Goal: Task Accomplishment & Management: Use online tool/utility

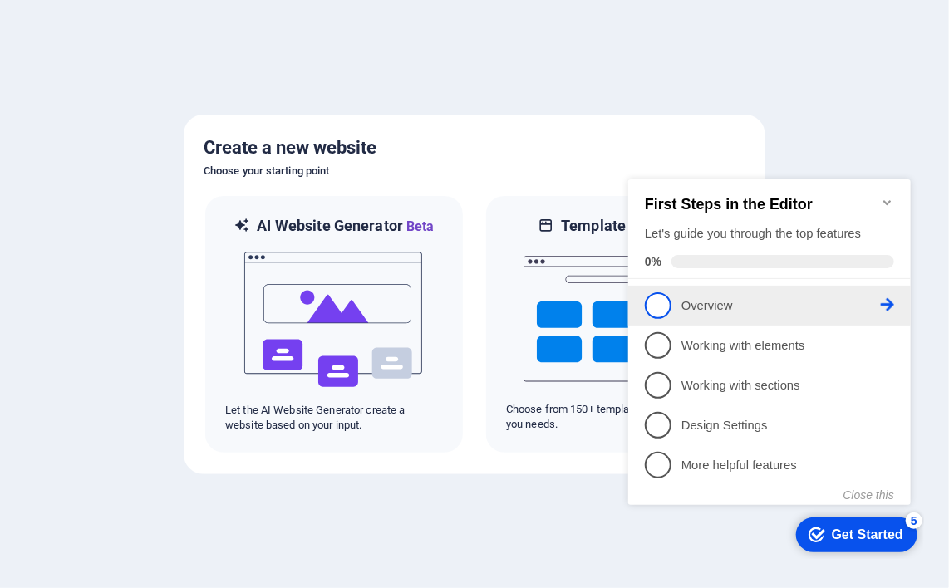
click at [715, 302] on p "Overview - incomplete" at bounding box center [779, 305] width 199 height 17
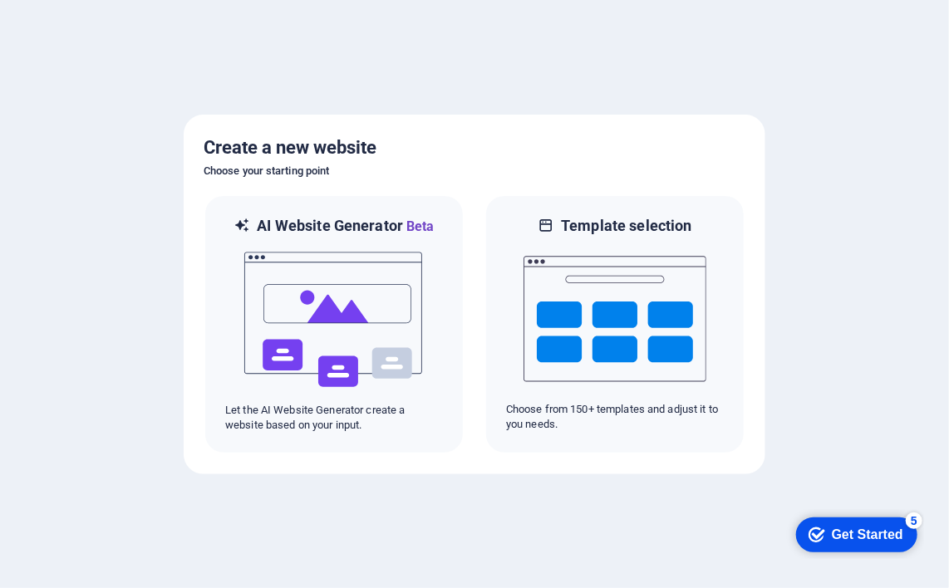
click at [853, 541] on div "Get Started" at bounding box center [866, 534] width 71 height 15
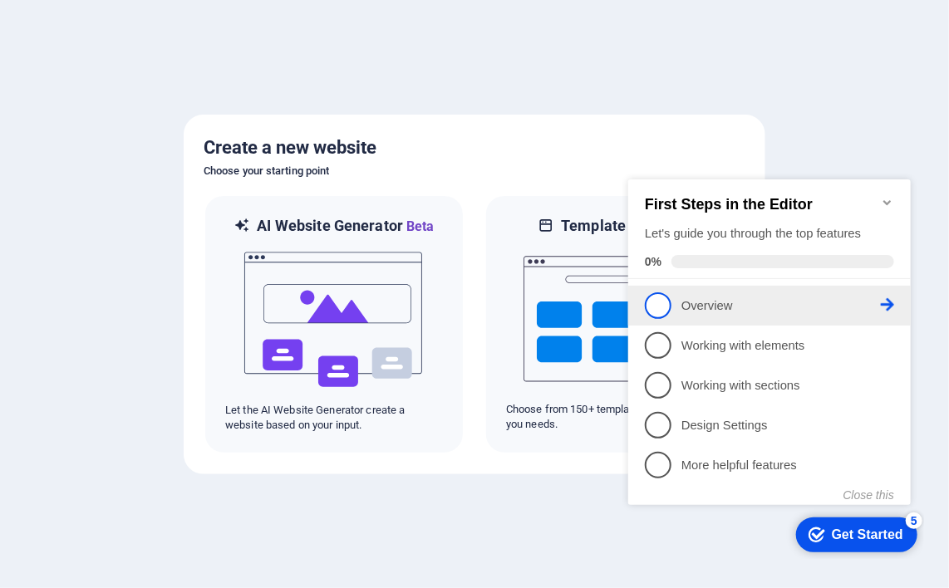
click at [655, 296] on span "1" at bounding box center [657, 305] width 27 height 27
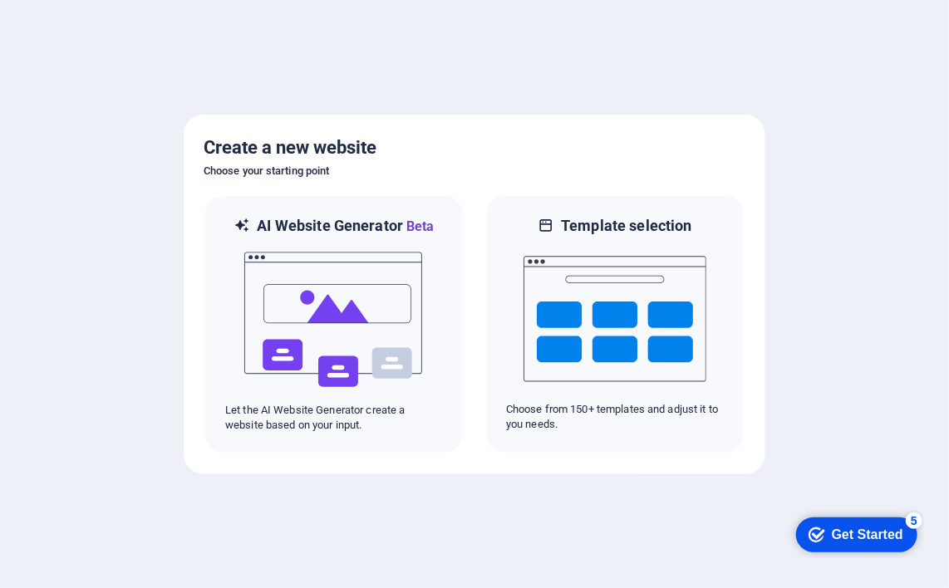
click at [916, 518] on div "5" at bounding box center [913, 520] width 17 height 17
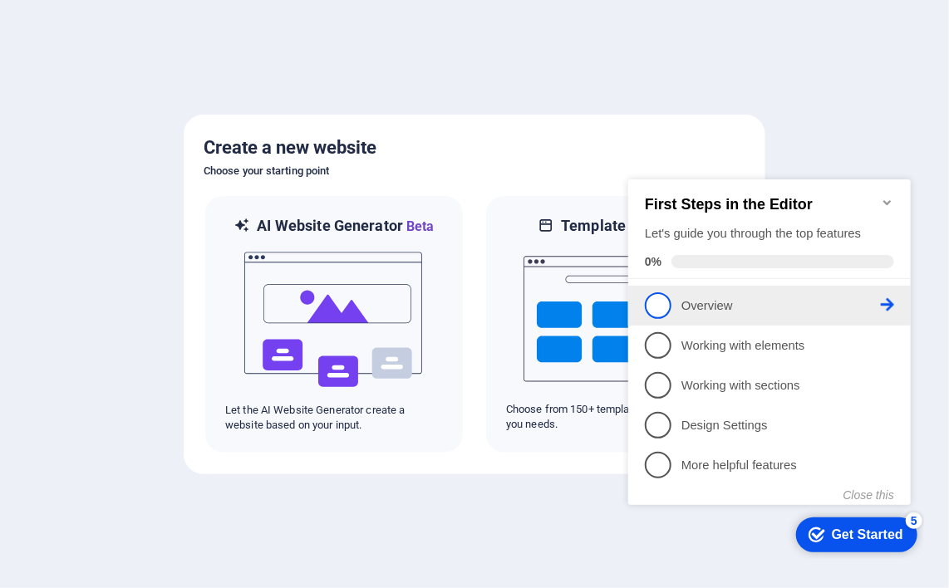
click at [892, 297] on icon at bounding box center [886, 303] width 13 height 13
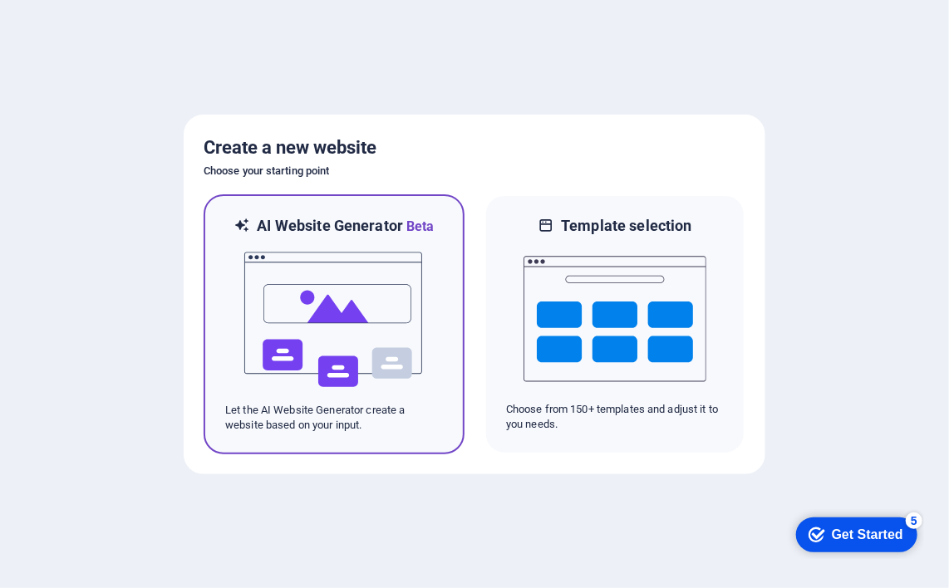
click at [336, 326] on img at bounding box center [334, 320] width 183 height 166
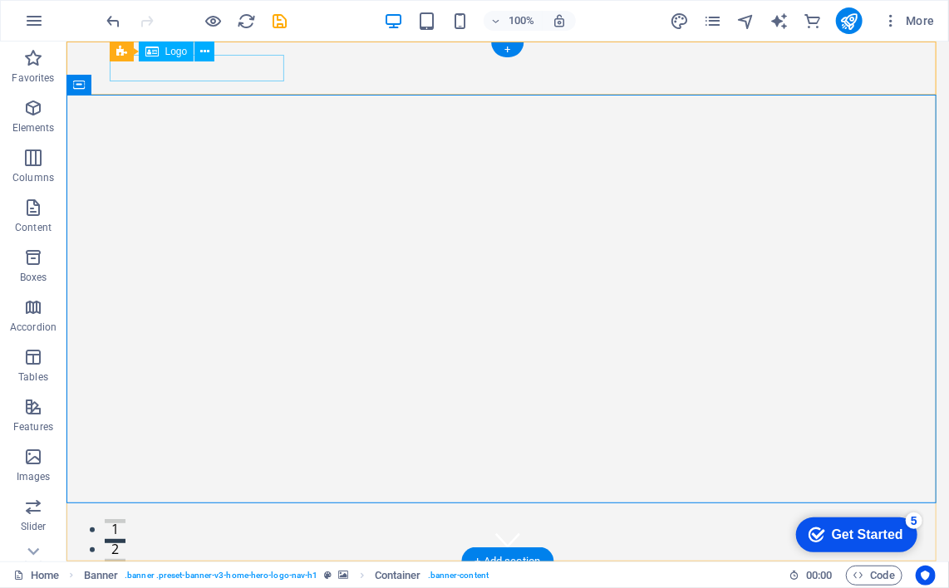
click at [176, 574] on div "[DOMAIN_NAME]" at bounding box center [507, 587] width 784 height 27
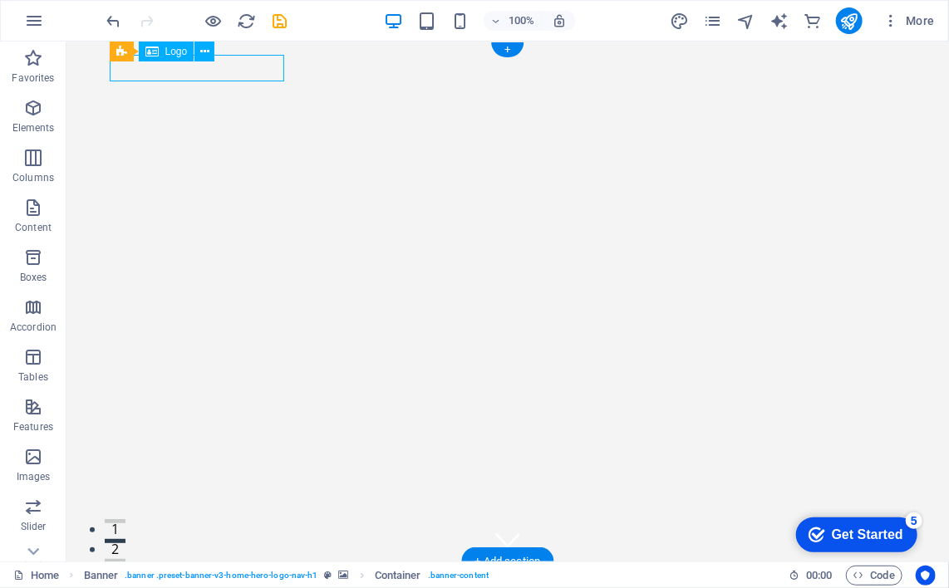
click at [176, 574] on div "[DOMAIN_NAME]" at bounding box center [507, 587] width 784 height 27
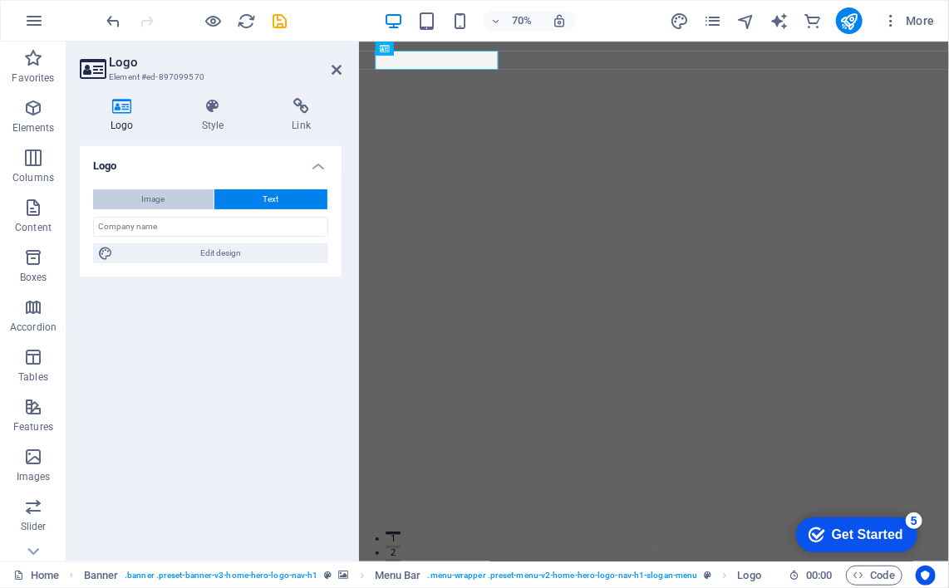
click at [134, 194] on button "Image" at bounding box center [153, 199] width 120 height 20
select select "DISABLED_OPTION_VALUE"
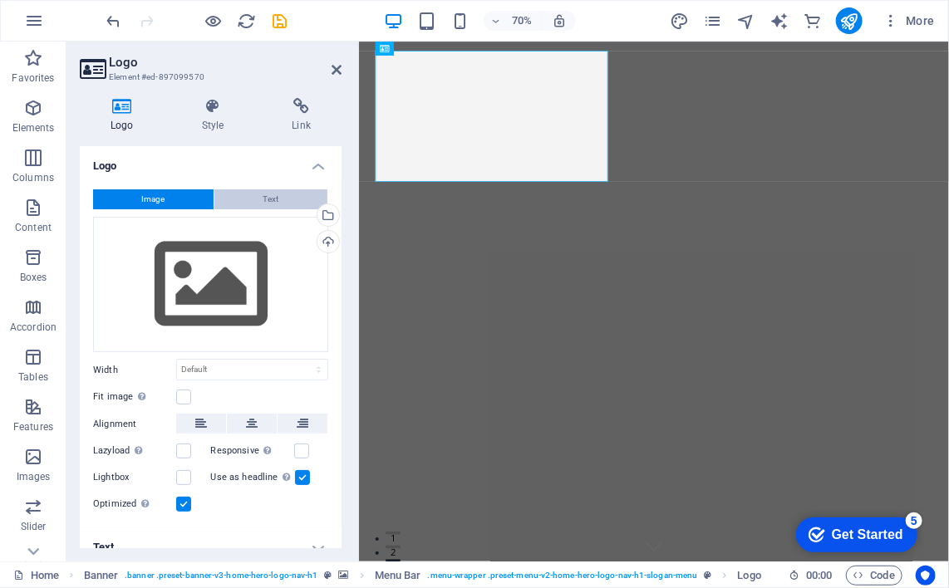
click at [271, 200] on span "Text" at bounding box center [271, 199] width 16 height 20
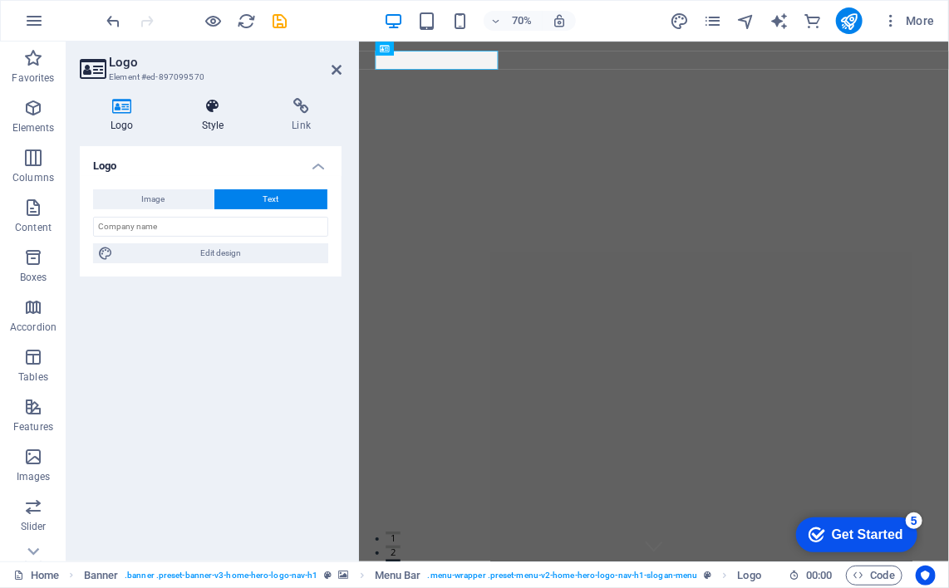
click at [207, 107] on icon at bounding box center [213, 106] width 84 height 17
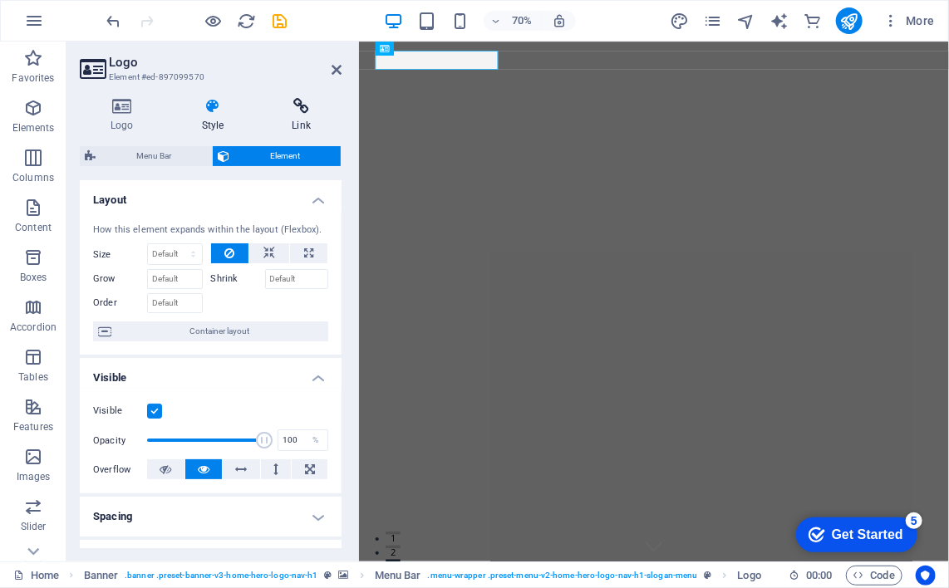
click at [299, 115] on h4 "Link" at bounding box center [301, 115] width 81 height 35
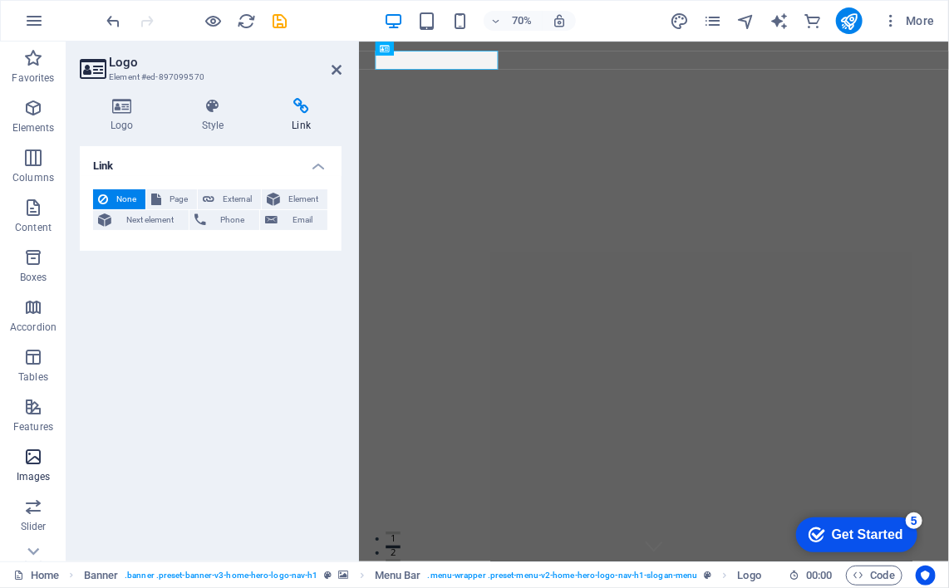
click at [32, 455] on icon "button" at bounding box center [33, 457] width 20 height 20
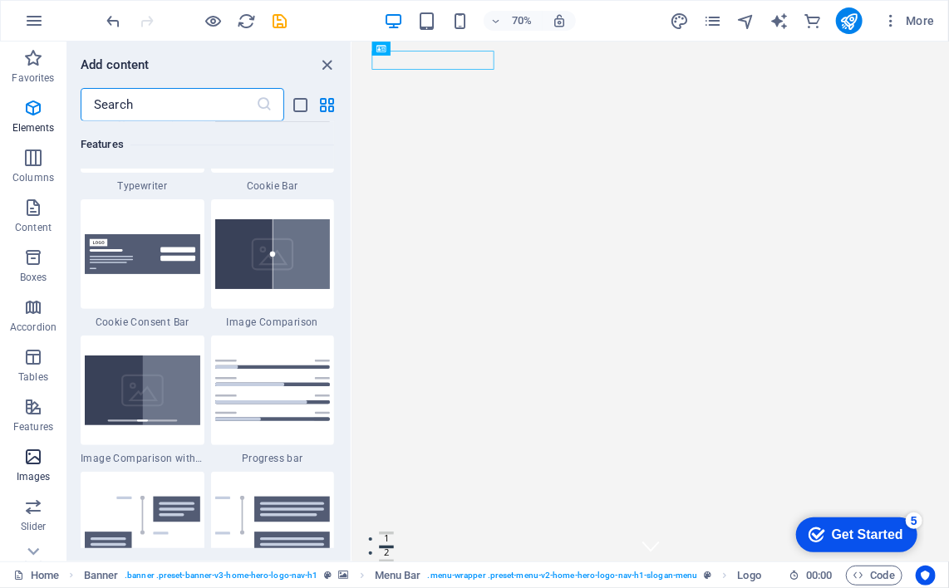
scroll to position [8425, 0]
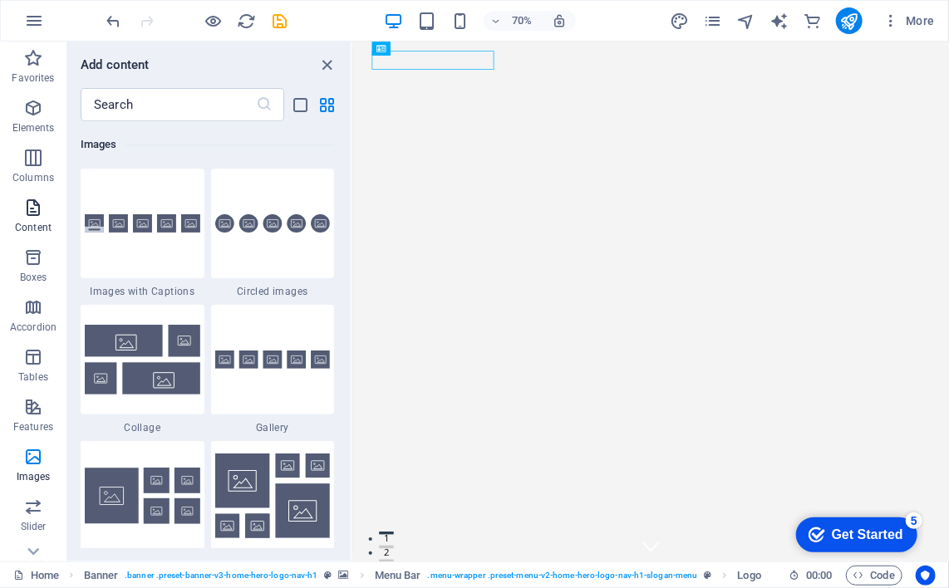
click at [37, 224] on p "Content" at bounding box center [33, 227] width 37 height 13
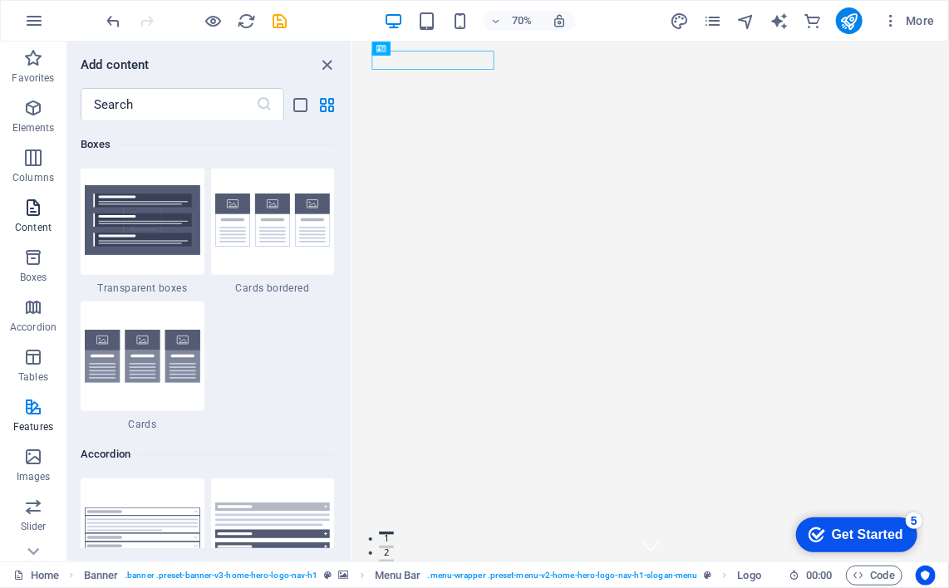
scroll to position [2907, 0]
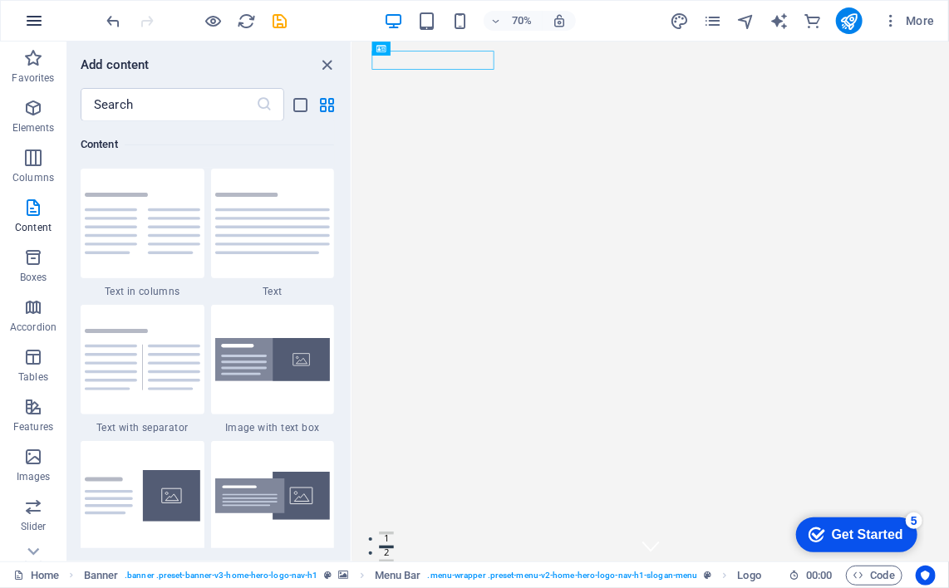
click at [31, 17] on icon "button" at bounding box center [34, 21] width 20 height 20
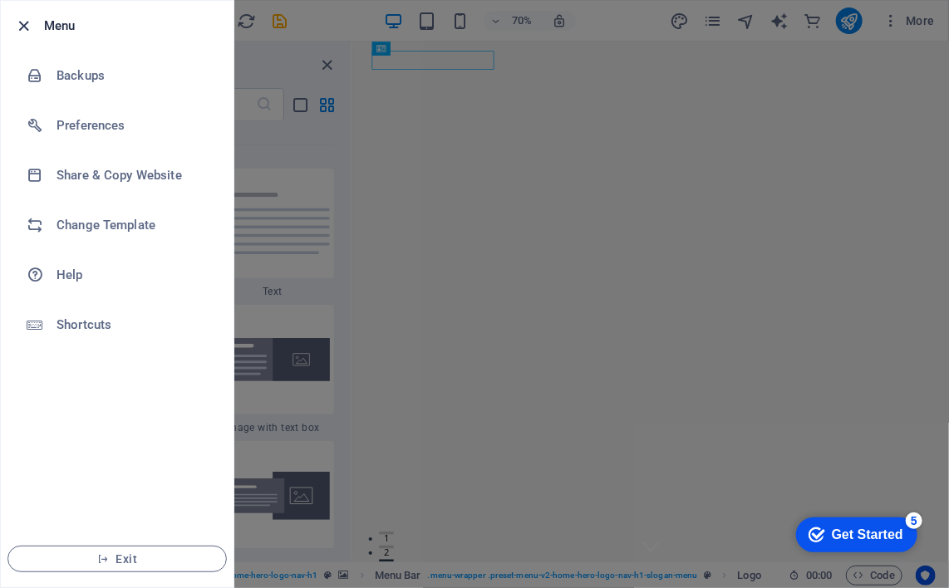
click at [23, 27] on icon "button" at bounding box center [24, 26] width 19 height 19
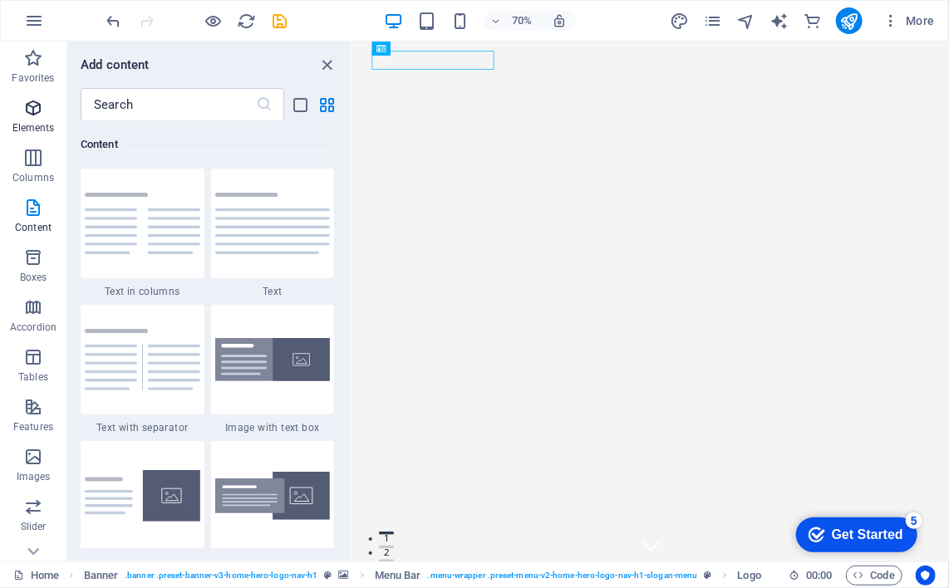
click at [40, 106] on icon "button" at bounding box center [33, 108] width 20 height 20
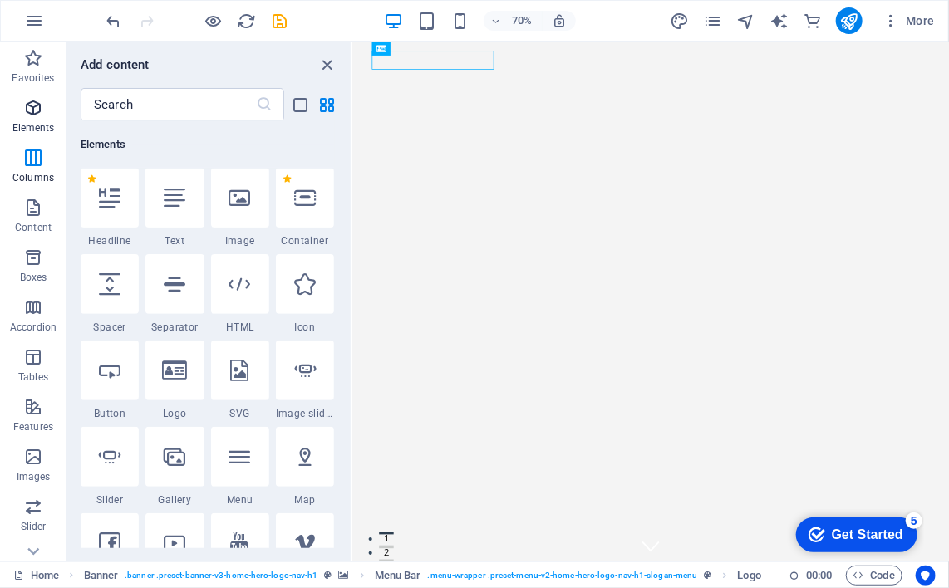
scroll to position [176, 0]
click at [181, 459] on icon at bounding box center [175, 459] width 22 height 22
select select "4"
select select "%"
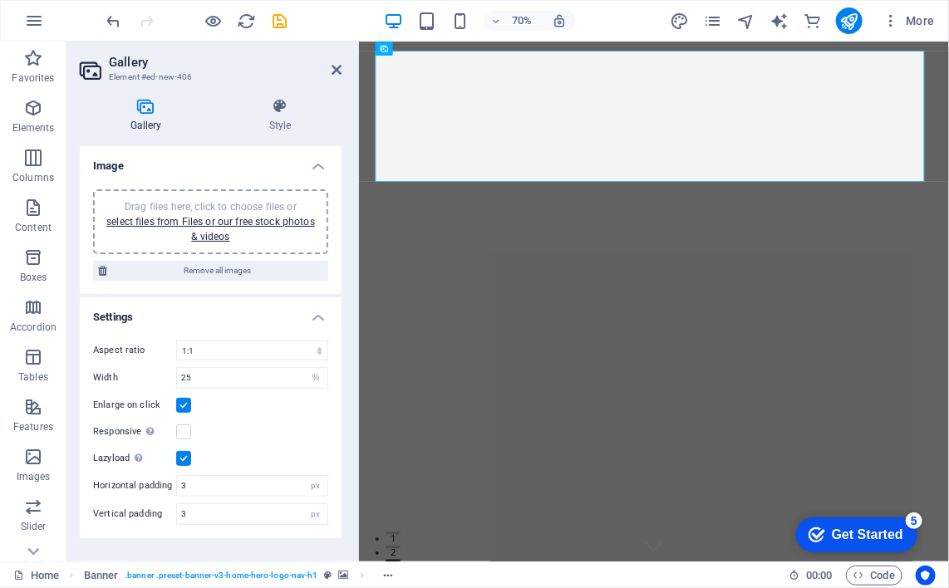
click at [889, 532] on div "Get Started" at bounding box center [866, 534] width 71 height 15
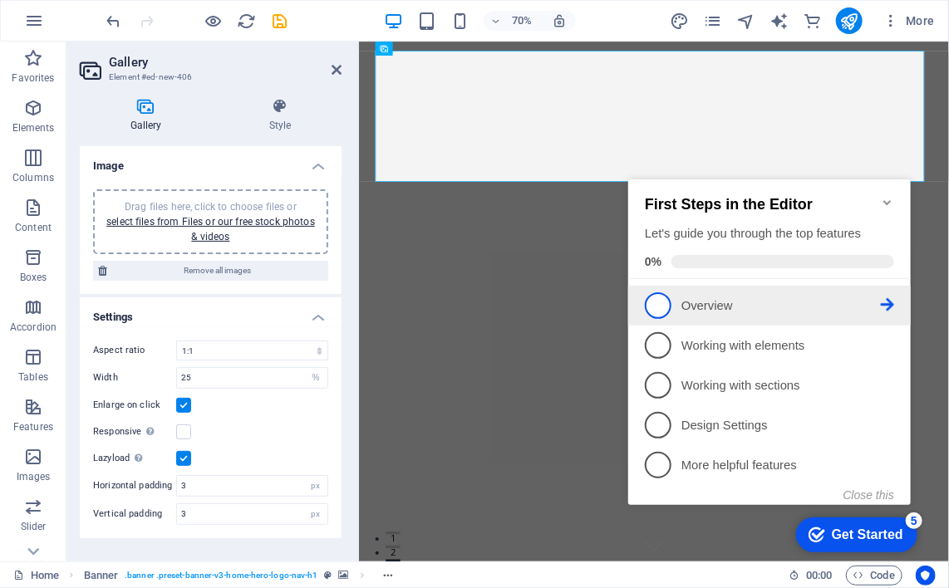
click at [715, 302] on p "Overview - incomplete" at bounding box center [779, 305] width 199 height 17
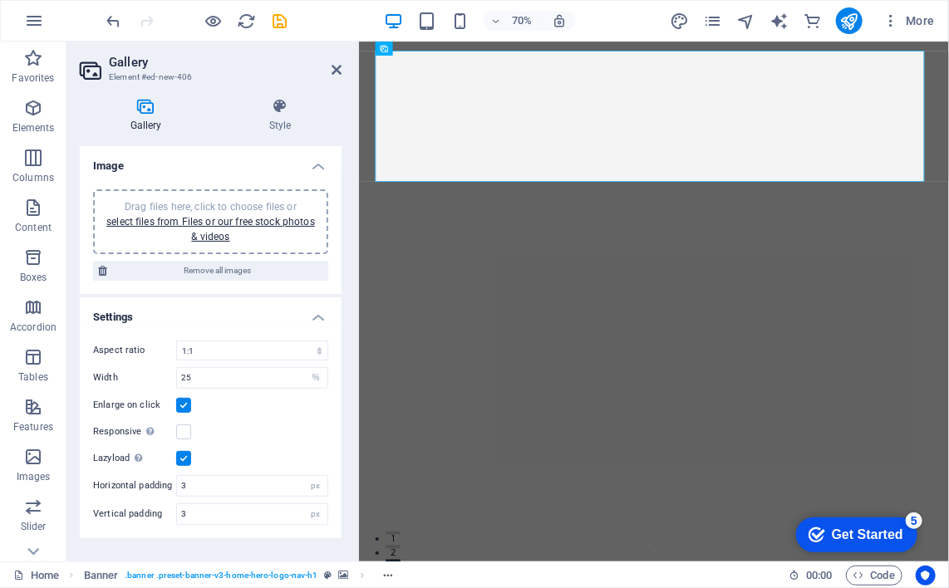
scroll to position [0, 0]
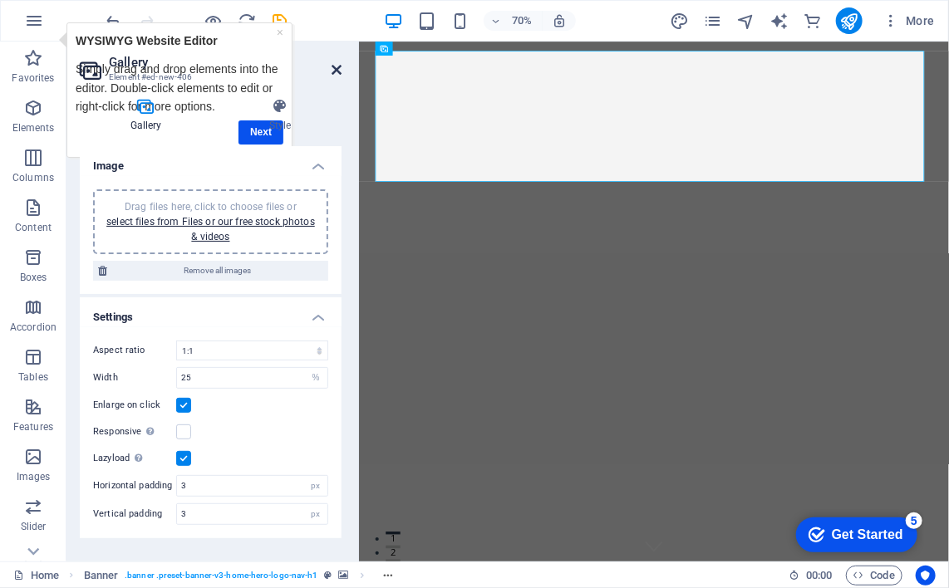
click at [332, 67] on icon at bounding box center [337, 69] width 10 height 13
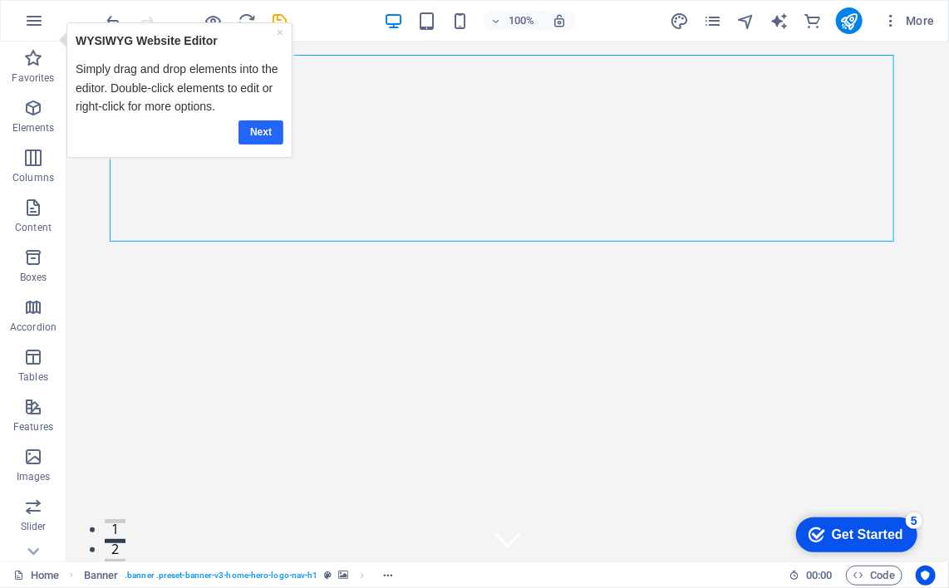
click at [270, 125] on link "Next" at bounding box center [260, 132] width 45 height 24
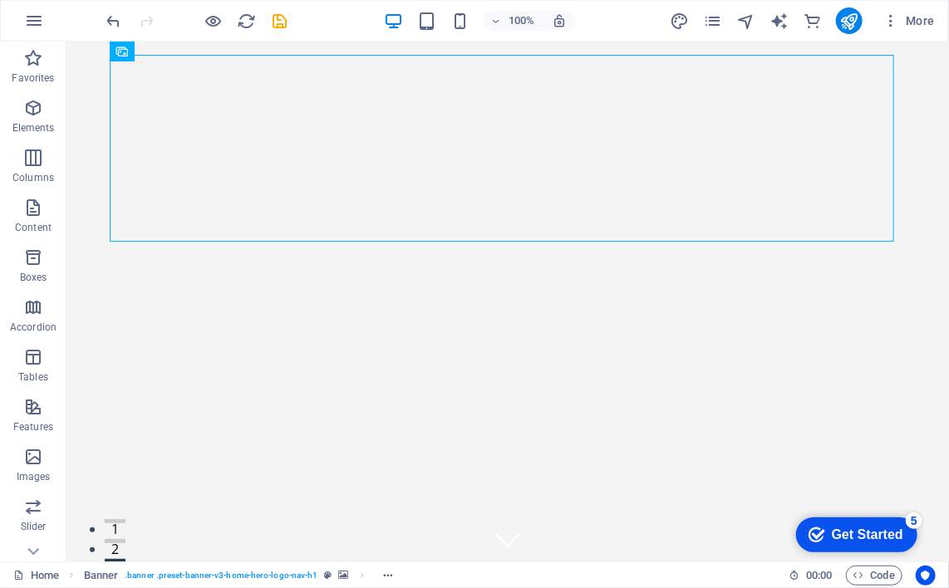
click at [842, 527] on div "Get Started" at bounding box center [866, 534] width 71 height 15
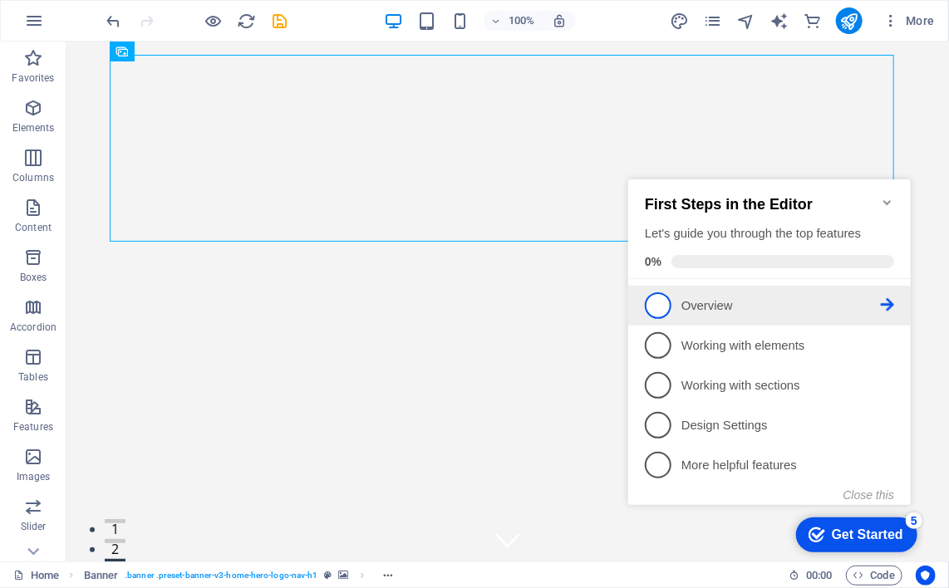
click at [736, 292] on link "1 Overview - incomplete" at bounding box center [768, 305] width 249 height 27
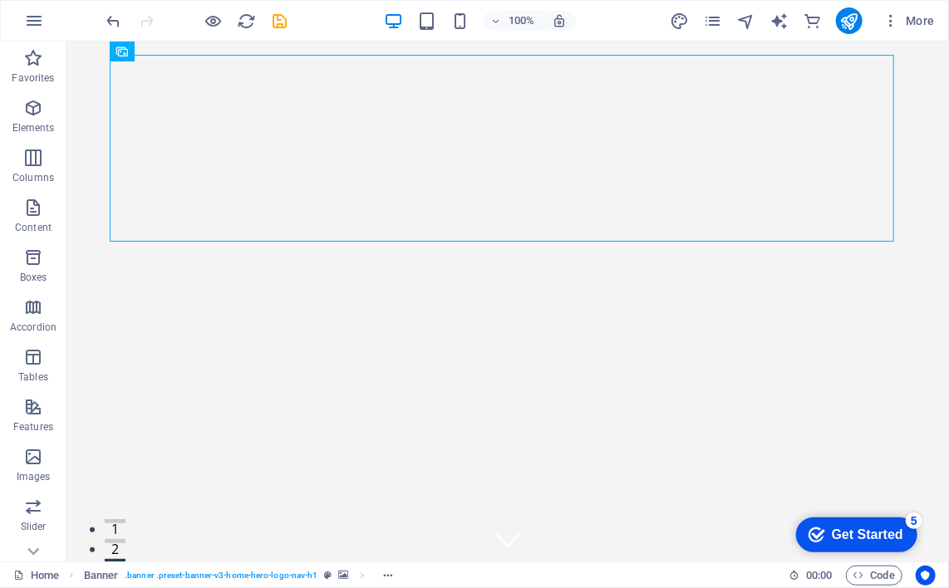
click at [915, 514] on div "5" at bounding box center [913, 520] width 17 height 17
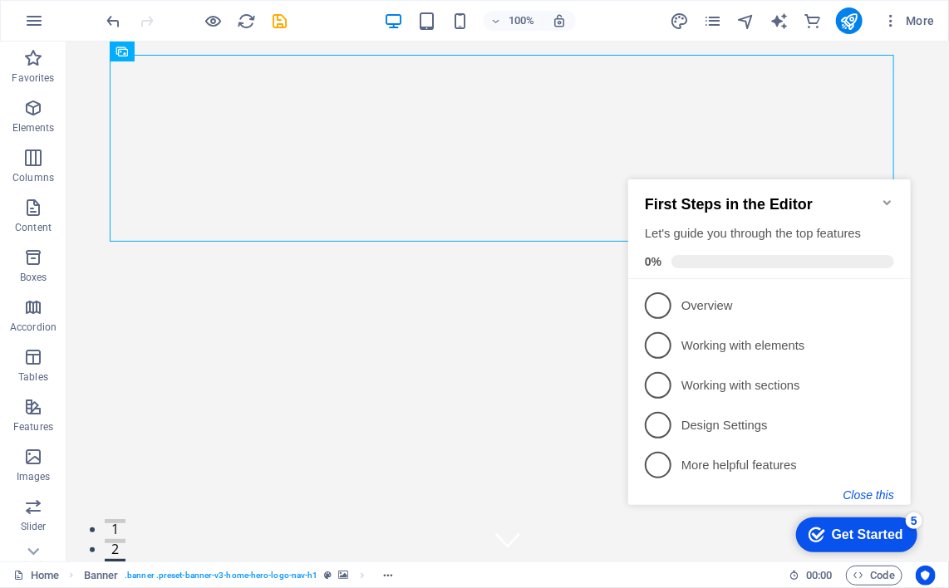
click at [880, 492] on button "Close this" at bounding box center [867, 494] width 51 height 13
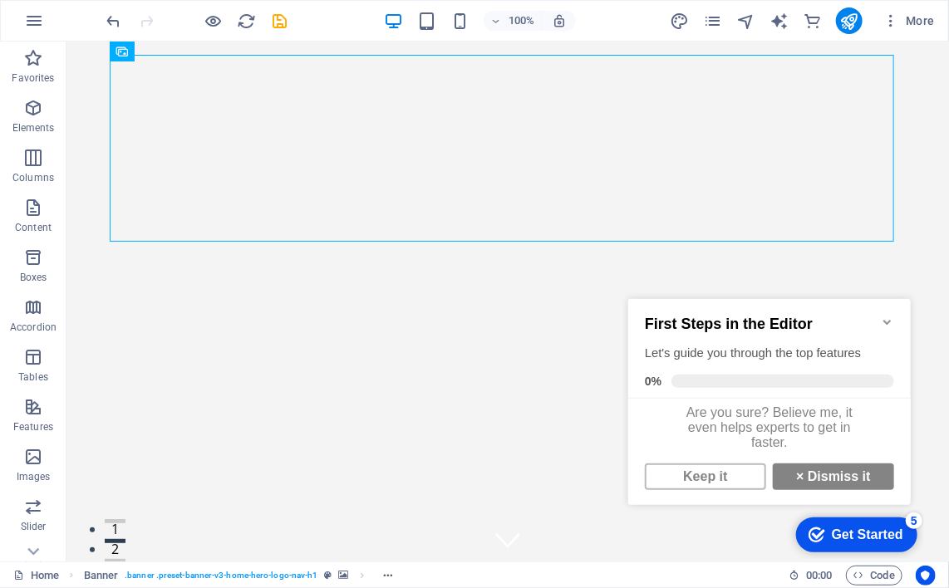
click at [883, 319] on icon "Minimize checklist" at bounding box center [885, 321] width 7 height 5
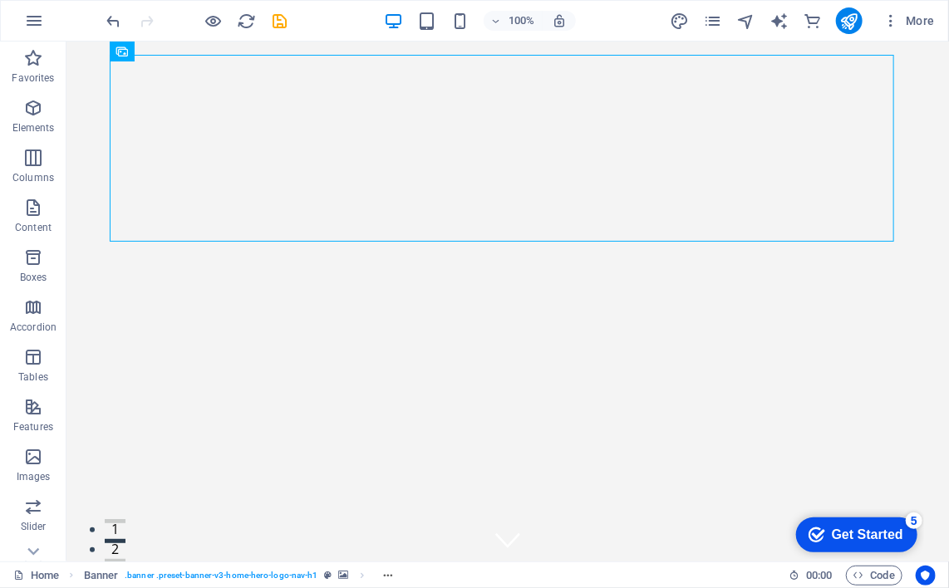
click at [851, 534] on div "Get Started" at bounding box center [866, 534] width 71 height 15
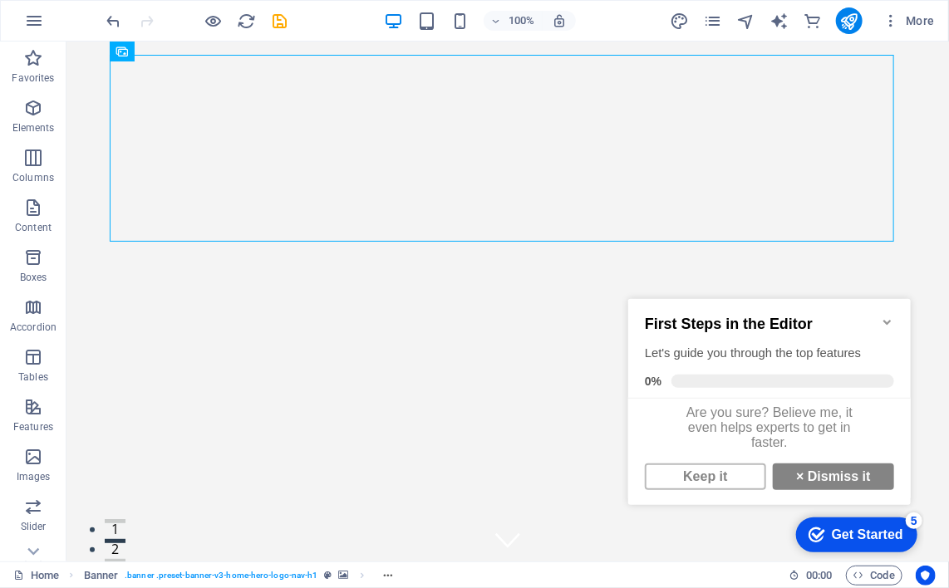
click at [817, 531] on icon "Get Started 5 items remaining, 0% complete" at bounding box center [816, 534] width 17 height 15
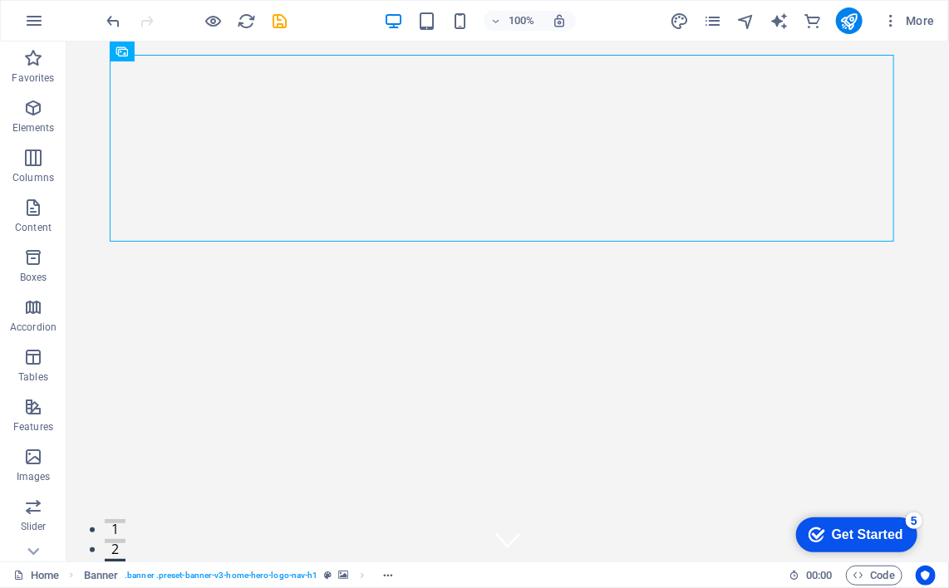
drag, startPoint x: 978, startPoint y: 764, endPoint x: 1003, endPoint y: 764, distance: 24.9
click at [842, 532] on div "Get Started" at bounding box center [866, 534] width 71 height 15
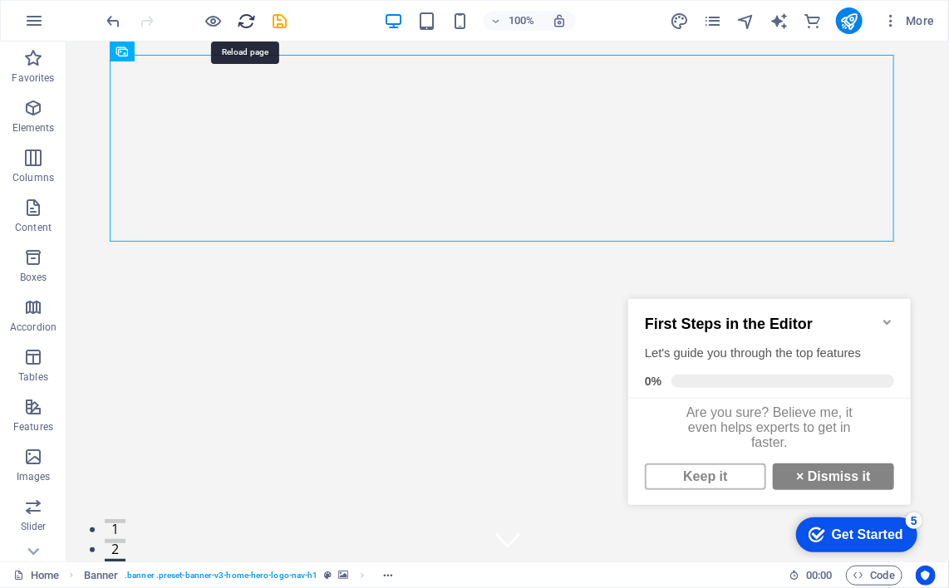
drag, startPoint x: 239, startPoint y: 20, endPoint x: 631, endPoint y: 5, distance: 392.4
click at [239, 20] on icon "reload" at bounding box center [247, 21] width 19 height 19
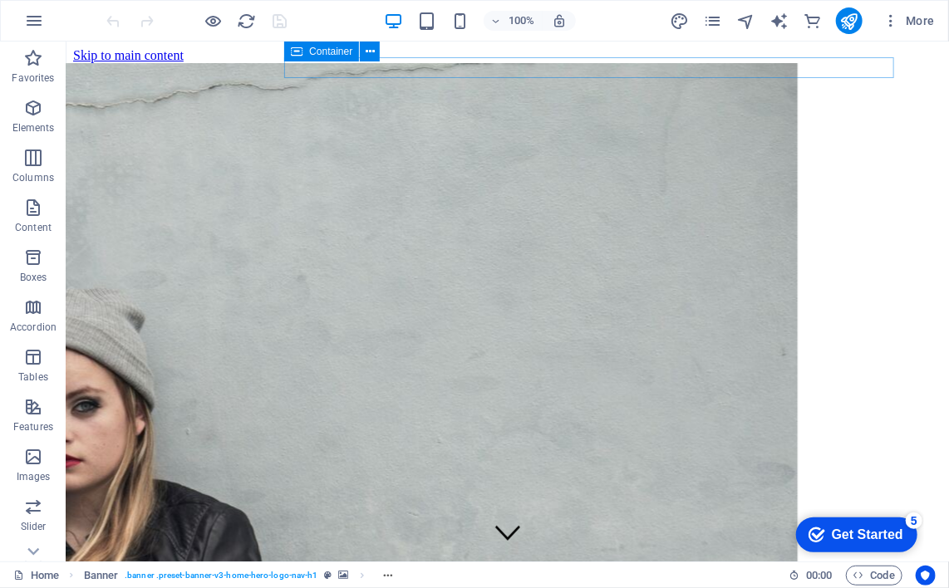
click at [898, 533] on div "Get Started" at bounding box center [866, 534] width 71 height 15
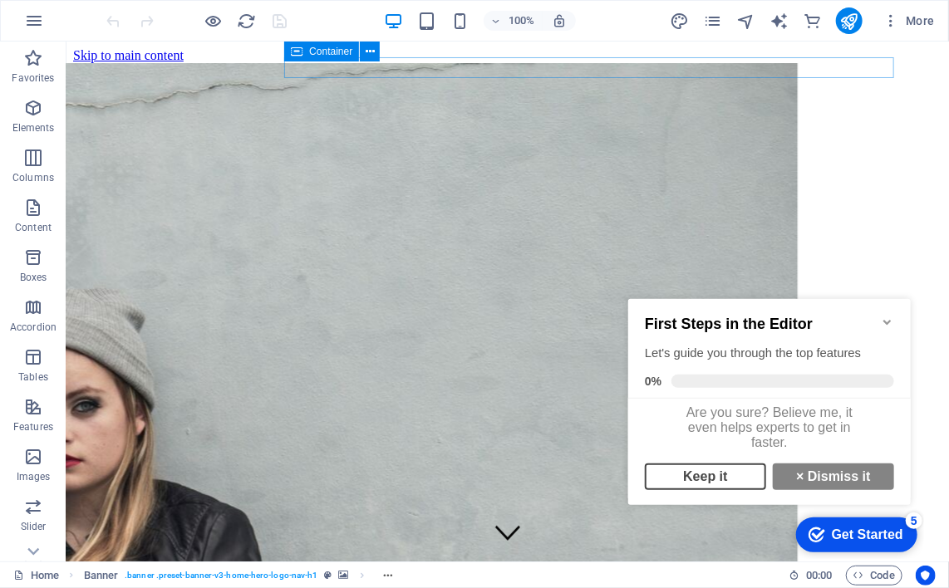
click at [725, 481] on link "Keep it" at bounding box center [704, 476] width 121 height 27
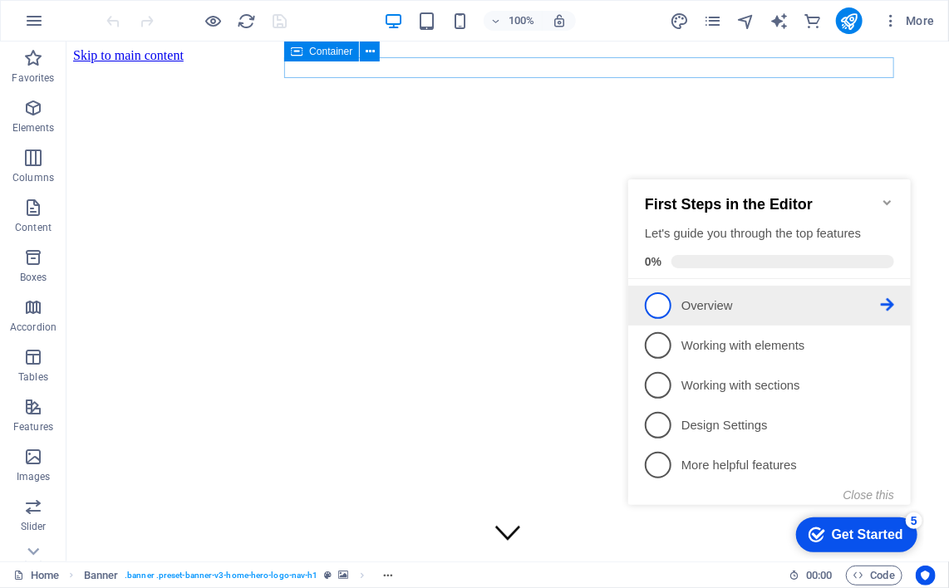
click at [656, 293] on span "1" at bounding box center [657, 305] width 27 height 27
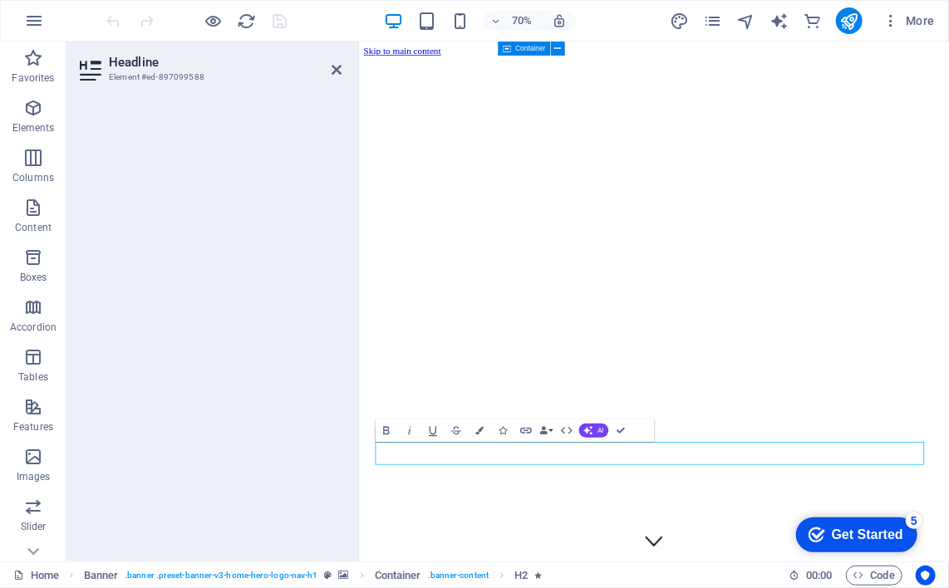
click at [272, 160] on div at bounding box center [210, 323] width 288 height 477
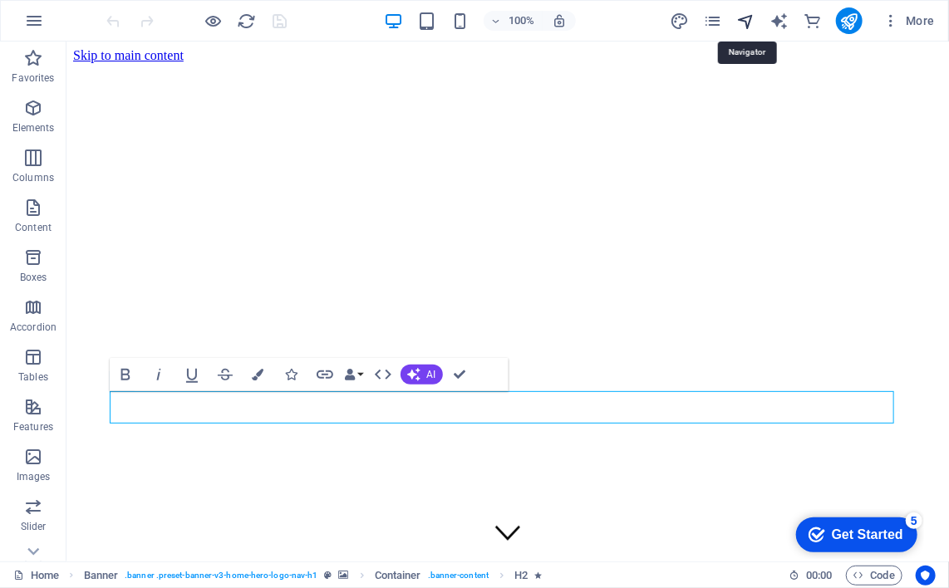
click at [752, 12] on icon "navigator" at bounding box center [745, 21] width 19 height 19
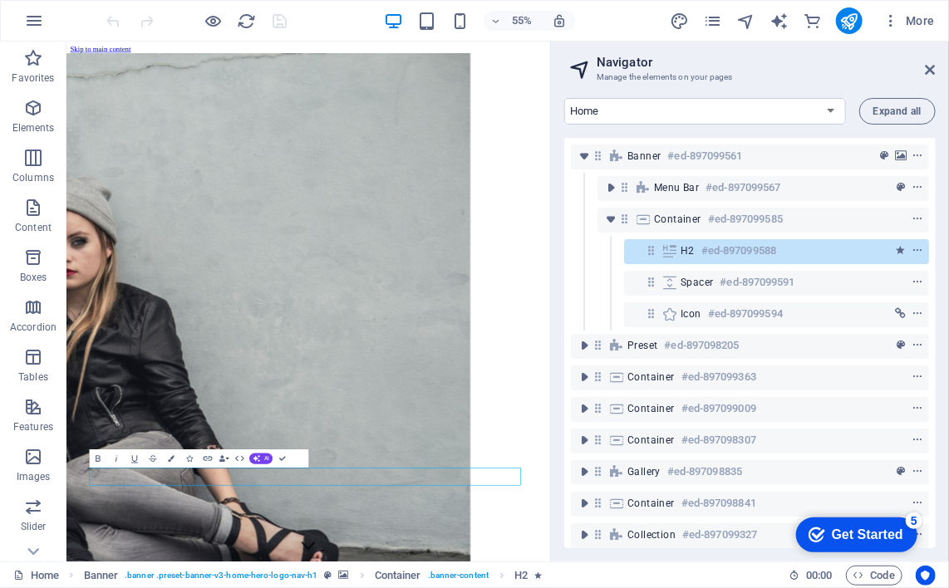
click at [273, 13] on div at bounding box center [197, 20] width 186 height 27
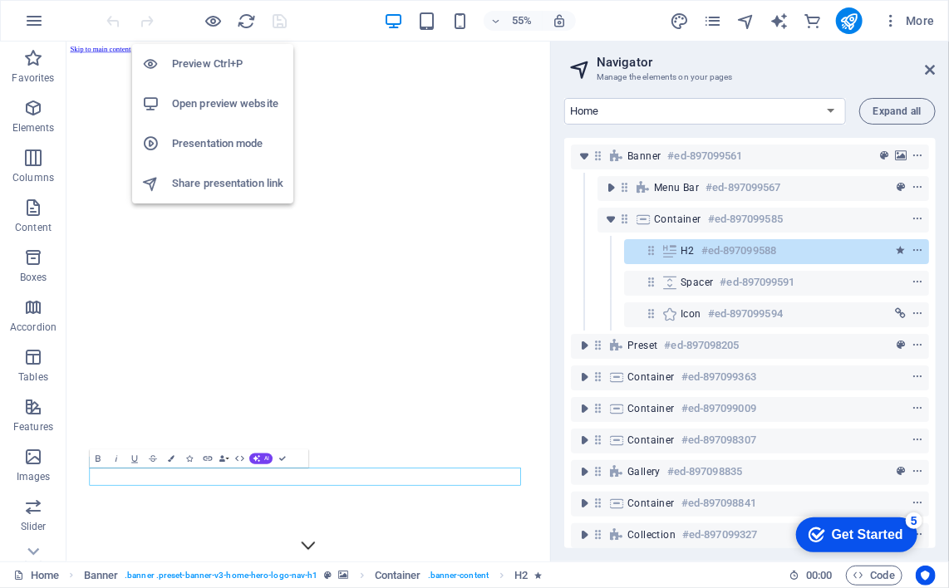
click at [211, 94] on h6 "Open preview website" at bounding box center [227, 104] width 111 height 20
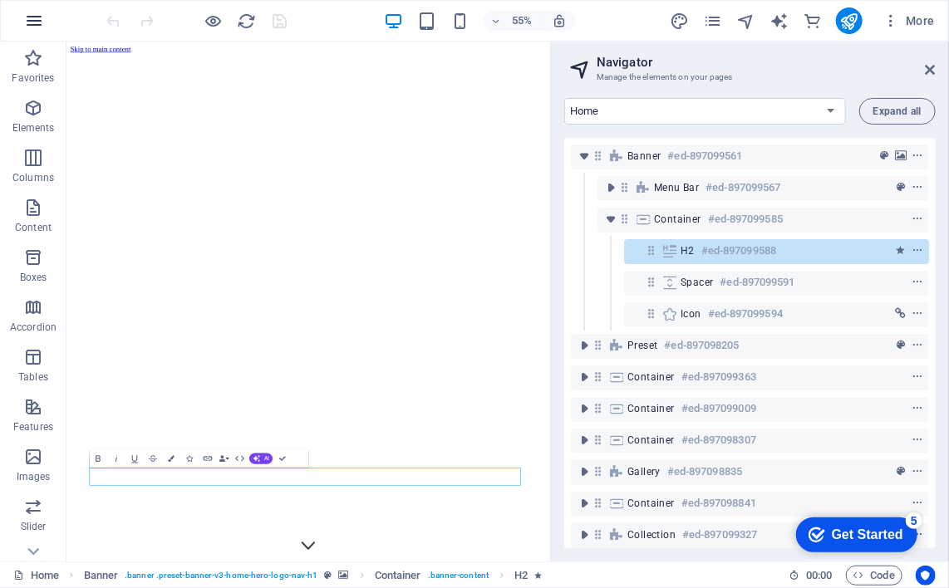
click at [28, 27] on icon "button" at bounding box center [34, 21] width 20 height 20
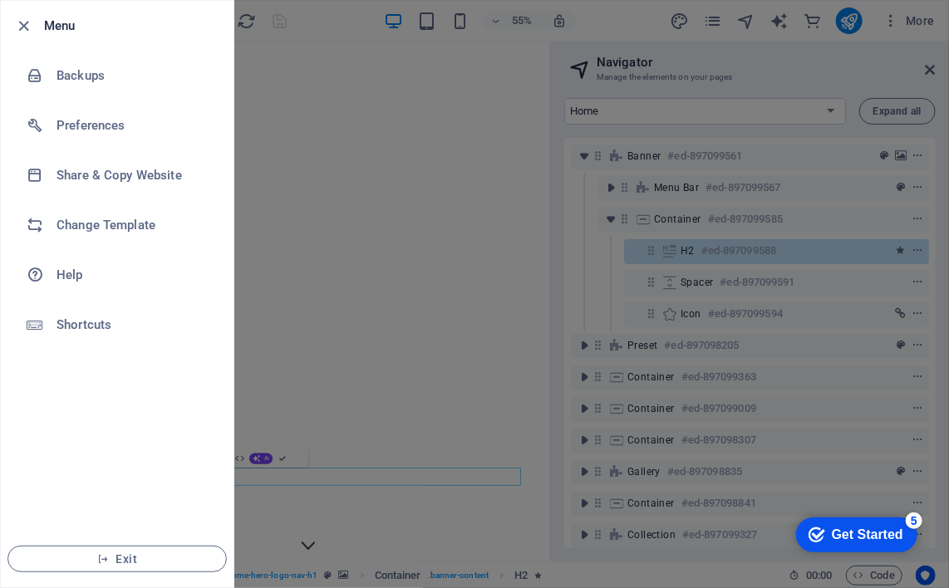
click at [820, 526] on div "checkmark Get Started 5" at bounding box center [855, 534] width 95 height 17
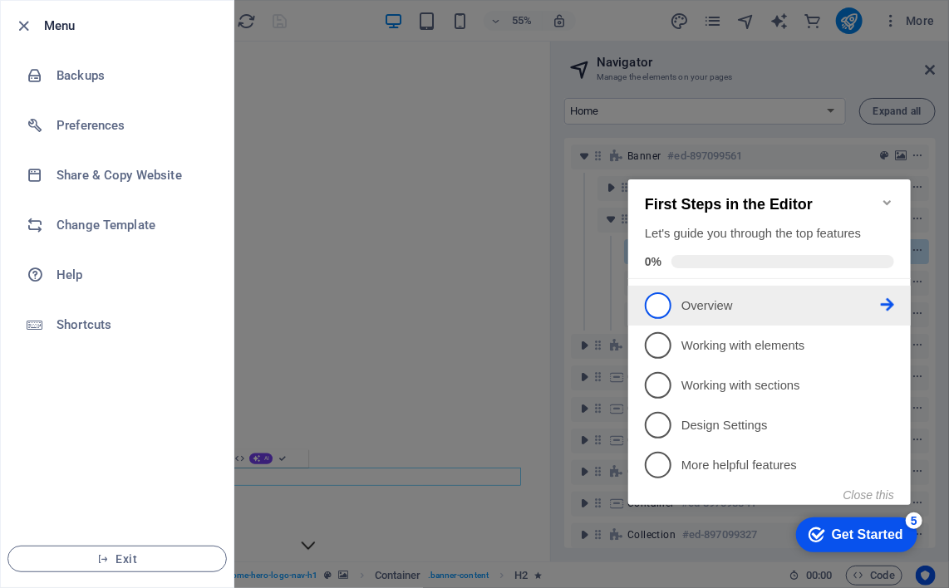
click at [726, 300] on p "Overview - incomplete" at bounding box center [779, 305] width 199 height 17
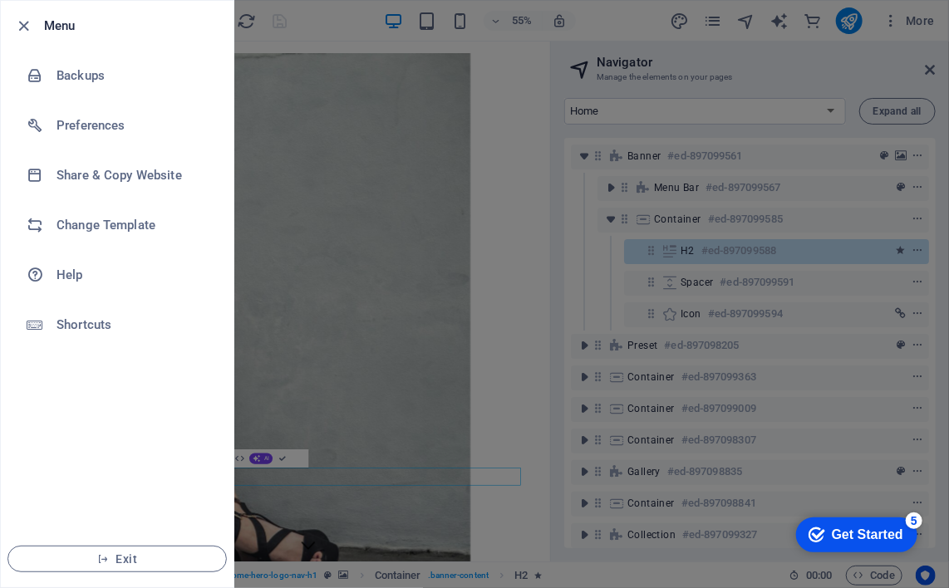
click at [910, 518] on div "5" at bounding box center [913, 520] width 17 height 17
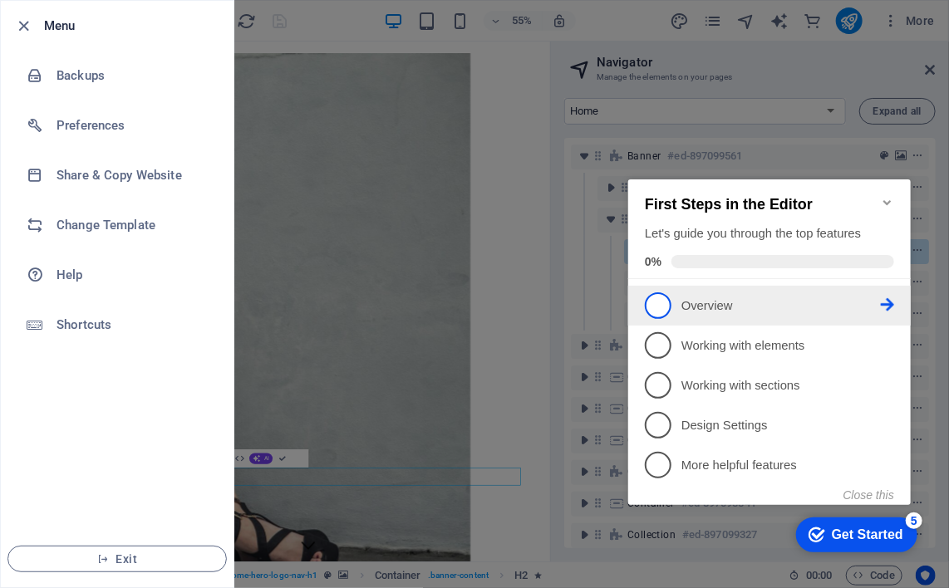
click at [886, 297] on icon at bounding box center [886, 303] width 13 height 13
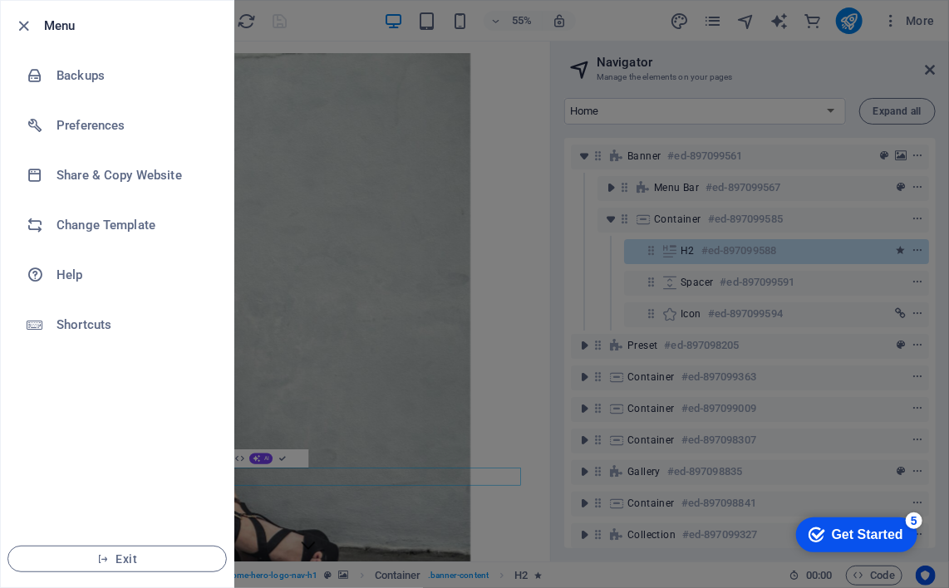
click at [860, 520] on div "checkmark Get Started 5" at bounding box center [855, 534] width 121 height 35
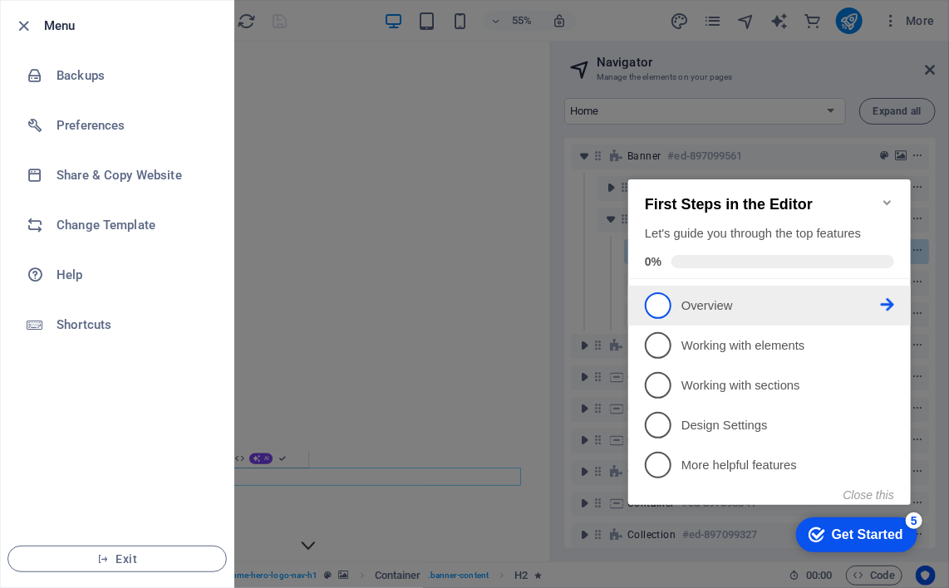
click at [661, 299] on span "1" at bounding box center [657, 305] width 27 height 27
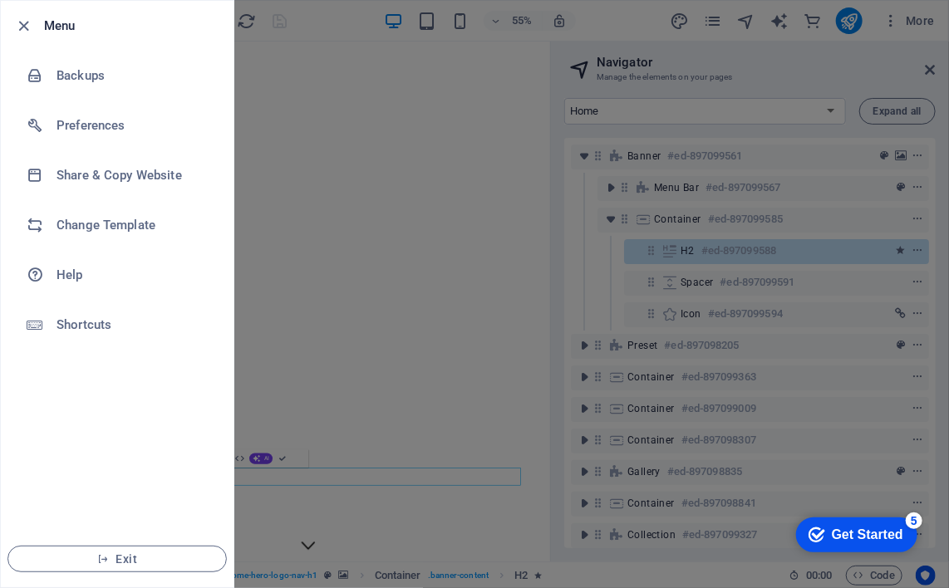
click at [870, 539] on div "Get Started" at bounding box center [866, 534] width 71 height 15
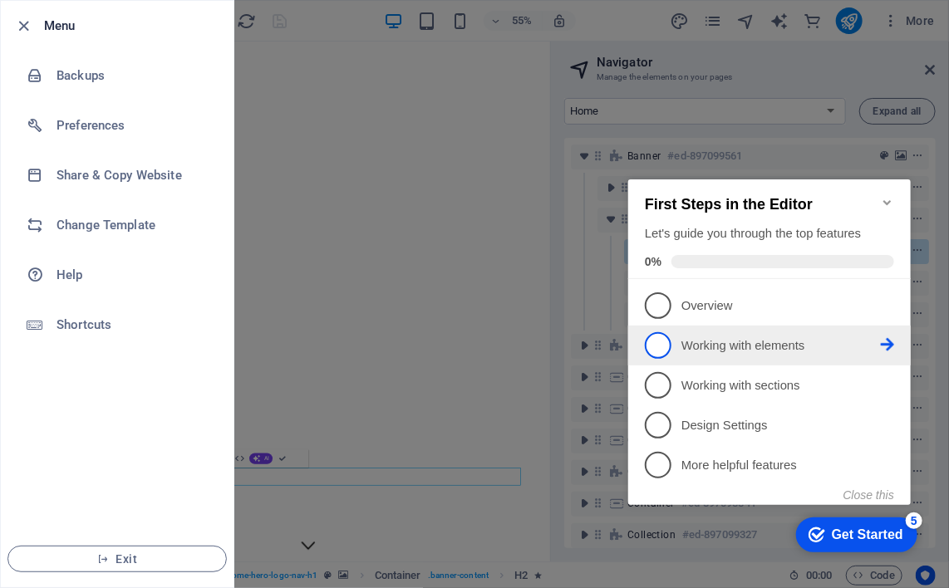
click at [774, 342] on p "Working with elements - incomplete" at bounding box center [779, 344] width 199 height 17
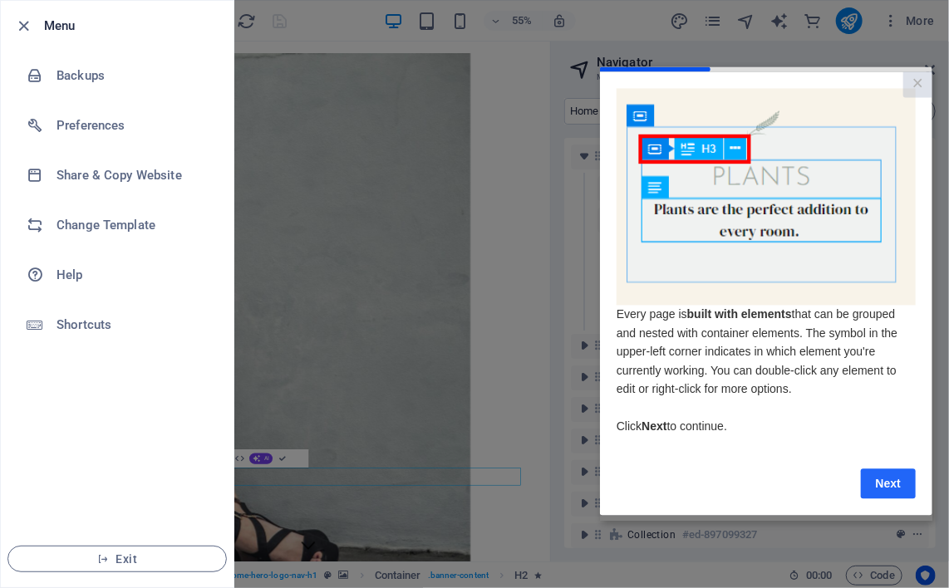
click at [878, 479] on link "Next" at bounding box center [887, 484] width 55 height 30
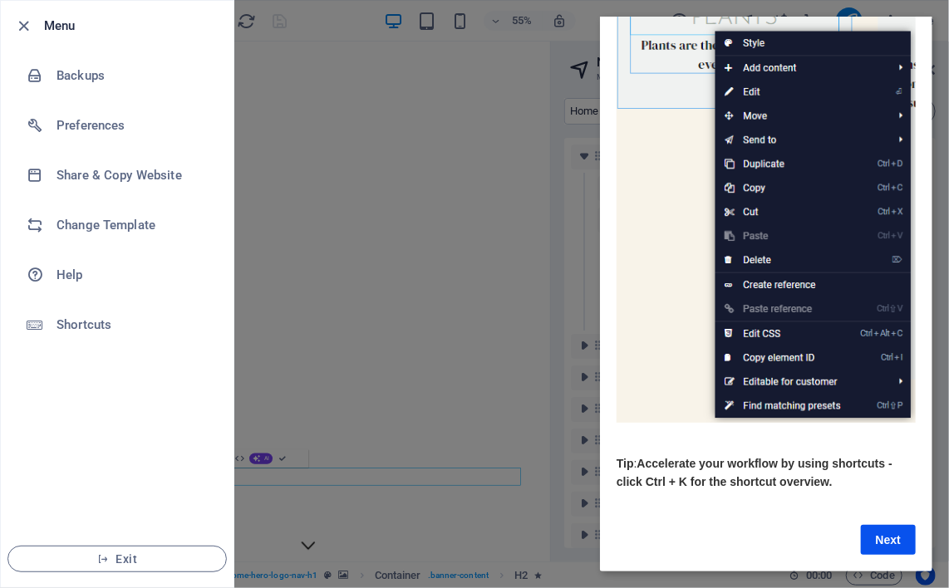
scroll to position [165, 0]
drag, startPoint x: 925, startPoint y: 327, endPoint x: 1532, endPoint y: 497, distance: 630.8
click at [893, 525] on link "Next" at bounding box center [887, 540] width 55 height 30
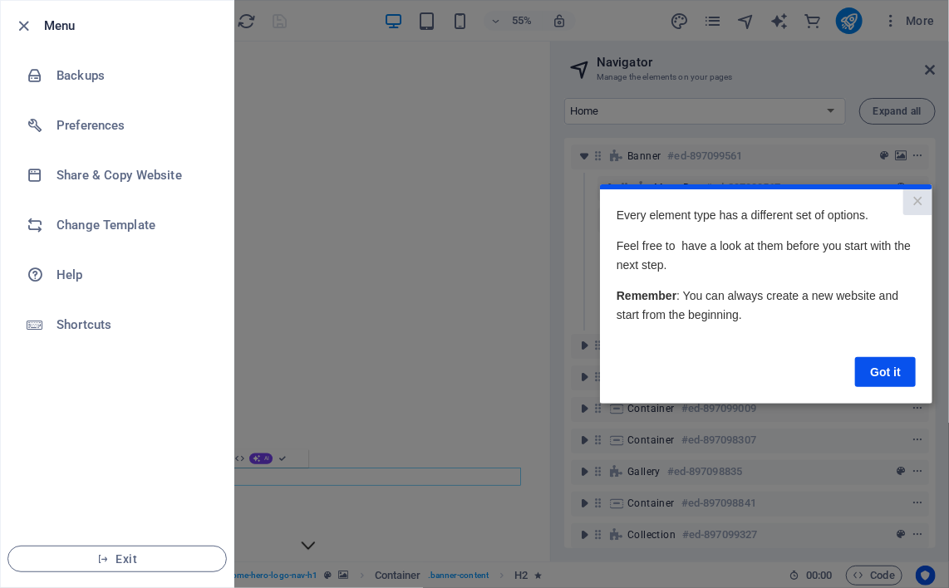
scroll to position [0, 0]
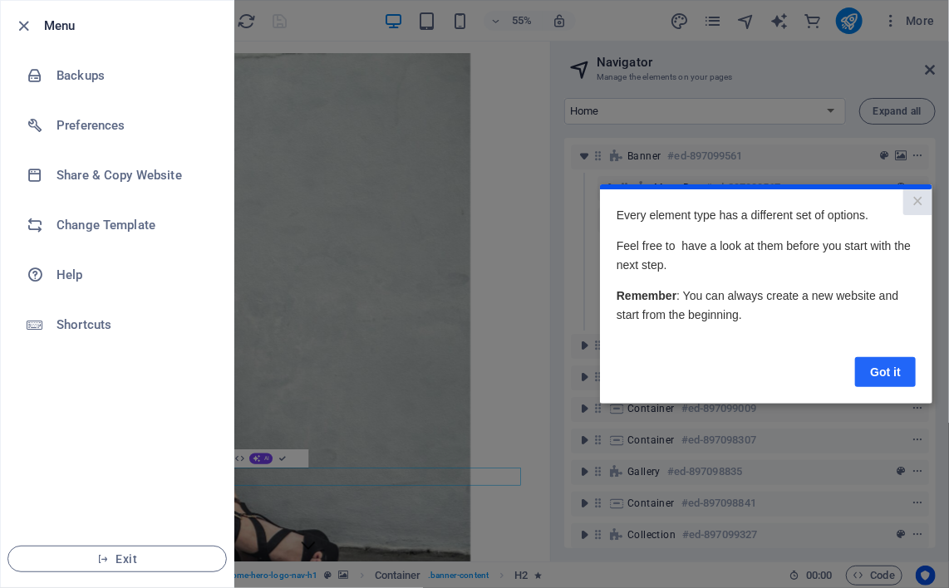
click at [877, 375] on link "Got it" at bounding box center [884, 371] width 61 height 30
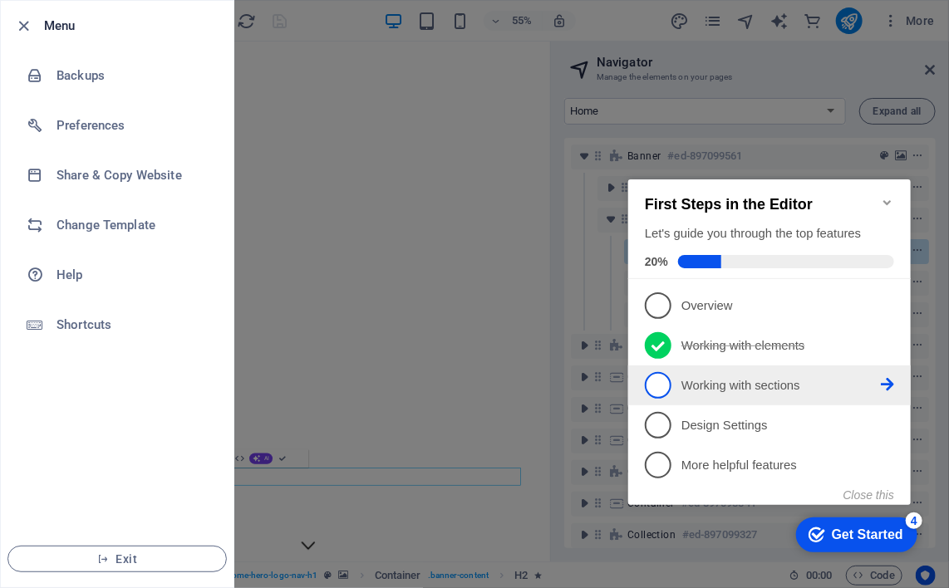
click at [663, 376] on span "3" at bounding box center [657, 384] width 27 height 27
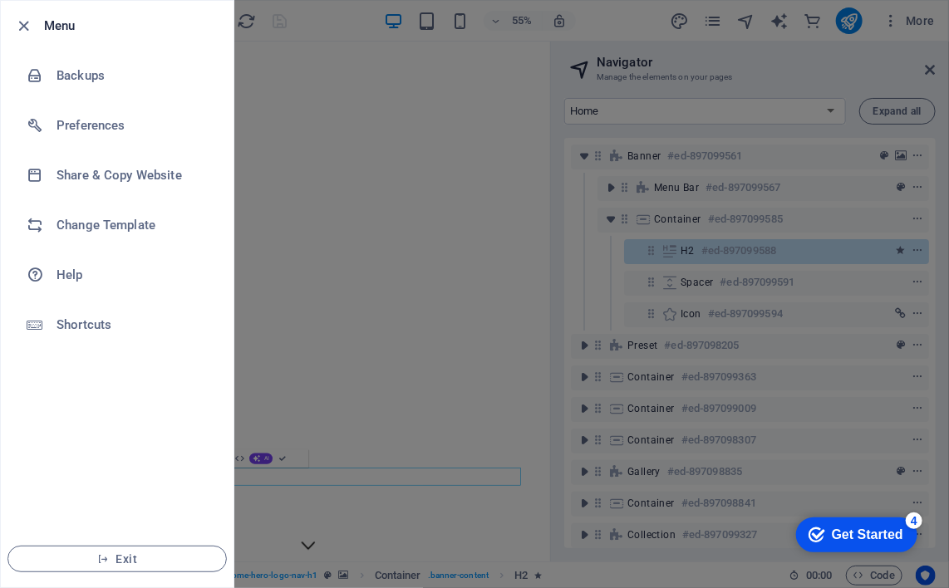
click at [858, 528] on div "Get Started" at bounding box center [866, 534] width 71 height 15
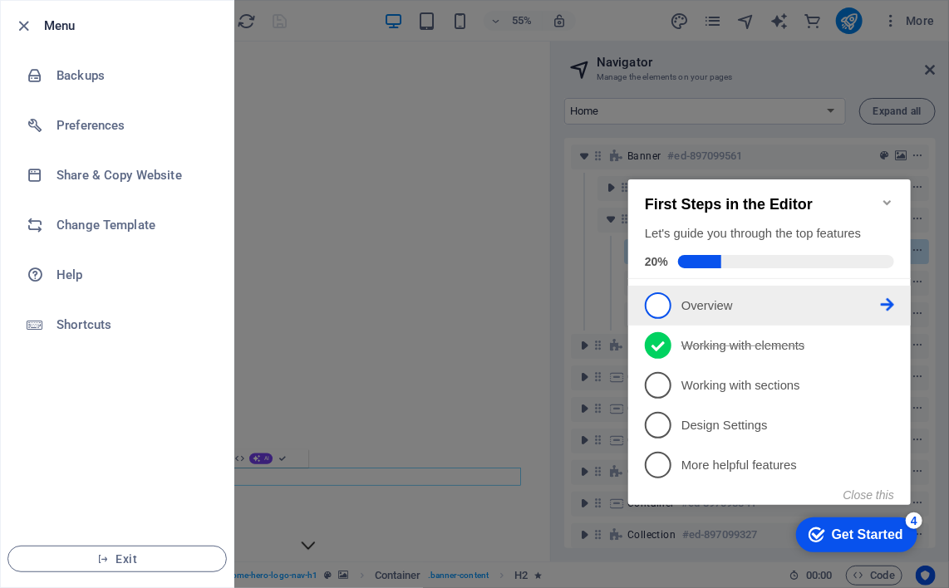
click at [719, 292] on link "1 Overview - incomplete" at bounding box center [768, 305] width 249 height 27
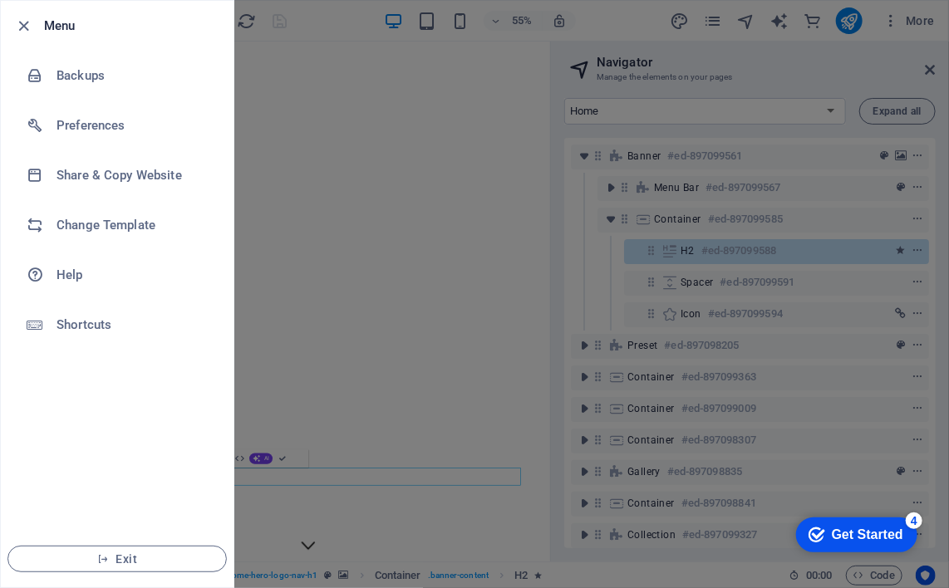
click at [911, 521] on div "4" at bounding box center [913, 520] width 17 height 17
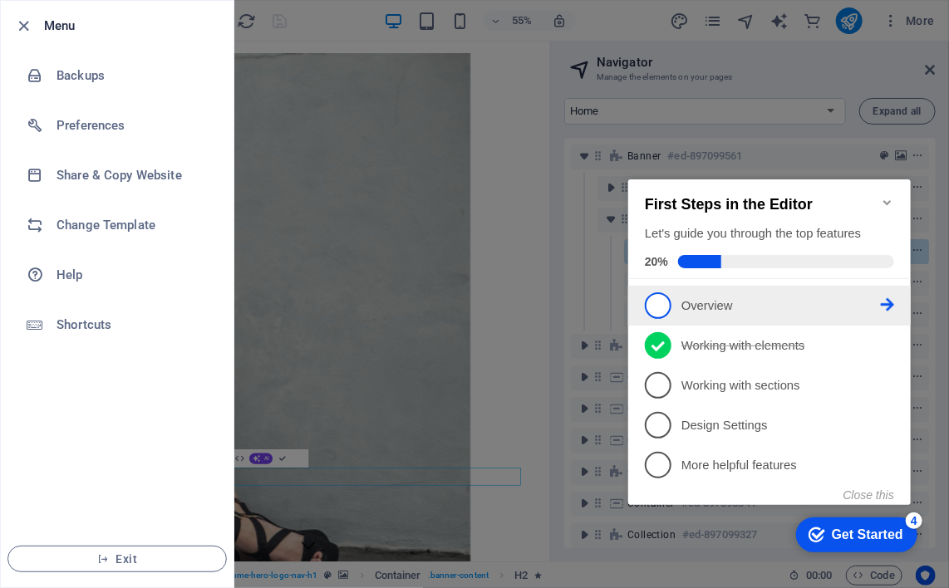
click at [892, 300] on icon at bounding box center [886, 303] width 13 height 13
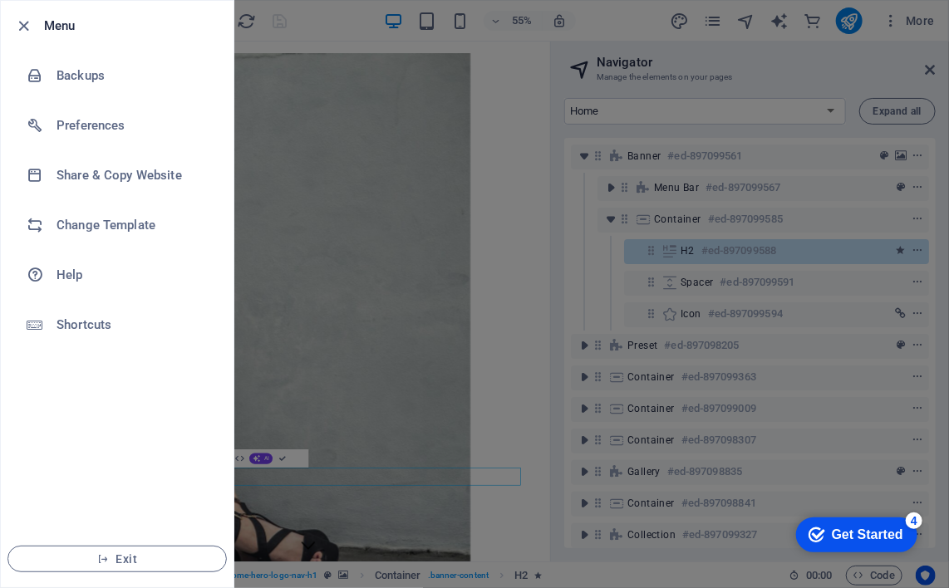
click at [911, 522] on div "4" at bounding box center [913, 520] width 17 height 17
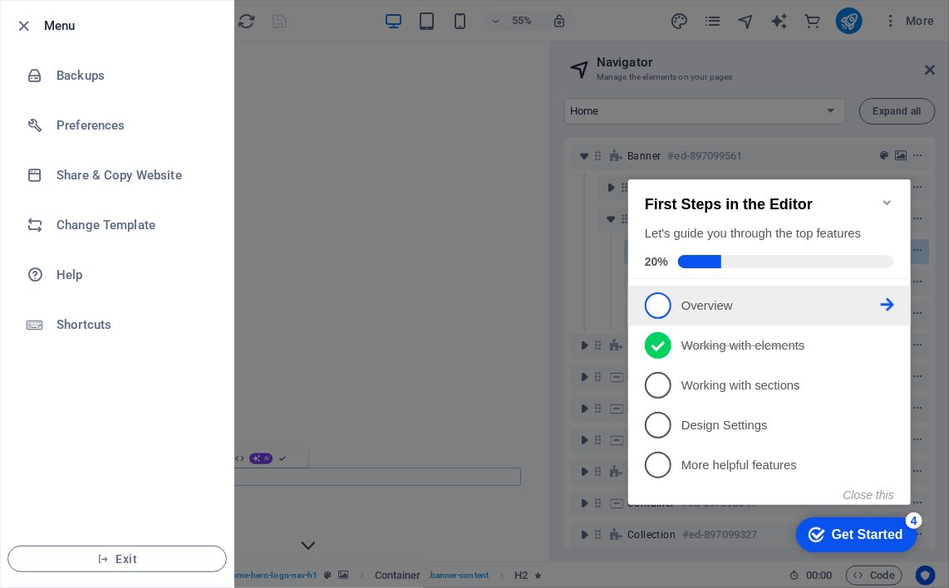
click at [652, 306] on span "1" at bounding box center [657, 305] width 27 height 27
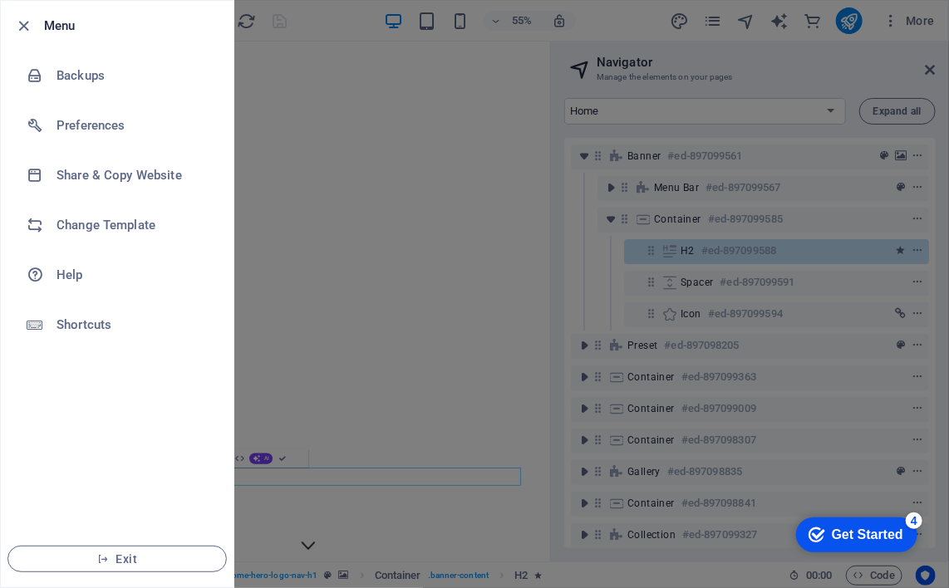
click at [867, 540] on div "Get Started" at bounding box center [866, 534] width 71 height 15
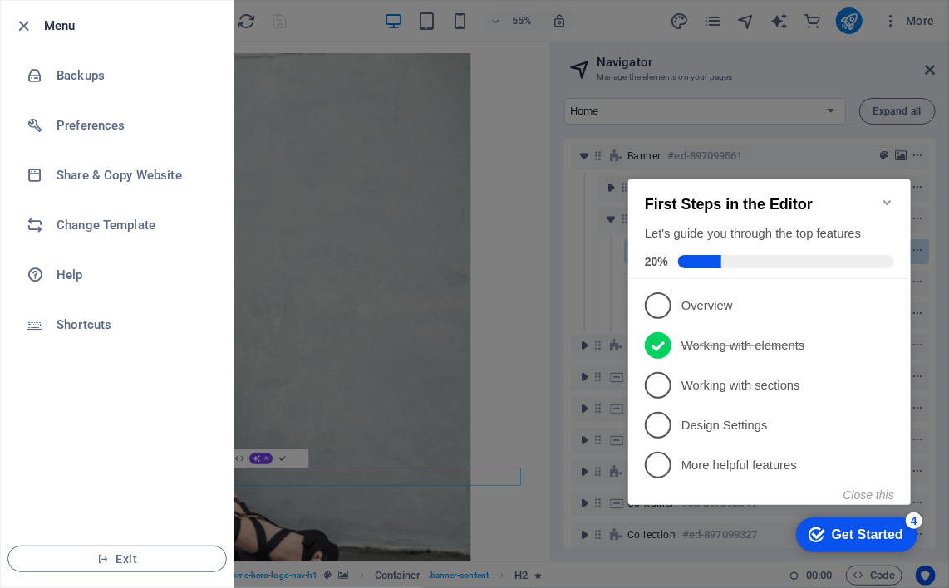
click at [882, 195] on icon "Minimize checklist" at bounding box center [886, 201] width 13 height 13
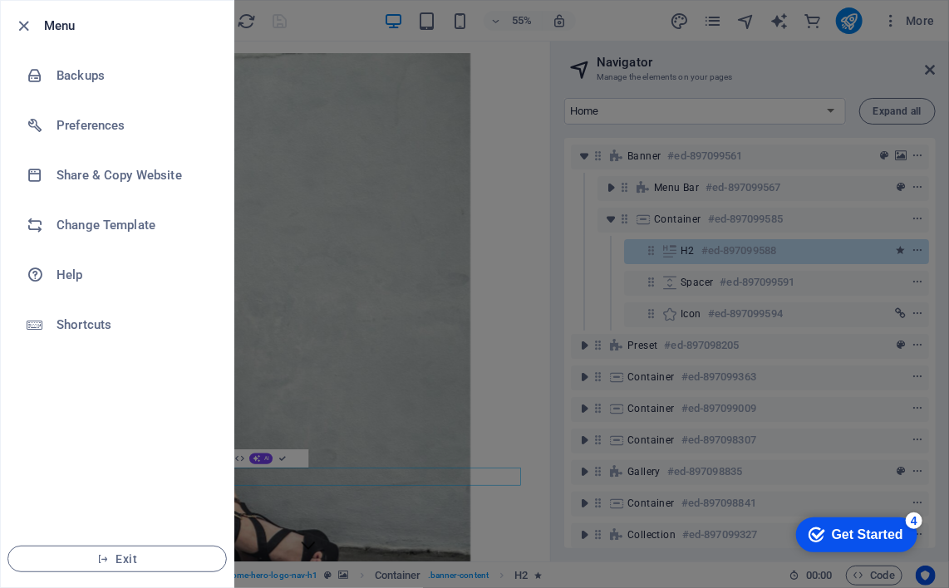
click at [911, 512] on div "4" at bounding box center [913, 520] width 17 height 17
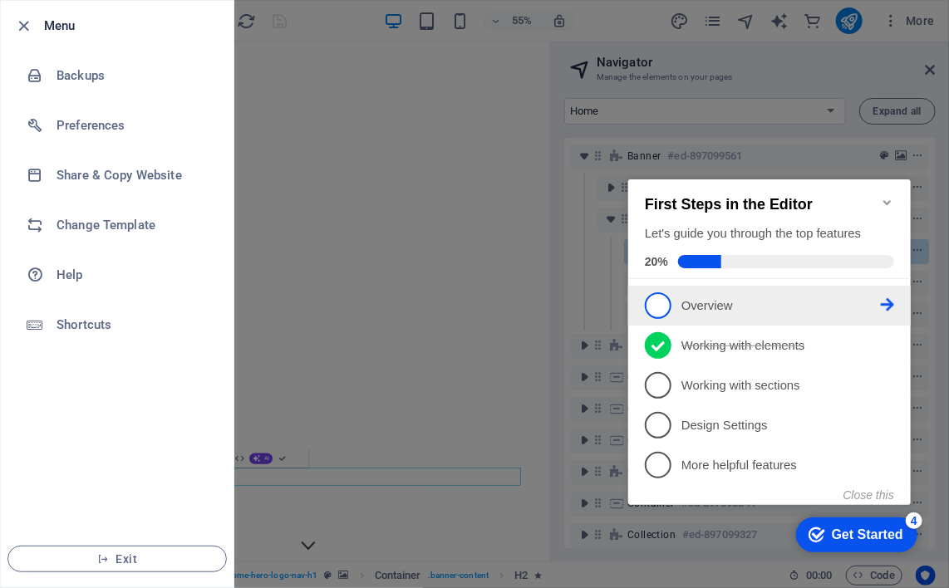
click at [888, 292] on link "1 Overview - incomplete" at bounding box center [768, 305] width 249 height 27
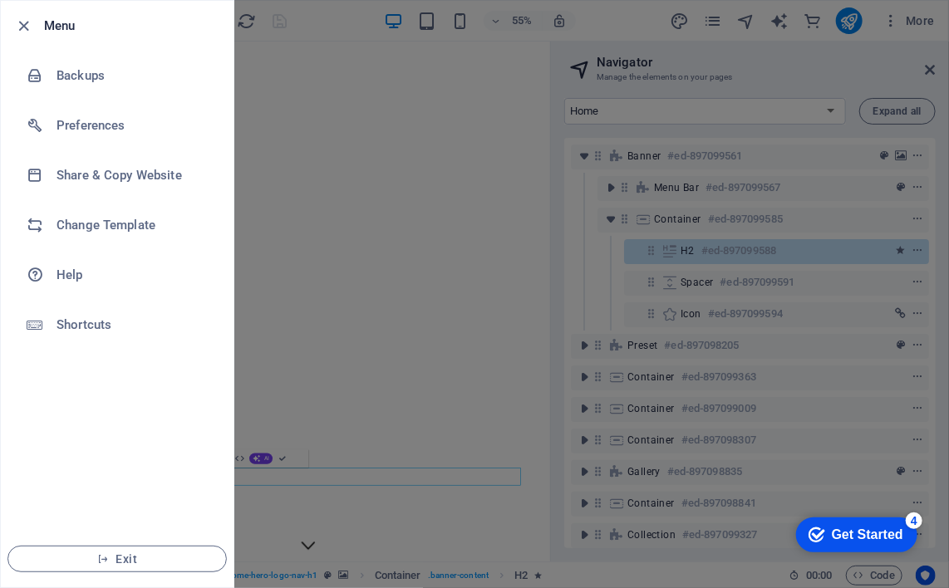
click at [846, 527] on div "Get Started" at bounding box center [866, 534] width 71 height 15
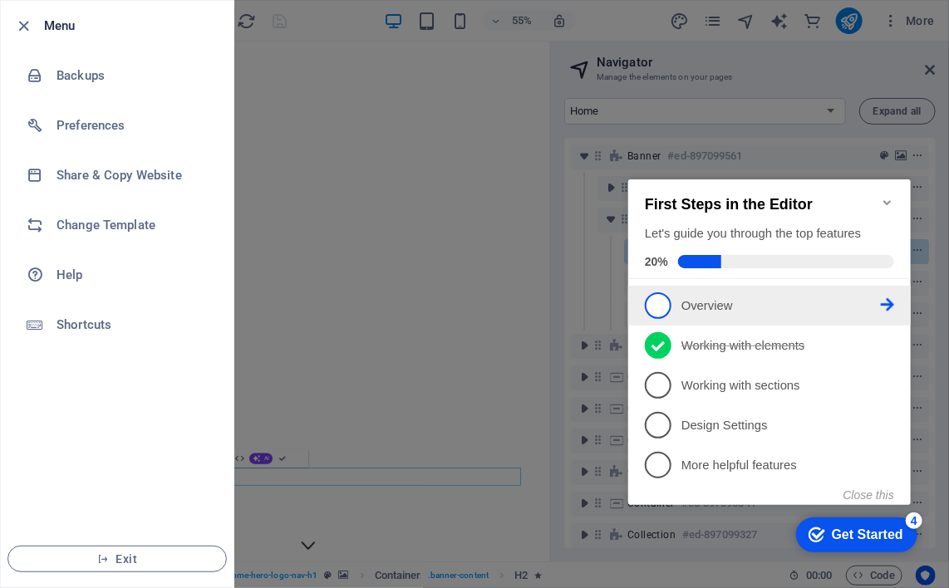
click at [649, 302] on span "1" at bounding box center [657, 305] width 27 height 27
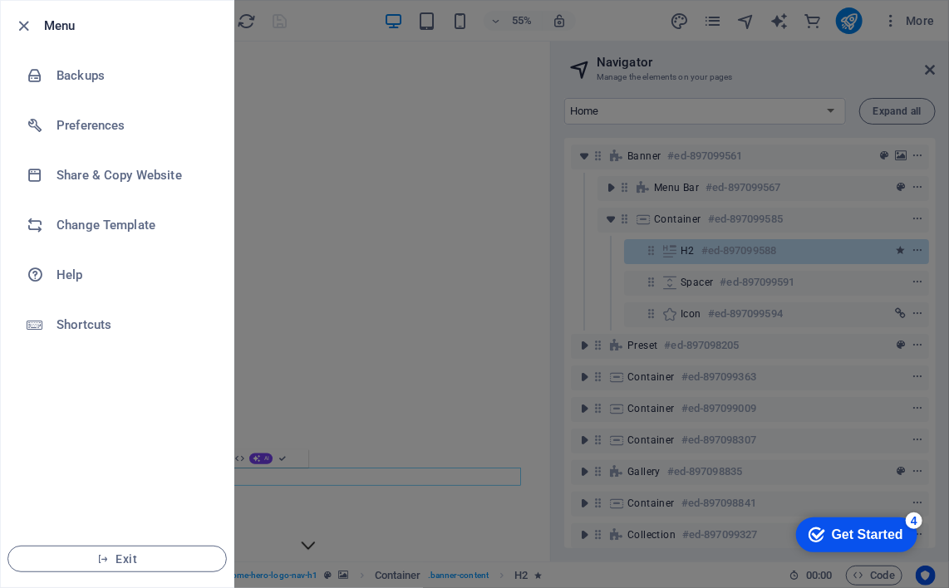
click at [840, 527] on div "Get Started" at bounding box center [866, 534] width 71 height 15
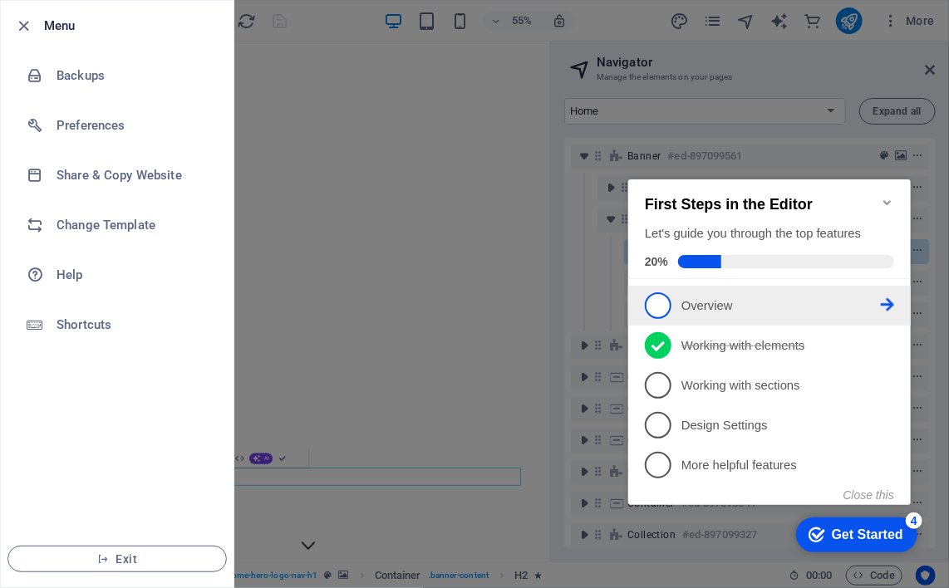
click at [695, 302] on p "Overview - incomplete" at bounding box center [779, 305] width 199 height 17
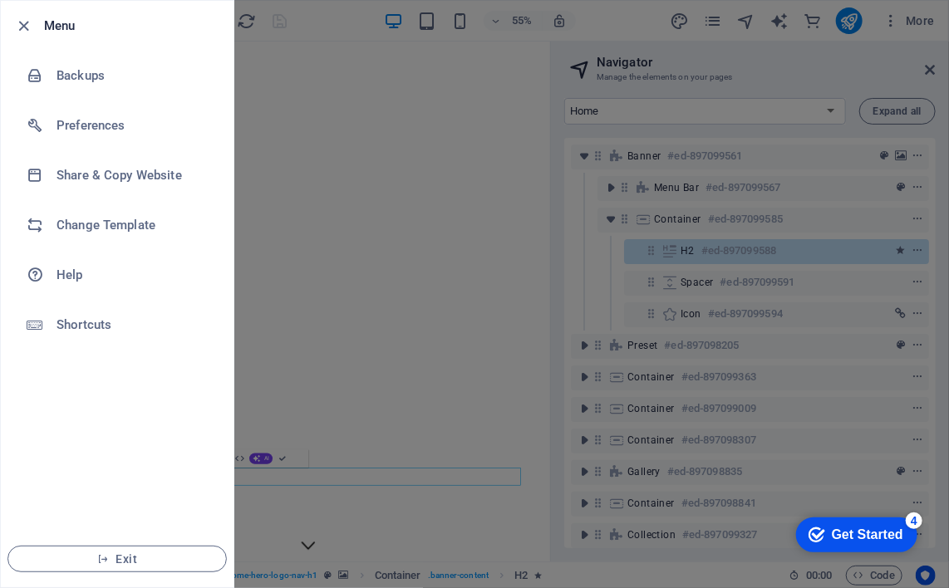
click at [886, 567] on div at bounding box center [474, 294] width 949 height 588
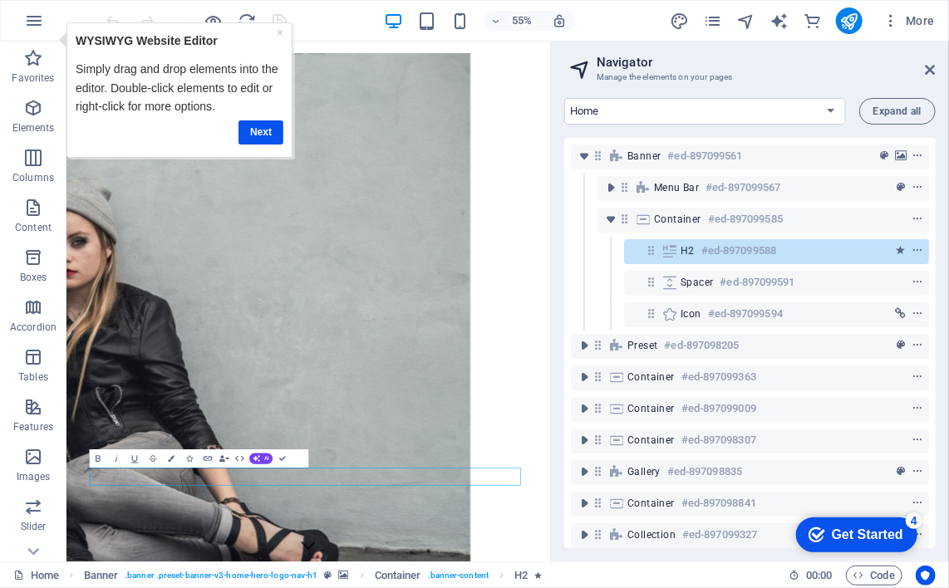
click at [868, 529] on div "Get Started" at bounding box center [866, 534] width 71 height 15
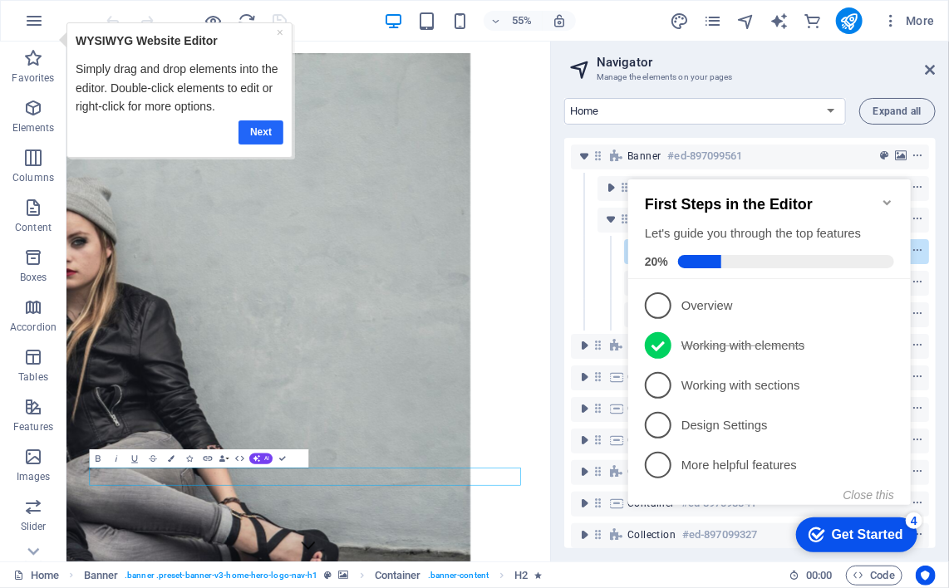
click at [262, 128] on link "Next" at bounding box center [260, 132] width 45 height 24
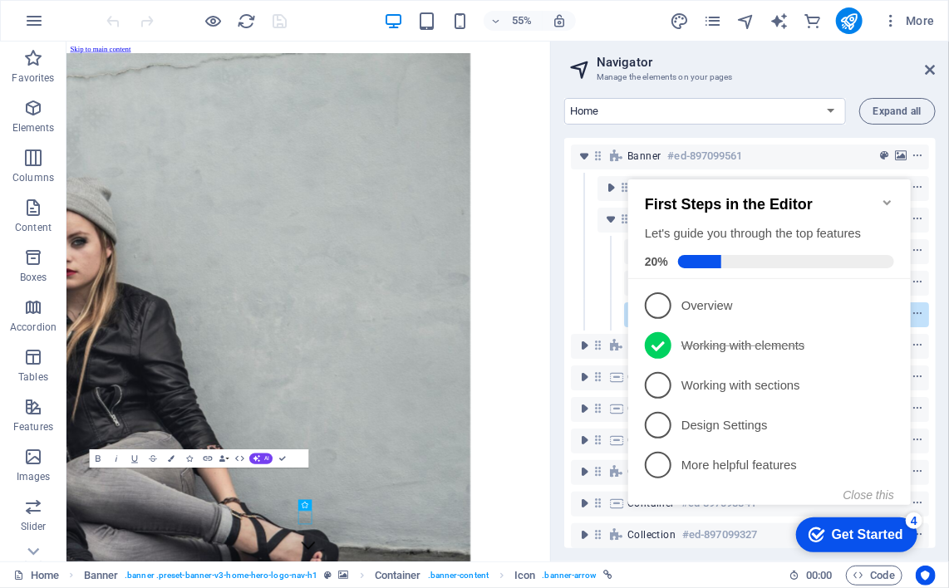
click at [791, 256] on span at bounding box center [785, 260] width 216 height 13
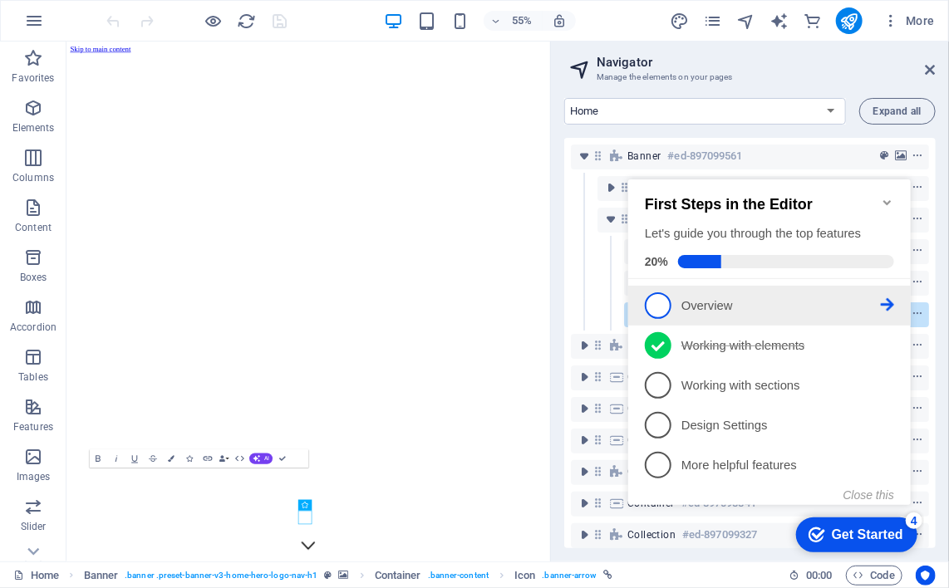
click at [745, 292] on link "1 Overview - incomplete" at bounding box center [768, 305] width 249 height 27
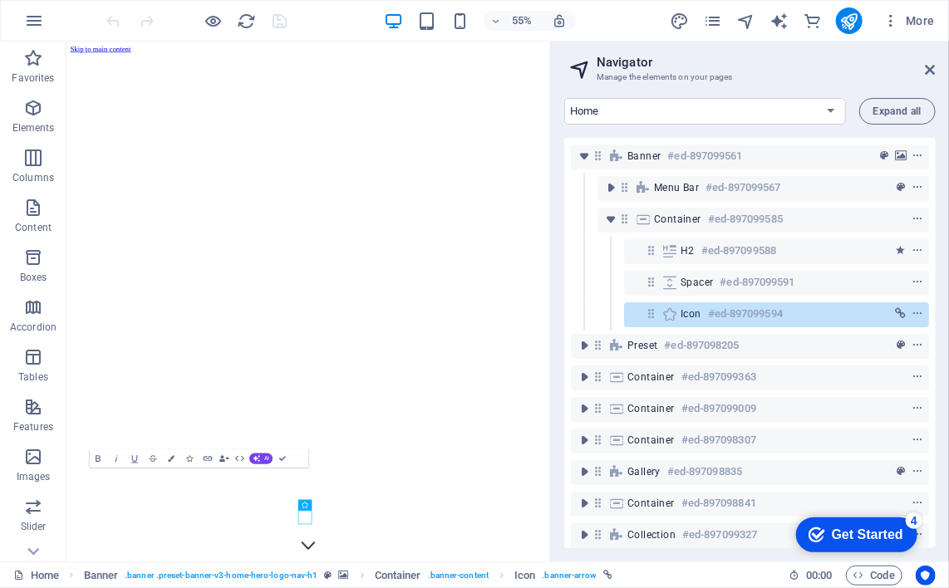
click at [908, 521] on div "4" at bounding box center [913, 520] width 17 height 17
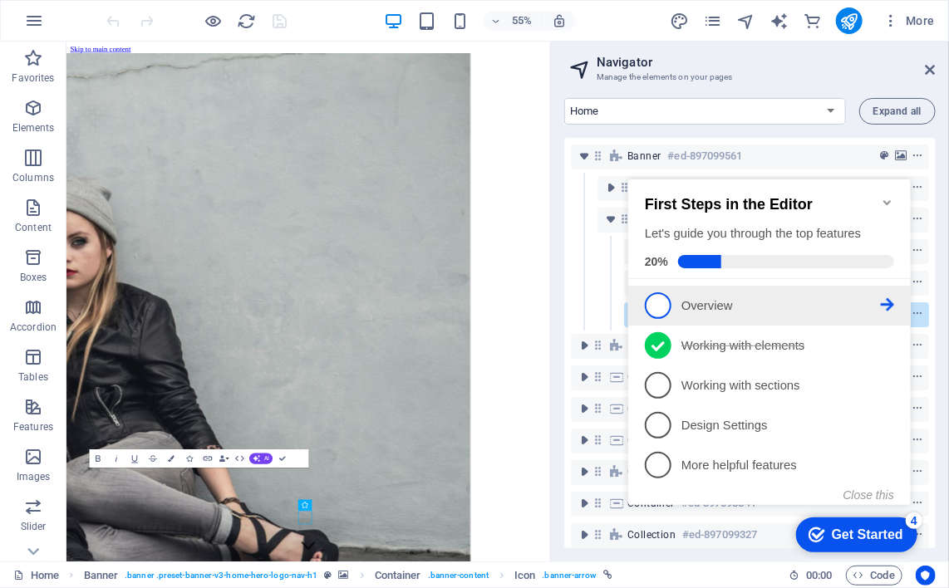
click at [664, 299] on span "1" at bounding box center [657, 305] width 27 height 27
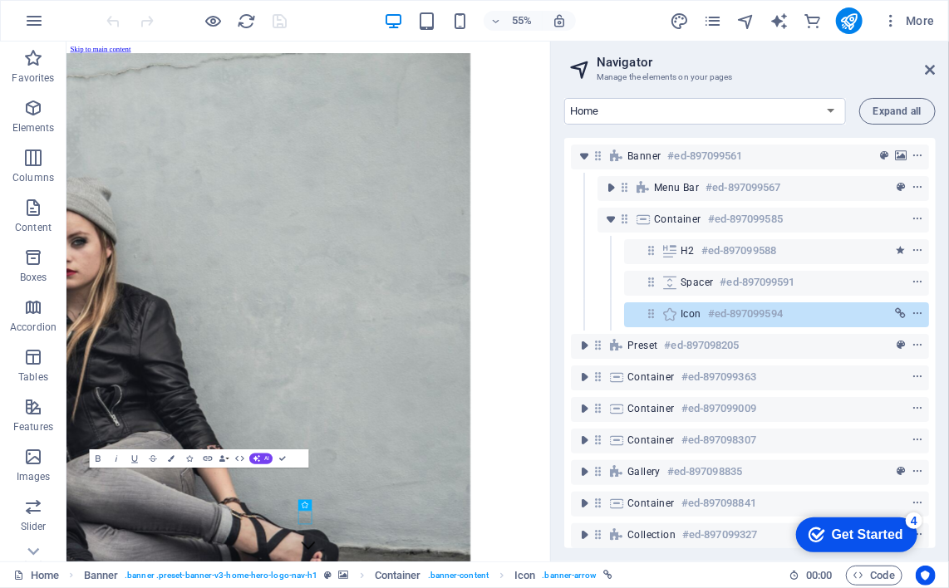
click at [838, 539] on div "Get Started" at bounding box center [866, 534] width 71 height 15
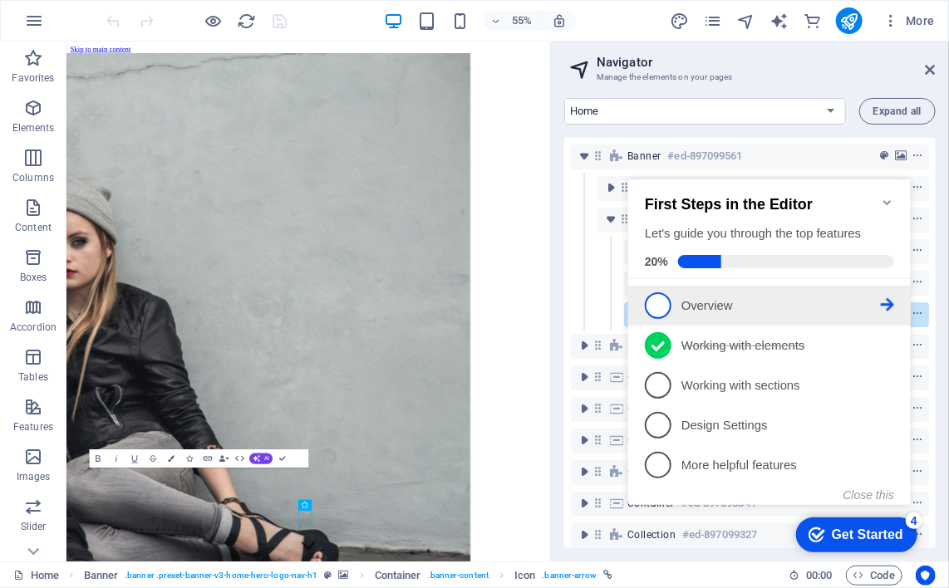
click at [893, 299] on li "1 Overview - incomplete" at bounding box center [768, 305] width 282 height 40
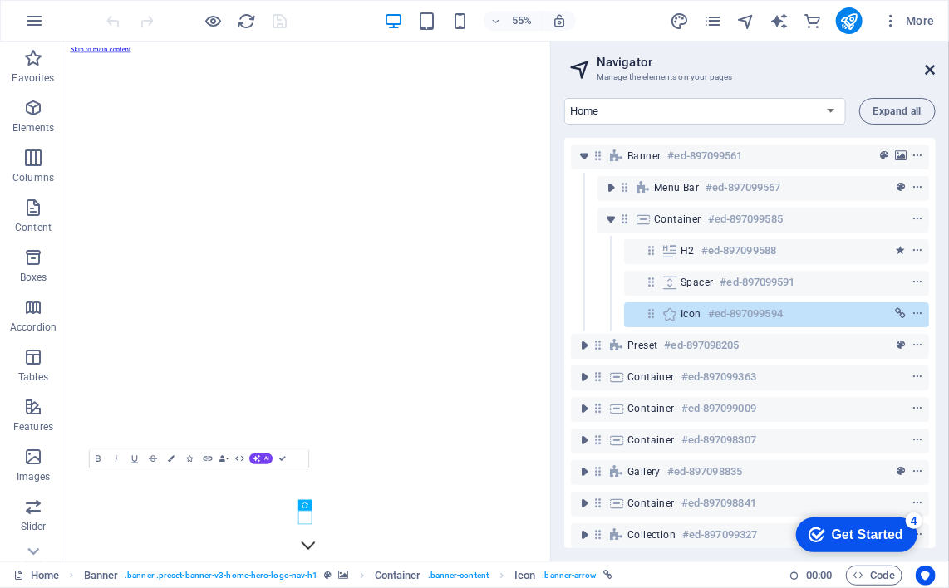
click at [931, 66] on icon at bounding box center [931, 69] width 10 height 13
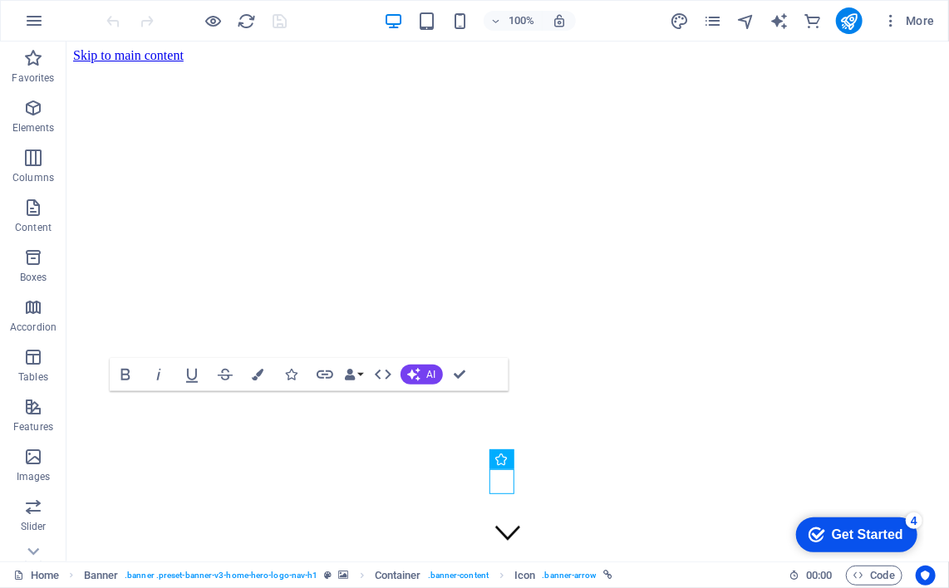
click at [831, 521] on div "checkmark Get Started 4" at bounding box center [855, 534] width 121 height 35
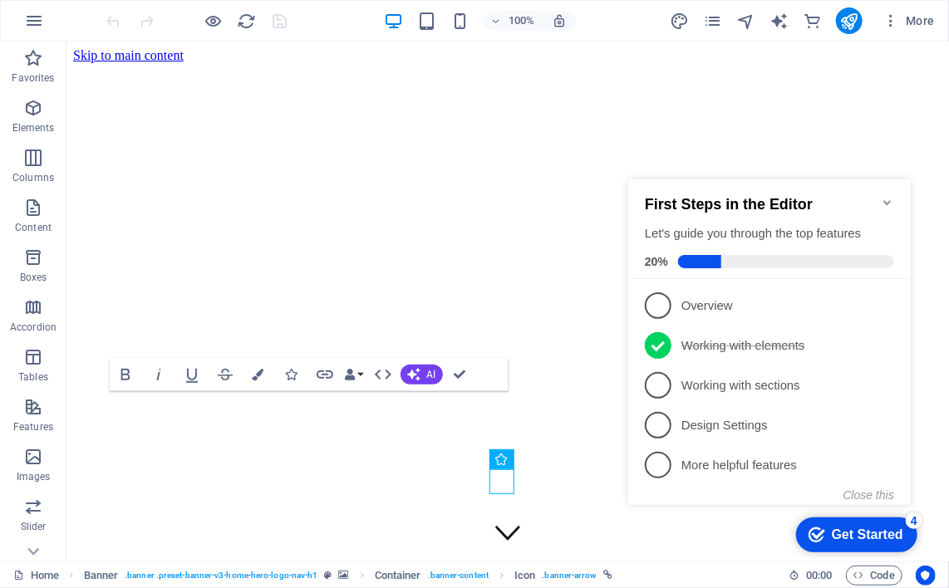
click at [769, 278] on div "First Steps in the Editor Let's guide you through the top features 20% 1 Overvi…" at bounding box center [768, 340] width 282 height 322
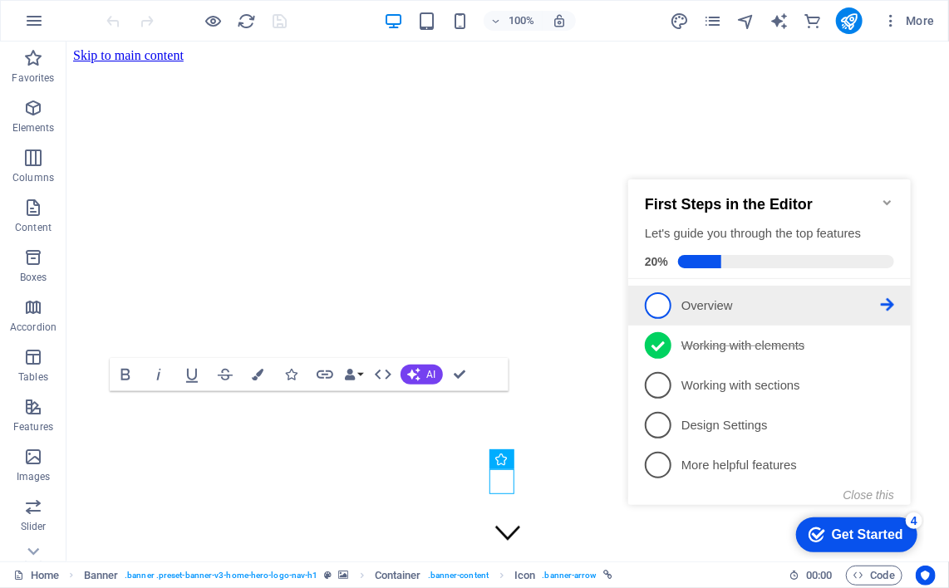
click at [765, 305] on p "Overview - incomplete" at bounding box center [779, 305] width 199 height 17
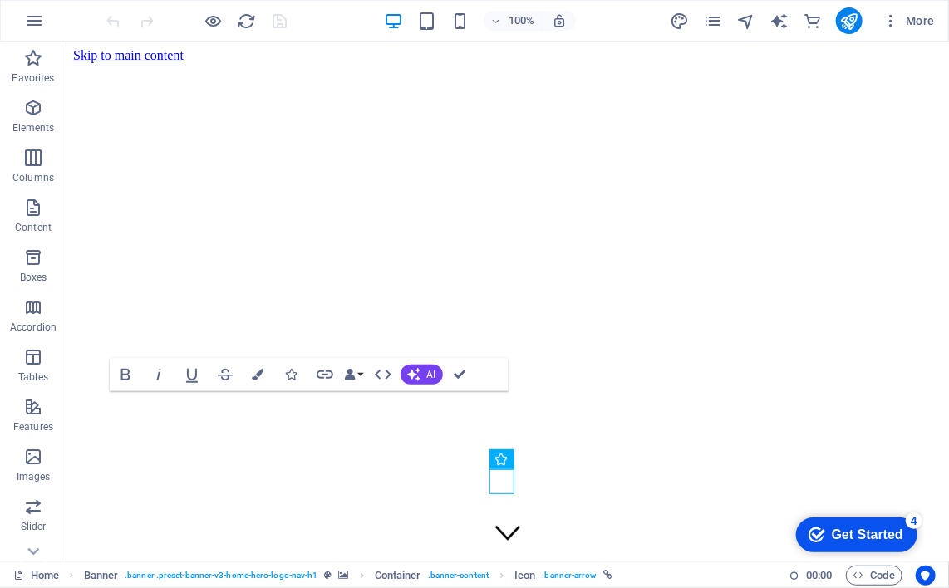
click at [910, 516] on div "4" at bounding box center [913, 520] width 17 height 17
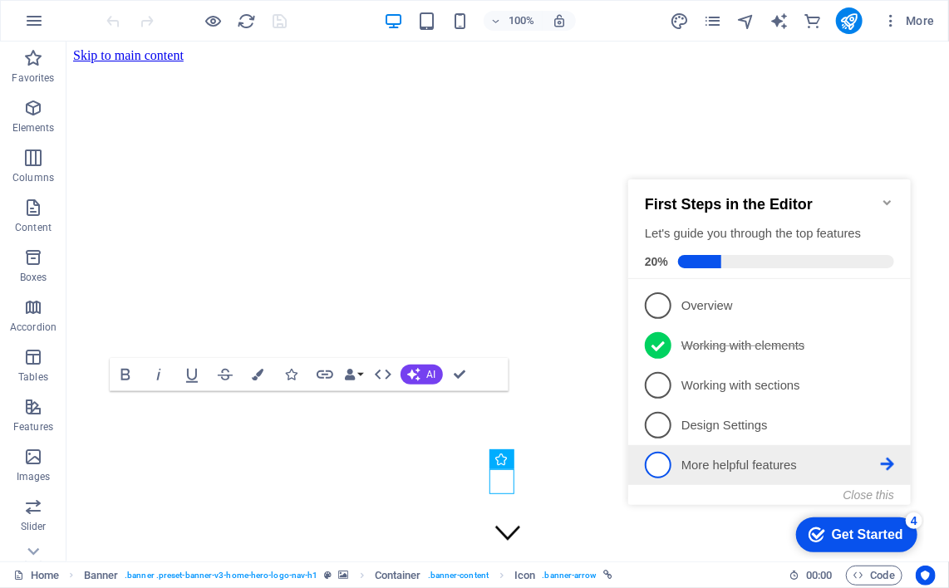
click at [858, 452] on link "5 More helpful features - incomplete" at bounding box center [768, 464] width 249 height 27
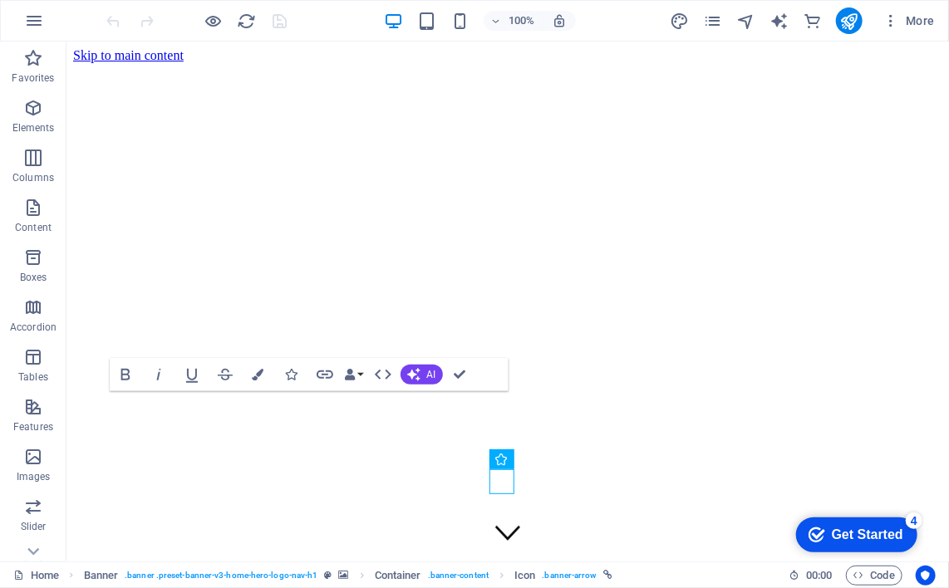
click at [837, 539] on div "Get Started" at bounding box center [866, 534] width 71 height 15
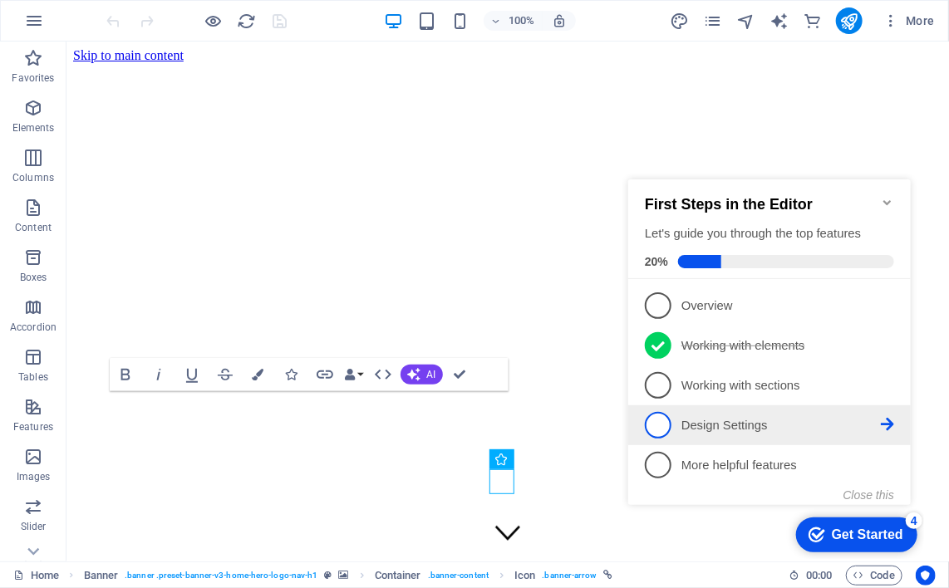
click at [739, 420] on p "Design Settings - incomplete" at bounding box center [779, 424] width 199 height 17
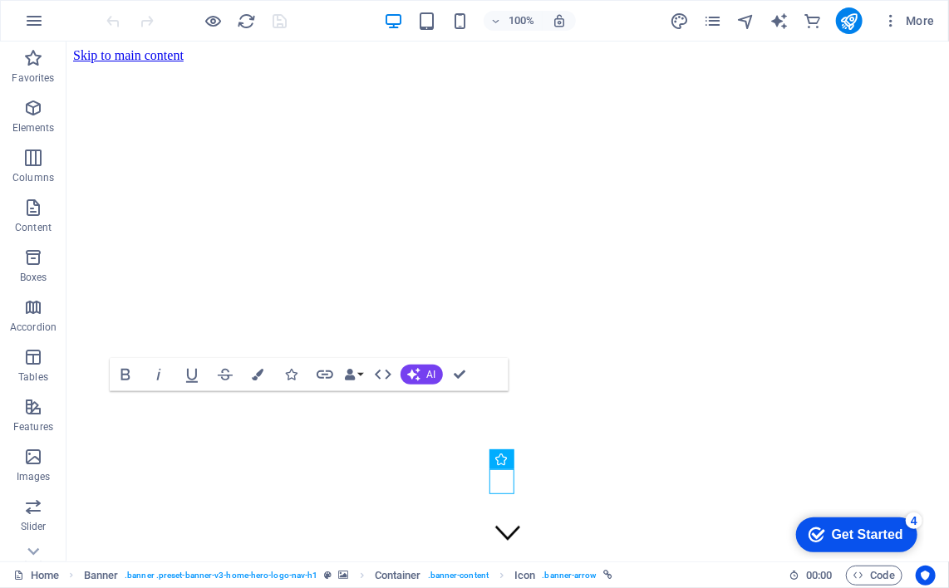
click at [803, 522] on div "checkmark Get Started 4" at bounding box center [855, 534] width 121 height 35
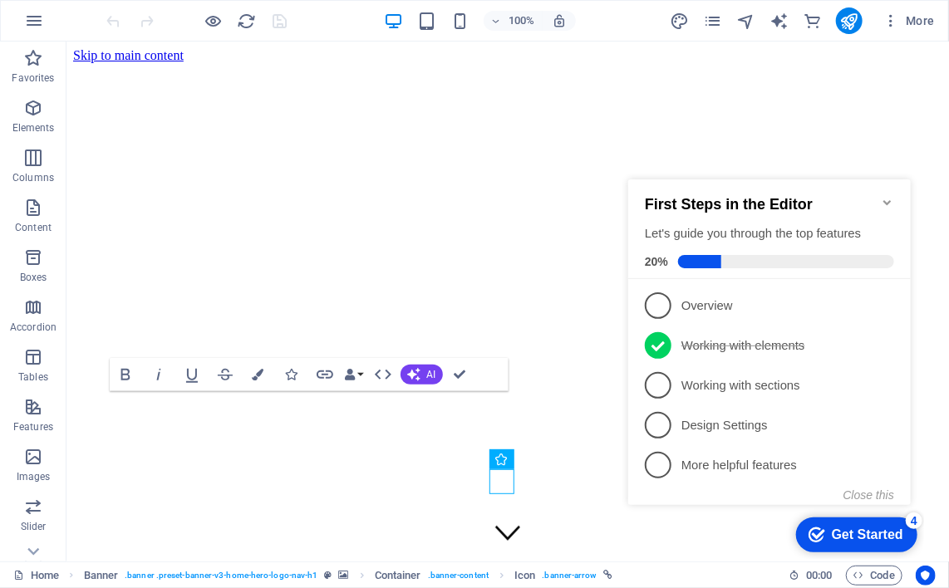
click at [915, 513] on div "4" at bounding box center [913, 520] width 17 height 17
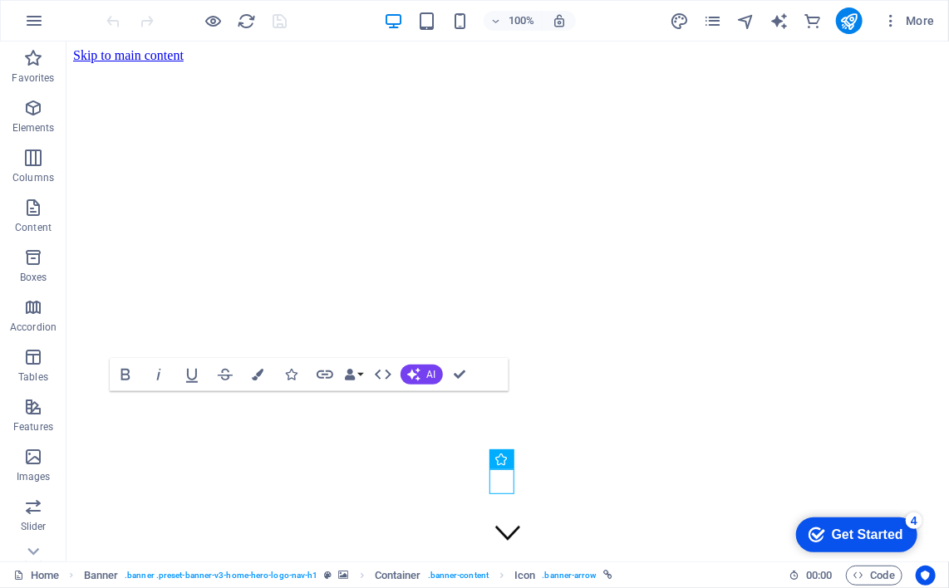
click at [921, 528] on div "4" at bounding box center [913, 520] width 17 height 17
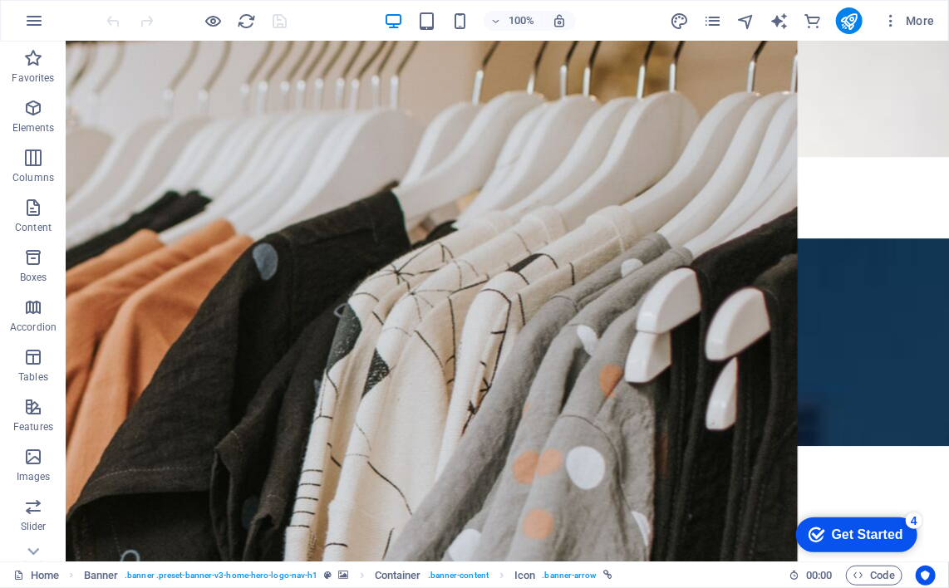
scroll to position [4475, 0]
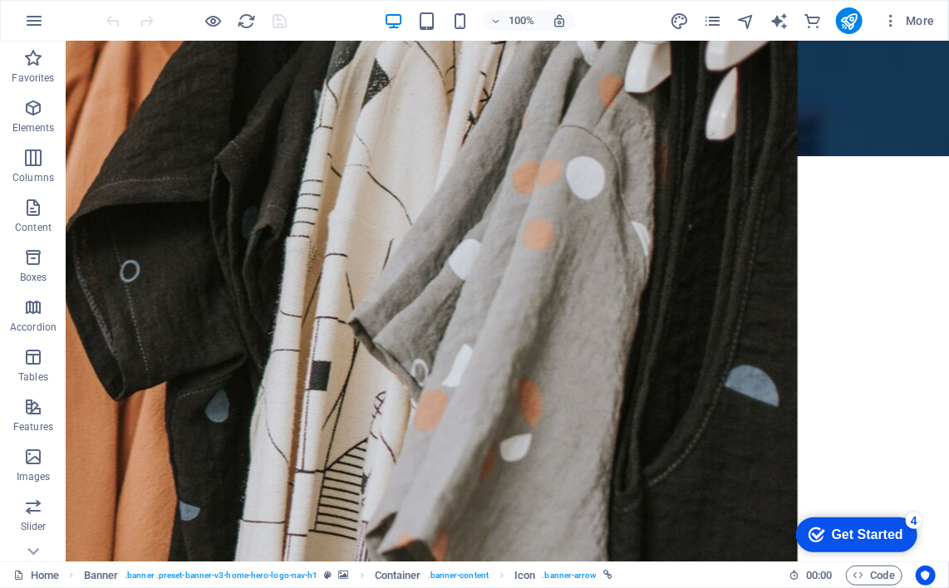
click at [871, 527] on div "Get Started" at bounding box center [866, 534] width 71 height 15
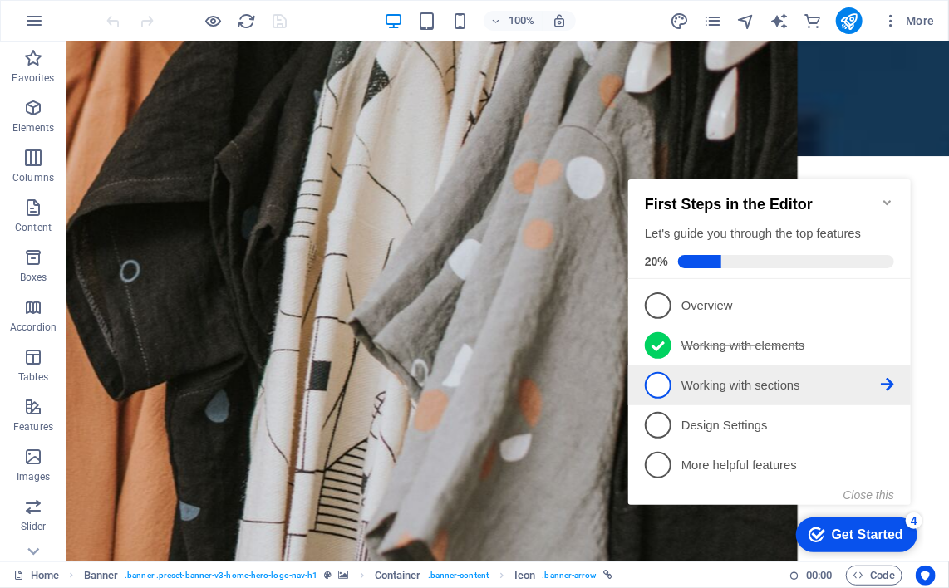
click at [759, 376] on p "Working with sections - incomplete" at bounding box center [779, 384] width 199 height 17
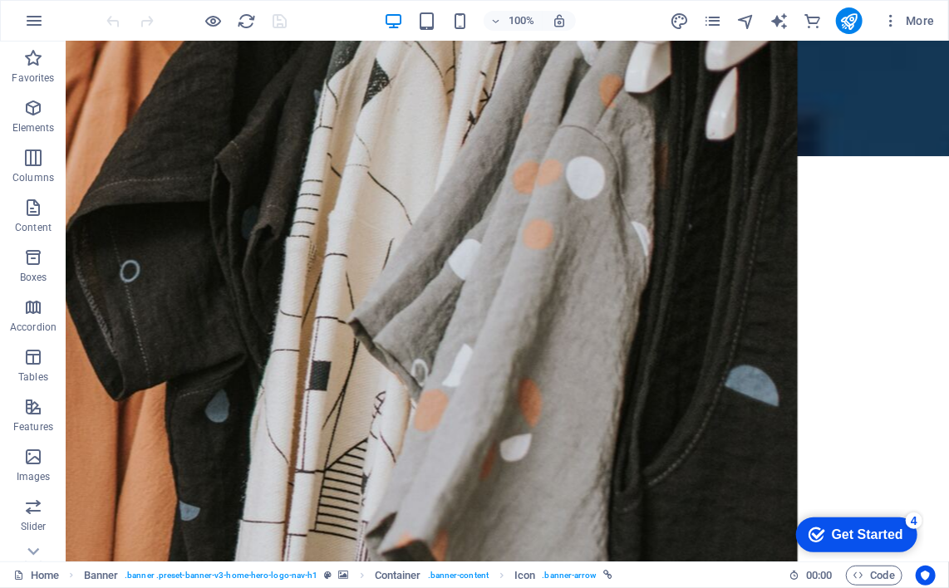
scroll to position [0, 0]
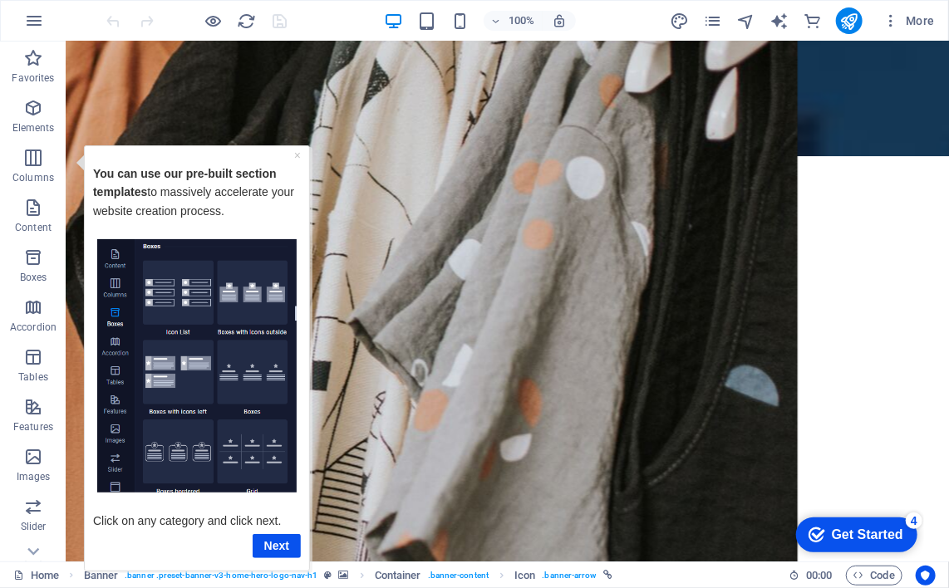
click at [175, 292] on img "Tooltip" at bounding box center [195, 365] width 199 height 254
click at [274, 541] on link "Next" at bounding box center [276, 545] width 48 height 24
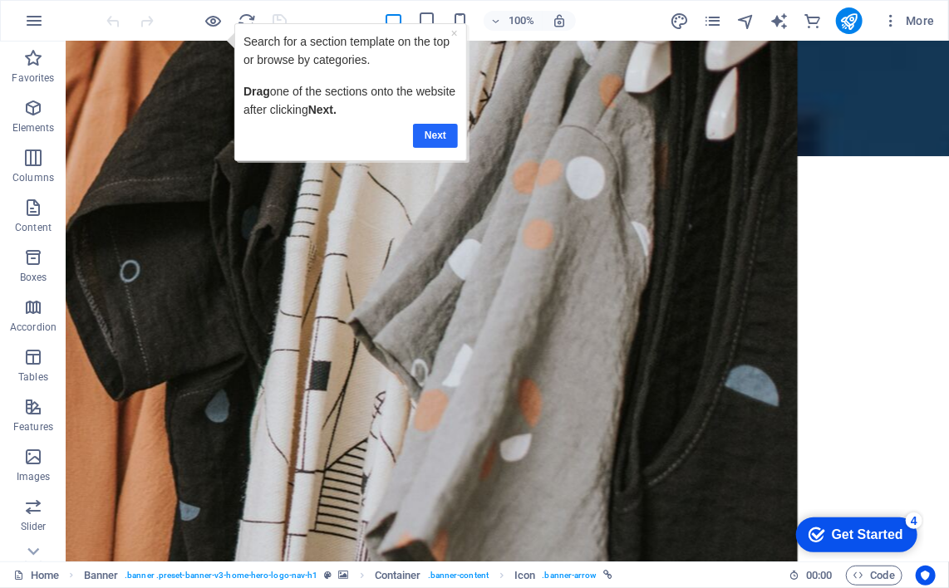
click at [430, 123] on link "Next" at bounding box center [435, 135] width 45 height 24
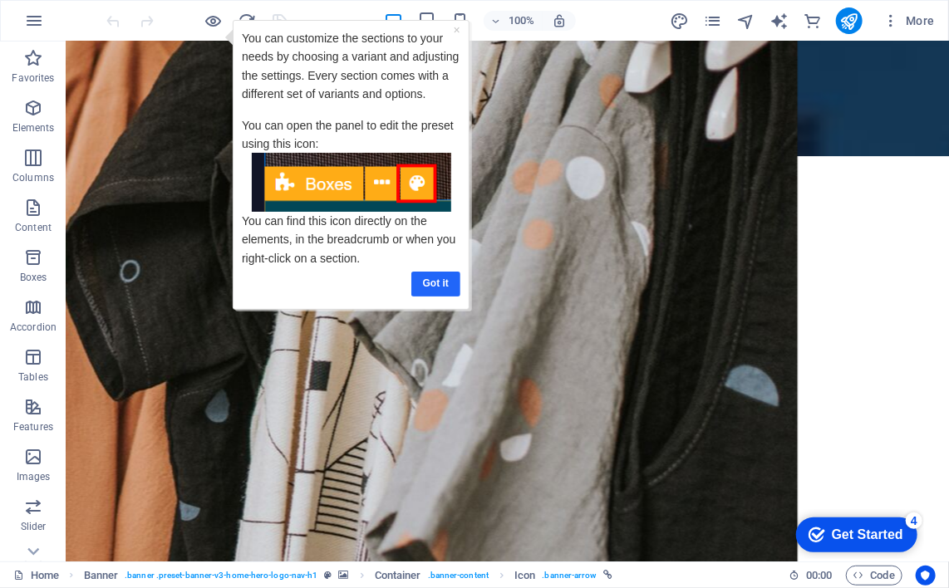
click at [430, 281] on link "Got it" at bounding box center [435, 283] width 49 height 24
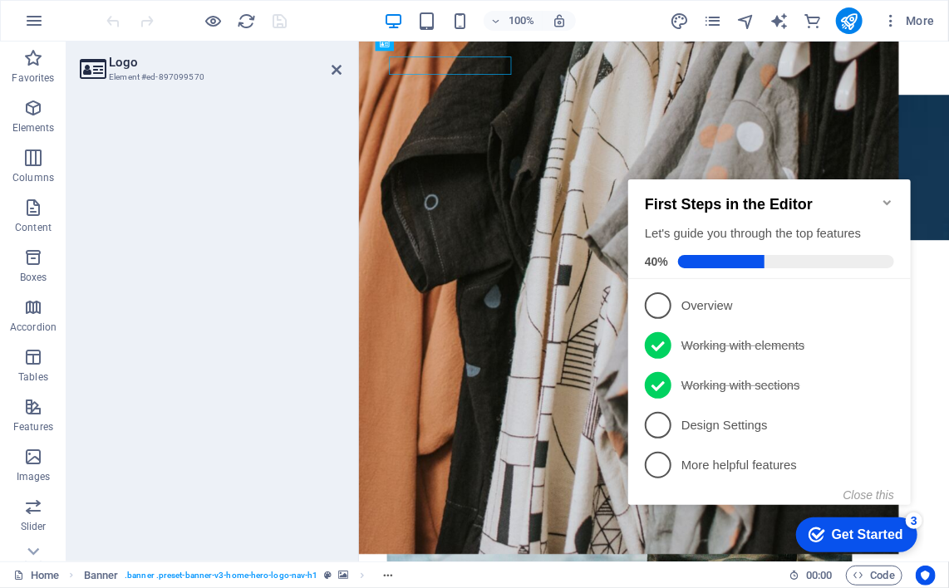
scroll to position [4467, 0]
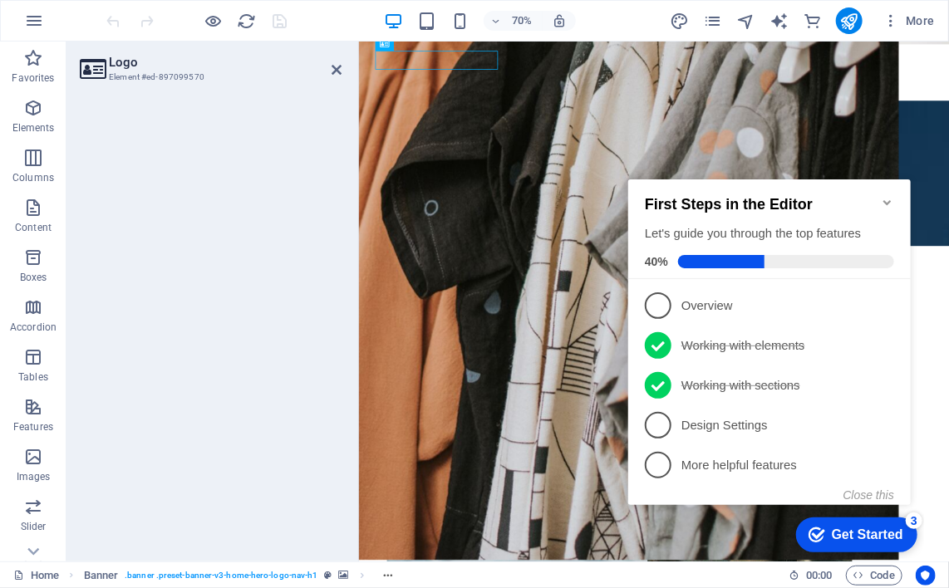
click at [129, 65] on h2 "Logo" at bounding box center [225, 62] width 233 height 15
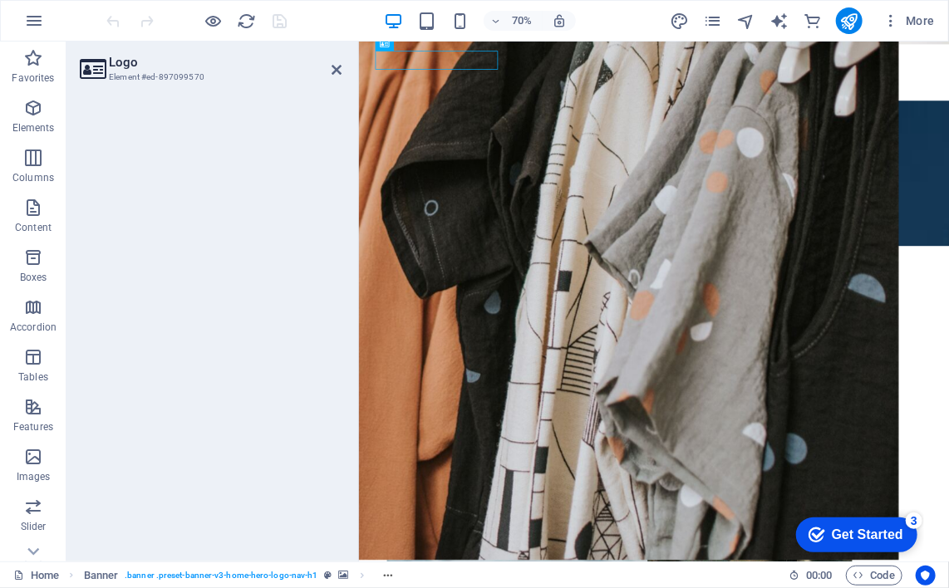
click at [95, 71] on icon at bounding box center [92, 68] width 25 height 23
click at [181, 70] on h3 "Element #ed-897099570" at bounding box center [208, 77] width 199 height 15
click at [126, 58] on h2 "Logo" at bounding box center [225, 62] width 233 height 15
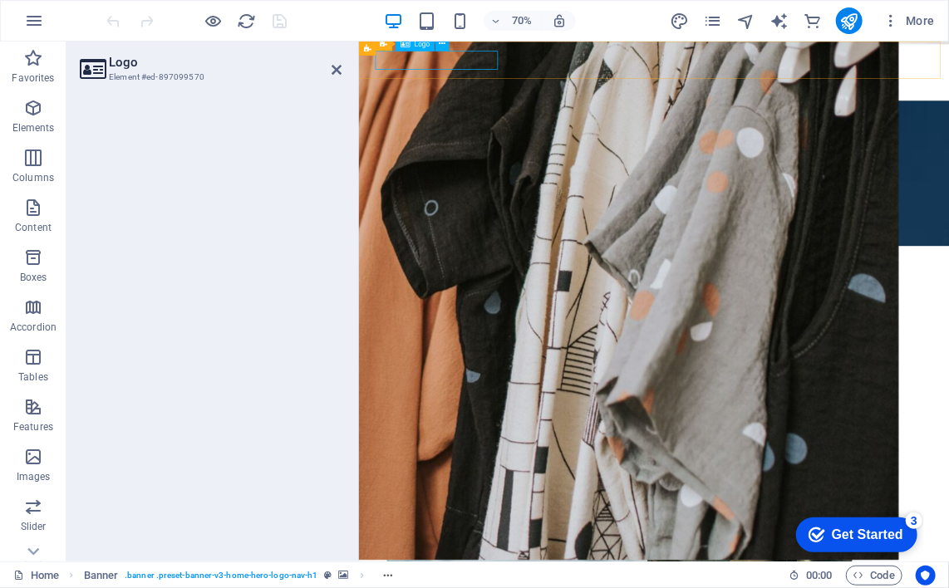
click at [400, 50] on icon at bounding box center [404, 44] width 9 height 14
click at [394, 53] on div "Banner" at bounding box center [381, 49] width 44 height 14
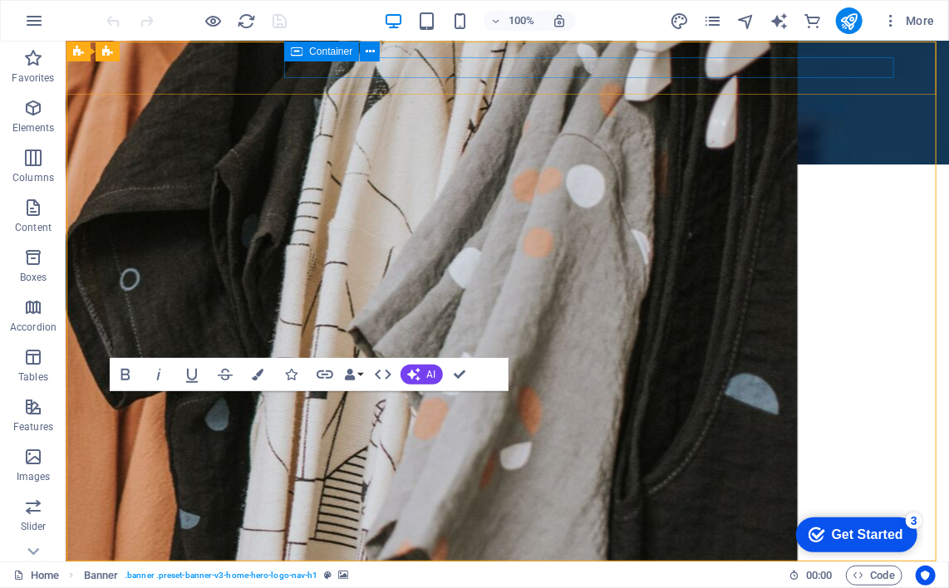
scroll to position [0, 0]
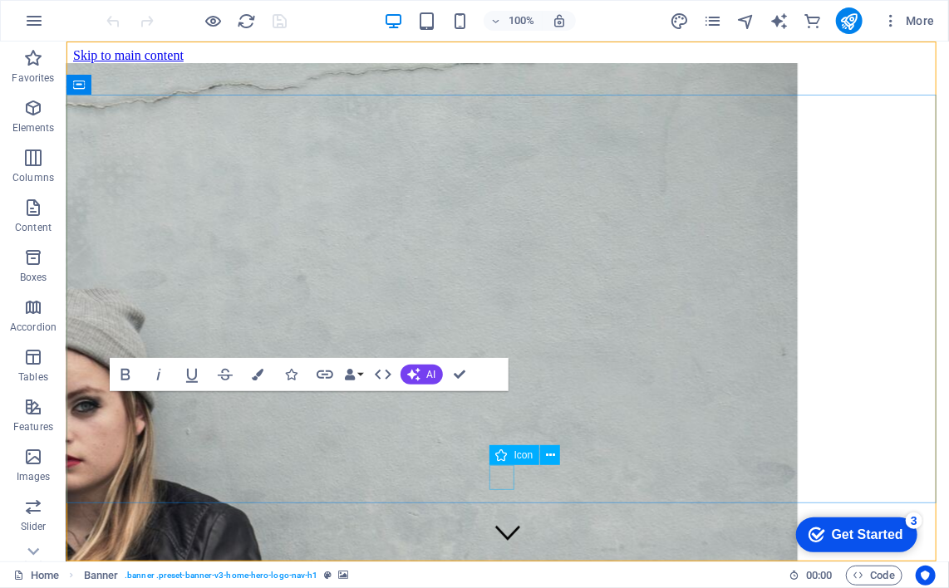
click at [494, 519] on figure at bounding box center [506, 533] width 25 height 28
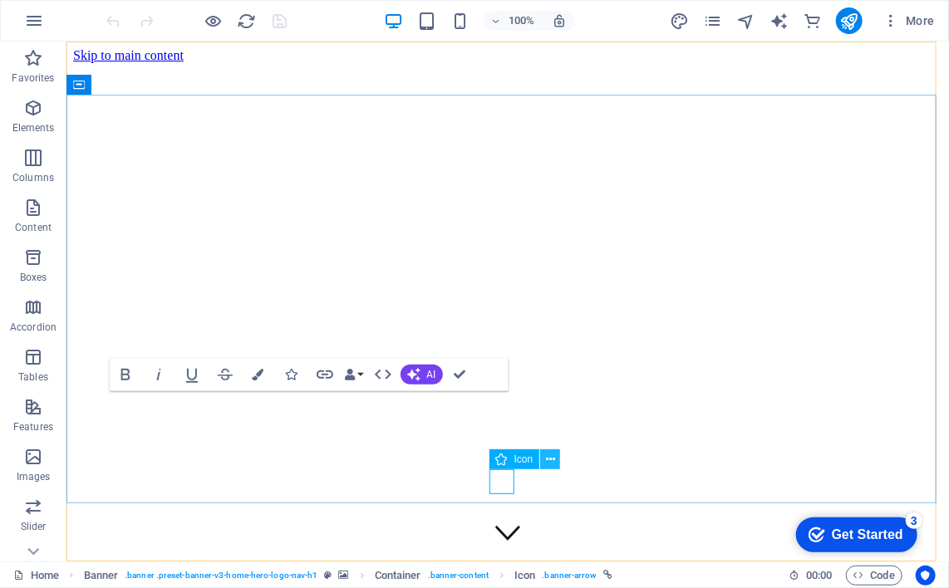
click at [548, 458] on icon at bounding box center [550, 459] width 9 height 17
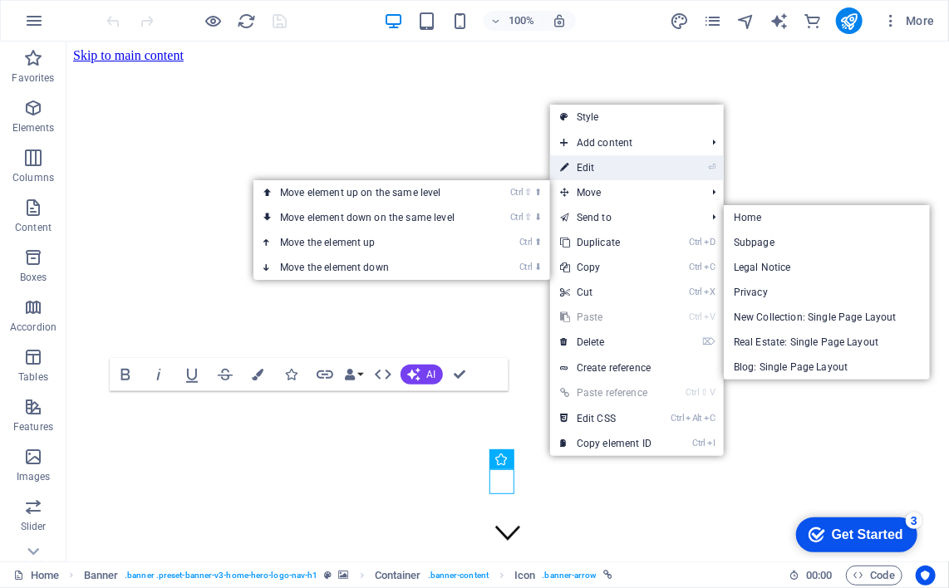
click at [591, 166] on link "⏎ Edit" at bounding box center [605, 167] width 111 height 25
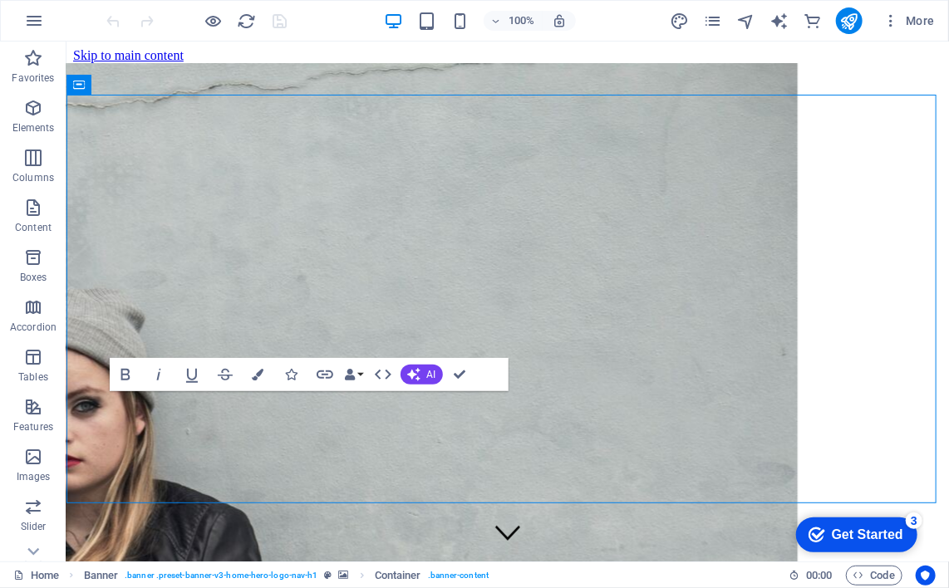
click at [835, 519] on div "checkmark Get Started 3" at bounding box center [855, 534] width 121 height 35
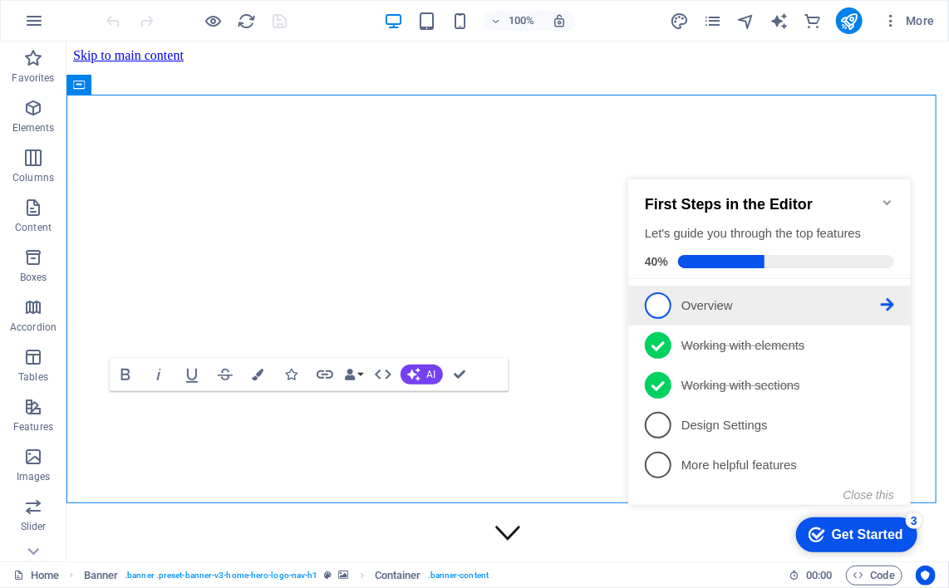
click at [695, 302] on p "Overview - incomplete" at bounding box center [779, 305] width 199 height 17
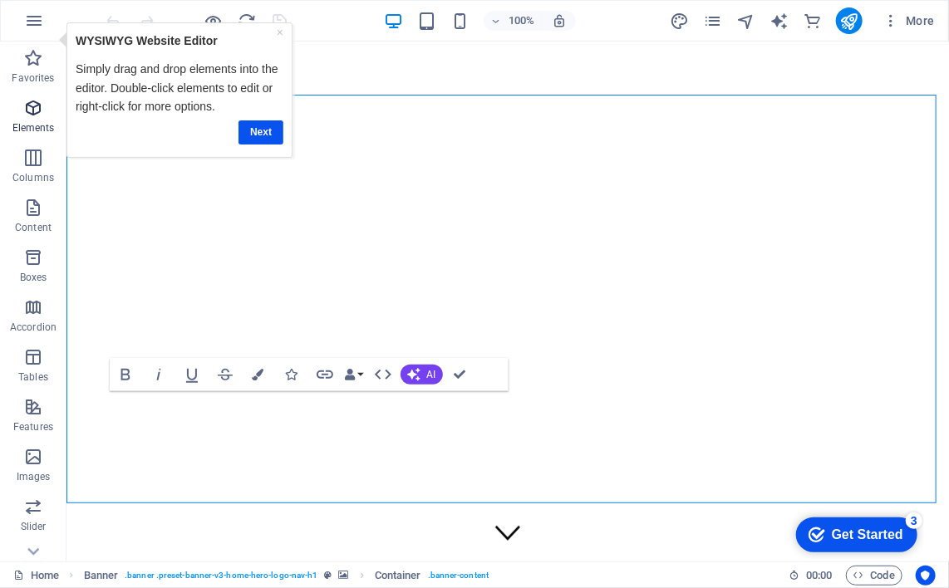
click at [33, 107] on icon "button" at bounding box center [33, 108] width 20 height 20
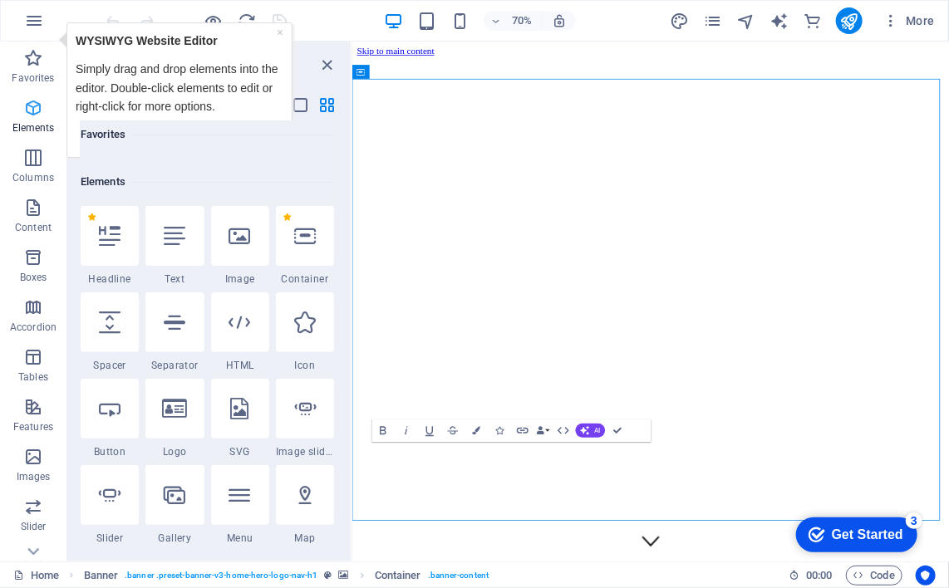
scroll to position [176, 0]
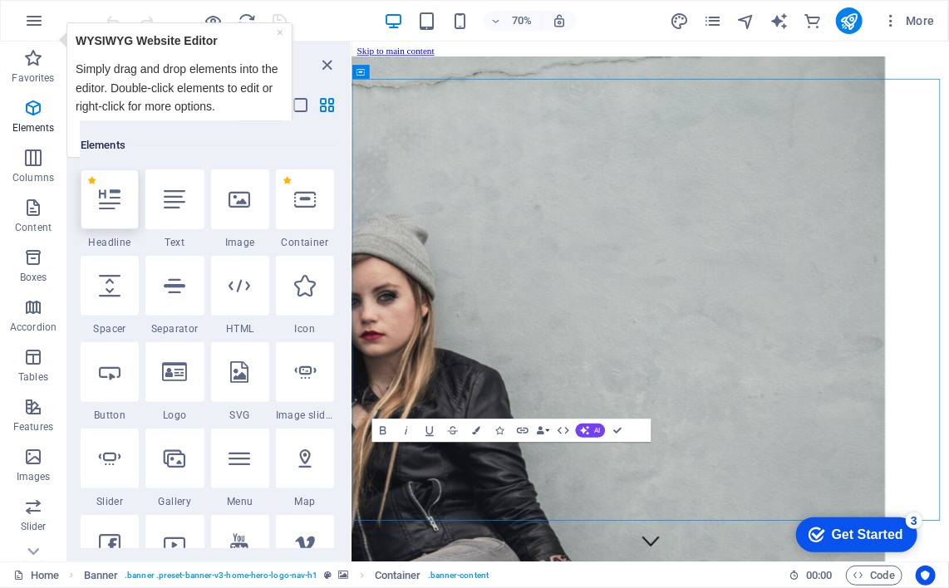
click at [106, 195] on icon at bounding box center [110, 200] width 22 height 22
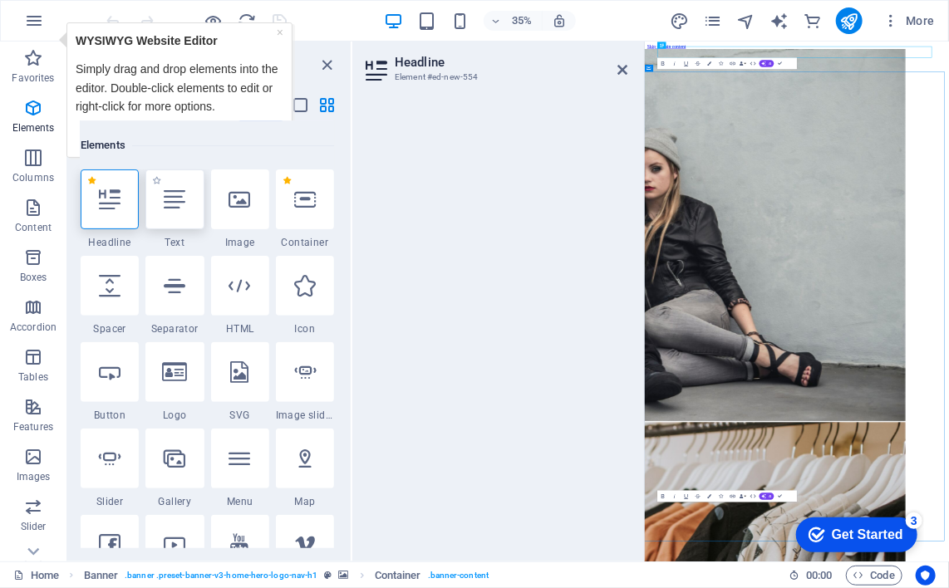
click at [170, 208] on icon at bounding box center [175, 200] width 22 height 22
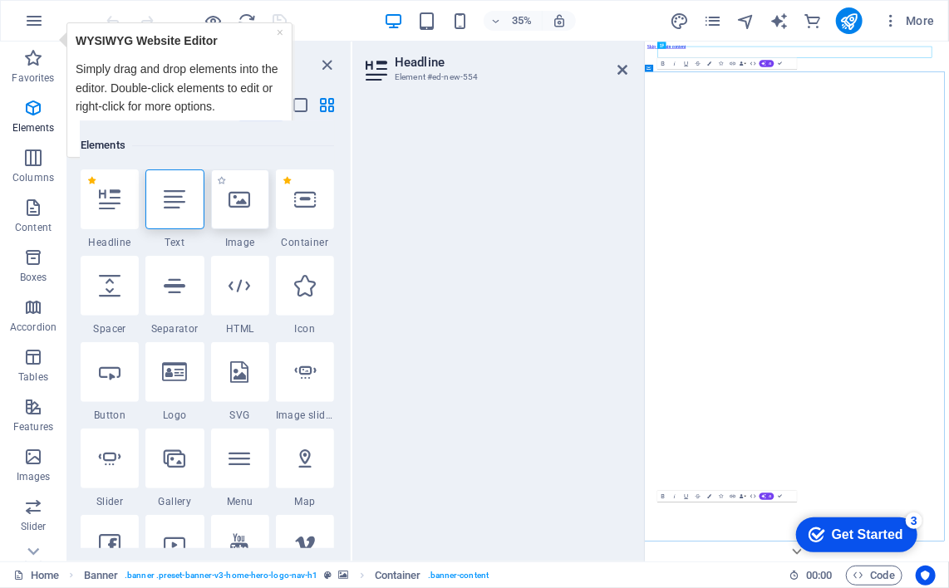
click at [238, 204] on icon at bounding box center [240, 200] width 22 height 22
click at [263, 100] on p "Simply drag and drop elements into the editor. Double-click elements to edit or…" at bounding box center [179, 87] width 208 height 56
click at [263, 122] on div "Elements" at bounding box center [207, 145] width 253 height 47
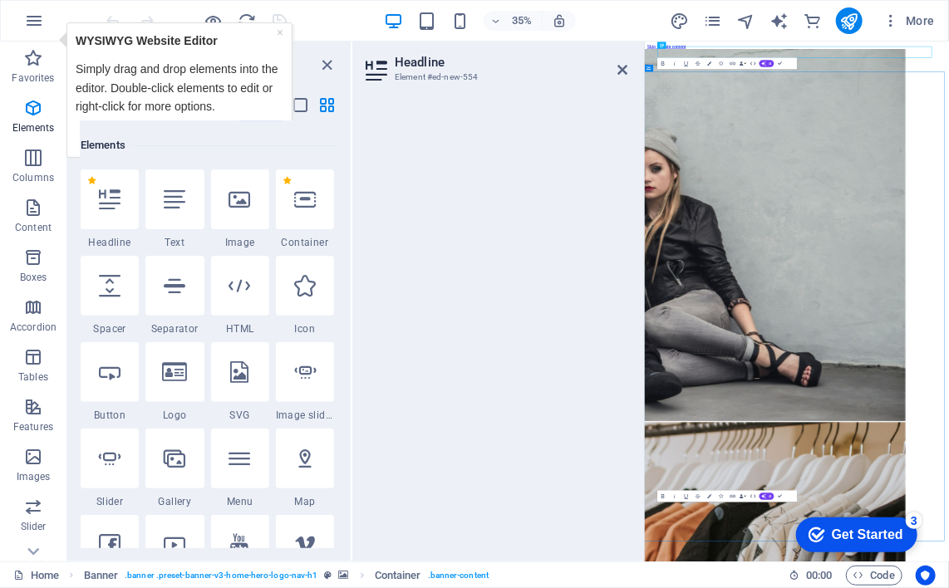
click at [211, 88] on p "Simply drag and drop elements into the editor. Double-click elements to edit or…" at bounding box center [179, 87] width 208 height 56
click at [322, 63] on icon "close panel" at bounding box center [327, 65] width 19 height 19
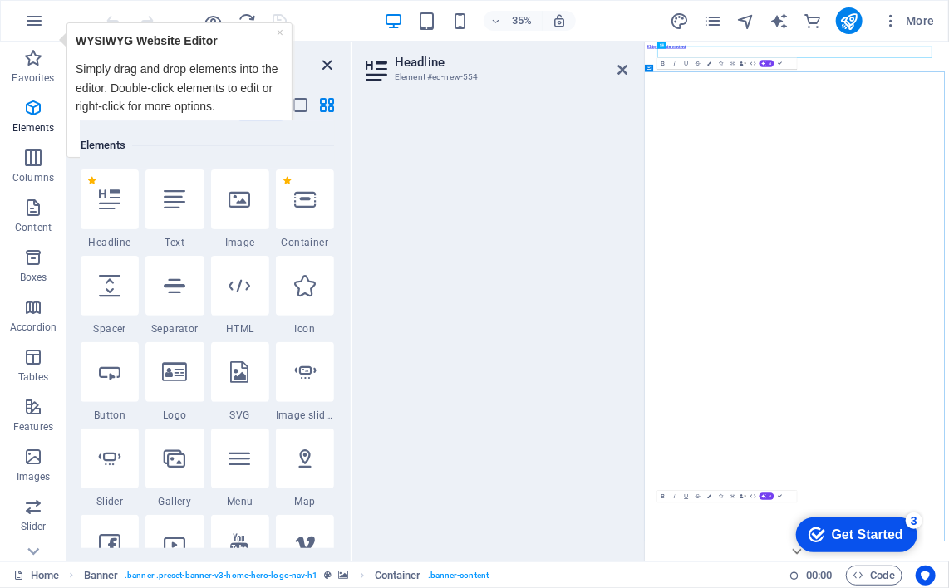
click at [329, 63] on icon "close panel" at bounding box center [327, 65] width 19 height 19
click at [618, 63] on icon at bounding box center [622, 69] width 10 height 13
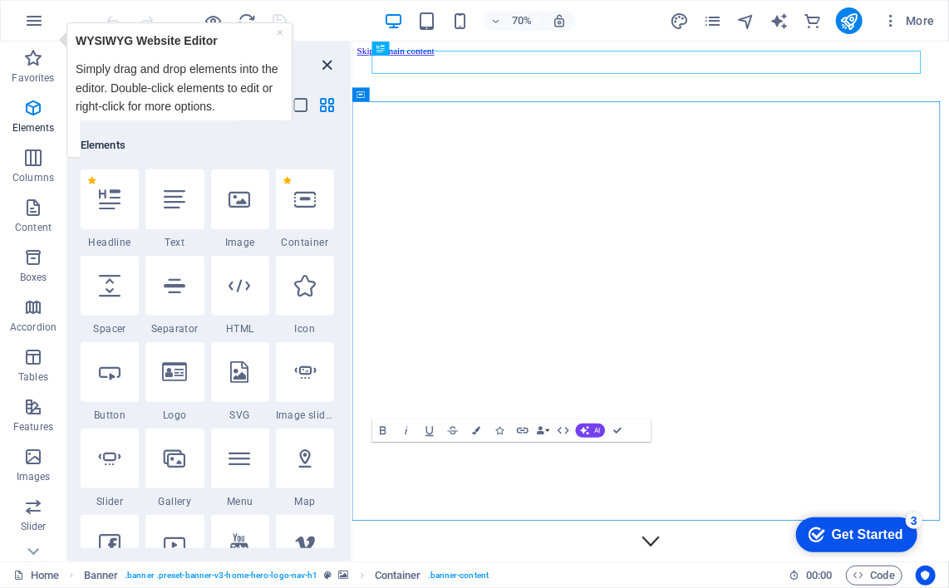
click at [328, 58] on icon "close panel" at bounding box center [327, 65] width 19 height 19
click at [136, 49] on div "Simply drag and drop elements into the editor. Double-click elements to edit or…" at bounding box center [179, 82] width 208 height 66
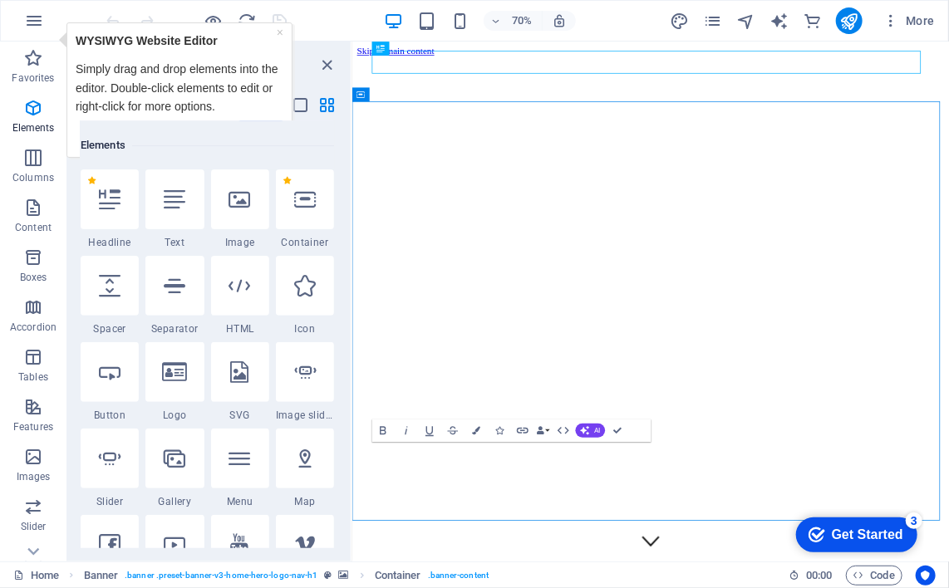
click at [66, 39] on div "× WYSIWYG Website Editor Simply drag and drop elements into the editor. Double-…" at bounding box center [179, 89] width 226 height 135
click at [34, 18] on icon "button" at bounding box center [34, 21] width 20 height 20
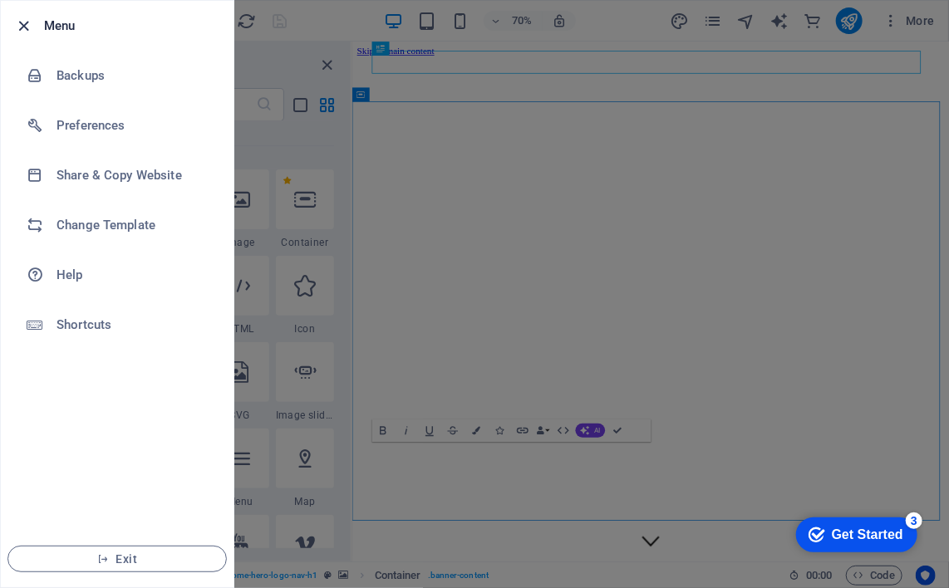
click at [23, 20] on icon "button" at bounding box center [24, 26] width 19 height 19
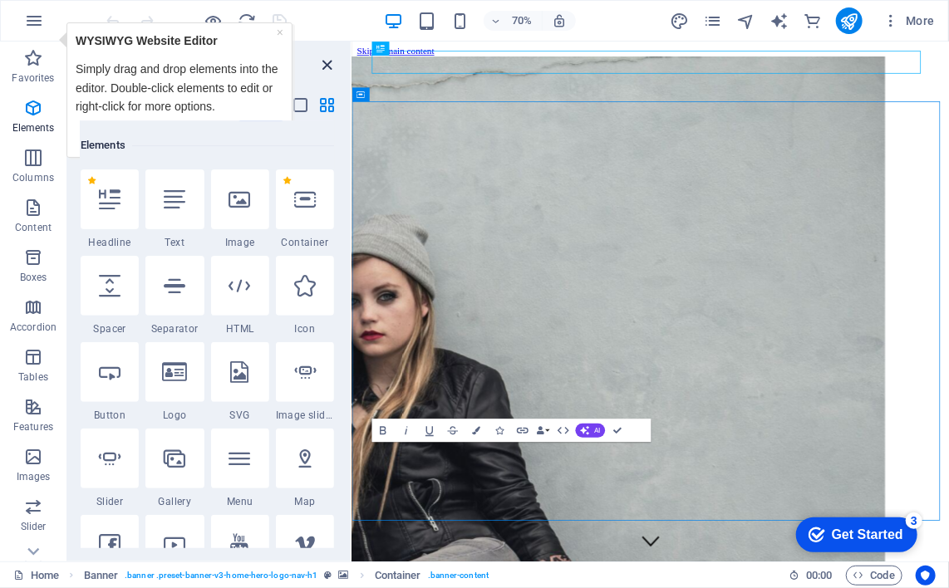
click at [326, 59] on icon "close panel" at bounding box center [327, 65] width 19 height 19
click at [279, 30] on link "×" at bounding box center [279, 31] width 7 height 13
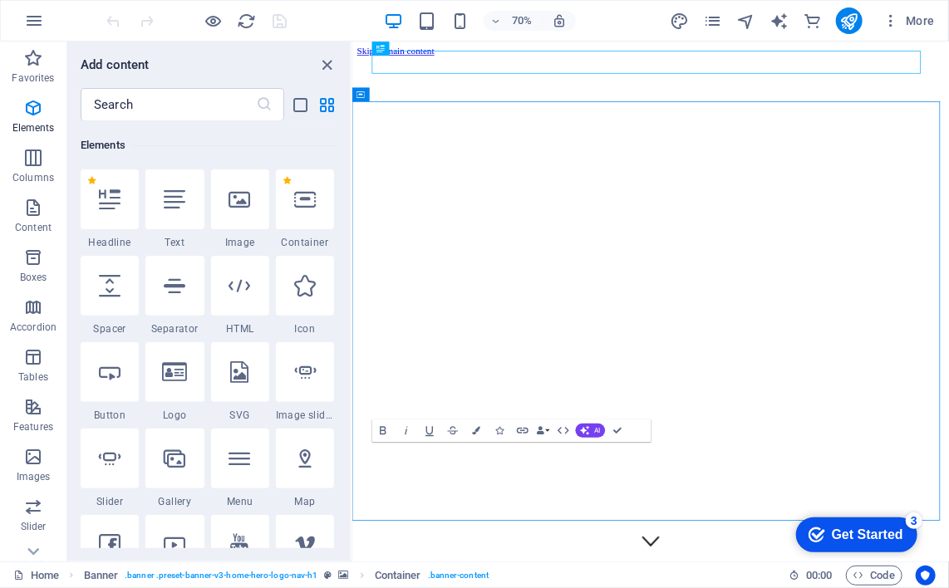
click at [872, 527] on div "Get Started" at bounding box center [866, 534] width 71 height 15
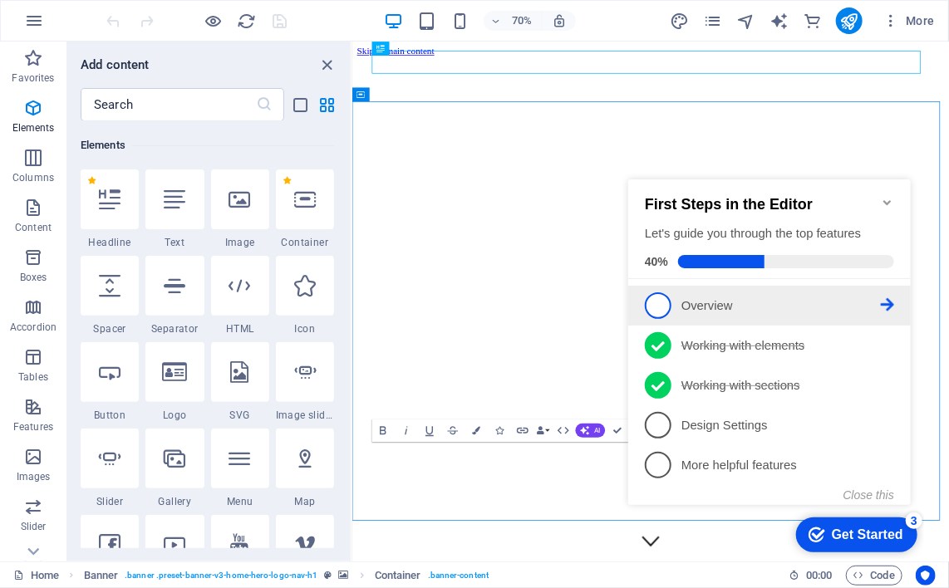
click at [715, 297] on p "Overview - incomplete" at bounding box center [779, 305] width 199 height 17
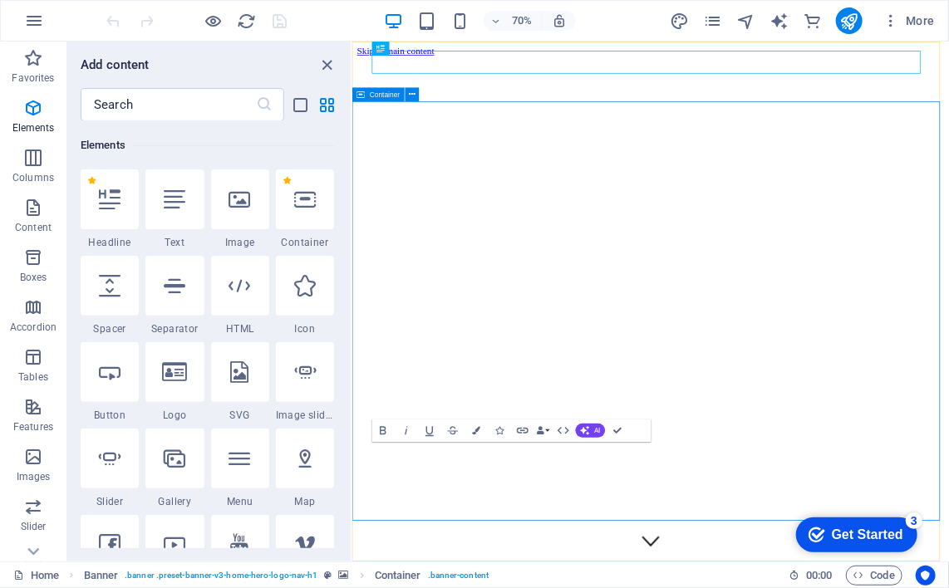
scroll to position [720, 0]
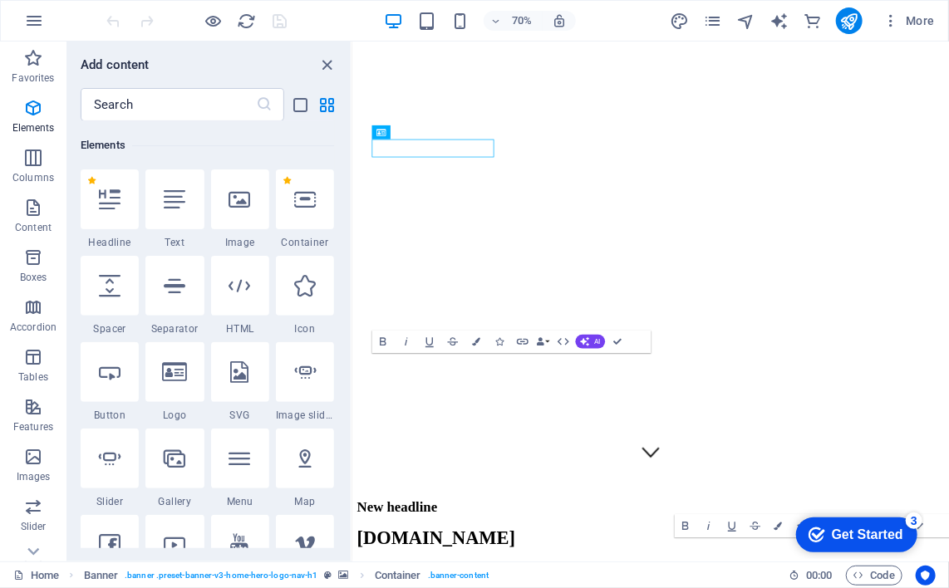
scroll to position [0, 0]
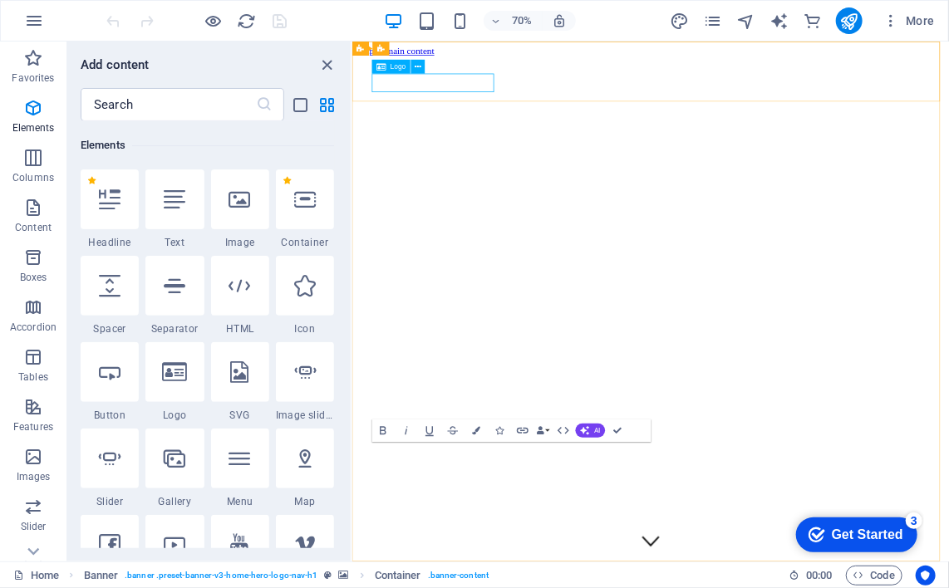
click at [391, 66] on span "Logo" at bounding box center [399, 66] width 16 height 7
click at [389, 66] on div "Logo" at bounding box center [391, 67] width 39 height 14
click at [39, 109] on icon "button" at bounding box center [33, 108] width 20 height 20
click at [324, 56] on icon "close panel" at bounding box center [327, 65] width 19 height 19
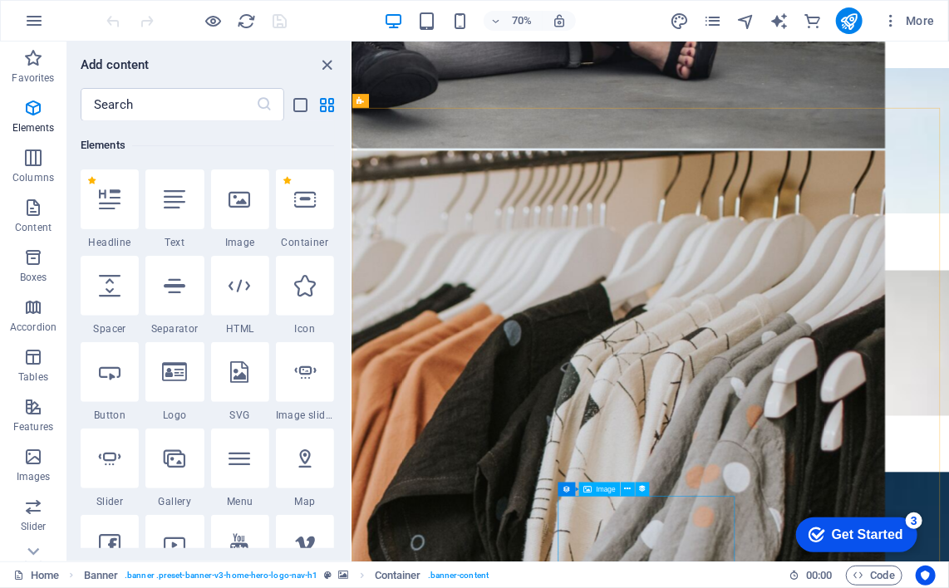
scroll to position [4469, 0]
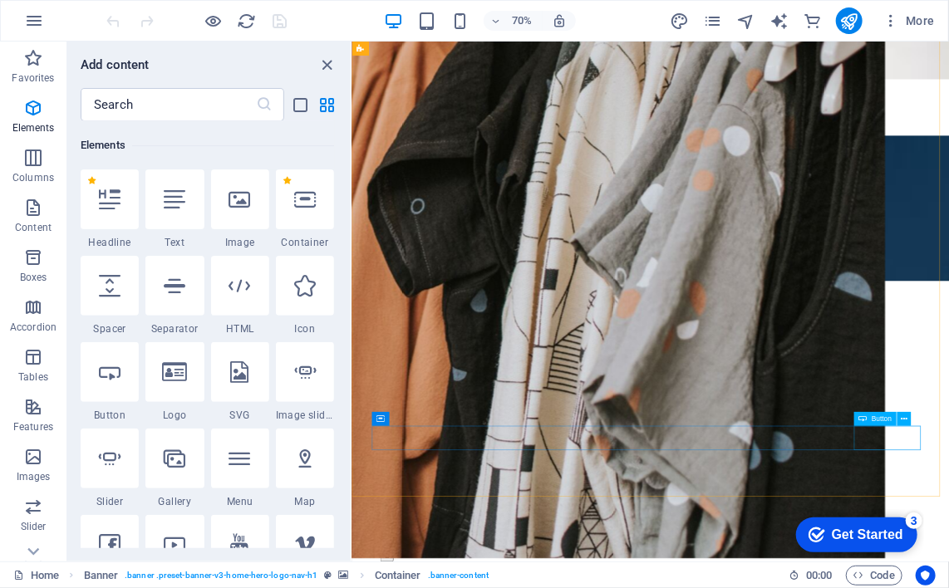
click at [856, 522] on div "checkmark Get Started 3" at bounding box center [855, 534] width 121 height 35
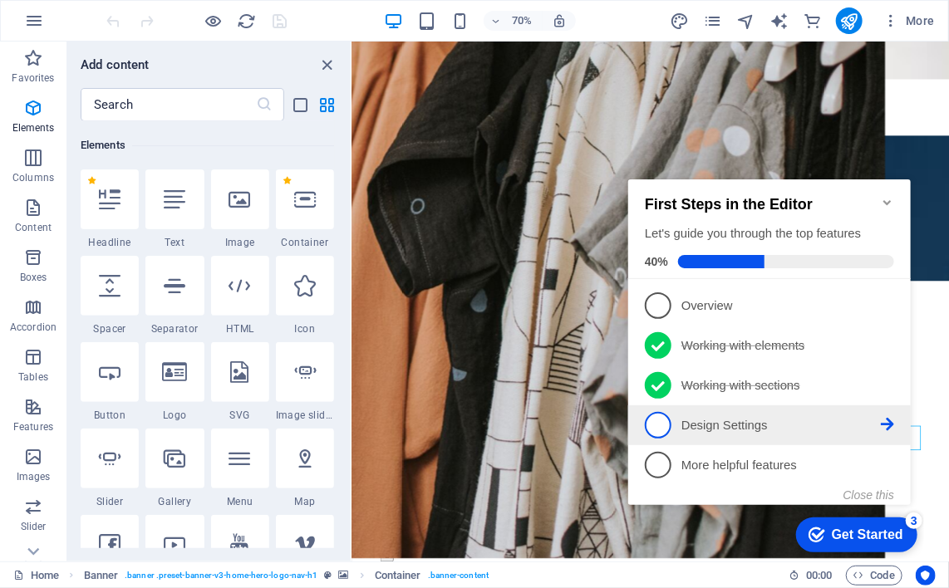
click at [788, 424] on p "Design Settings - incomplete" at bounding box center [779, 424] width 199 height 17
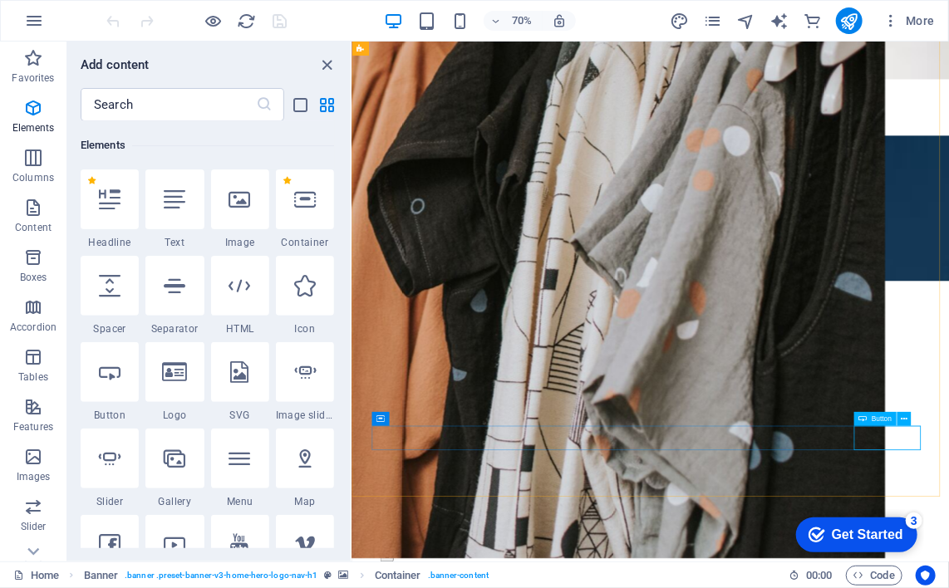
click at [909, 513] on div "3" at bounding box center [913, 520] width 17 height 17
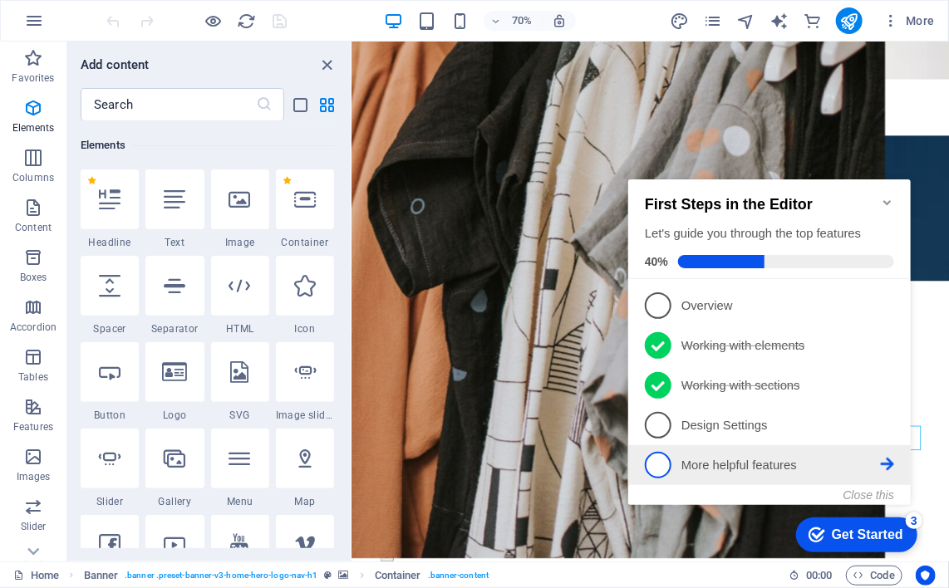
click at [825, 451] on link "5 More helpful features - incomplete" at bounding box center [768, 464] width 249 height 27
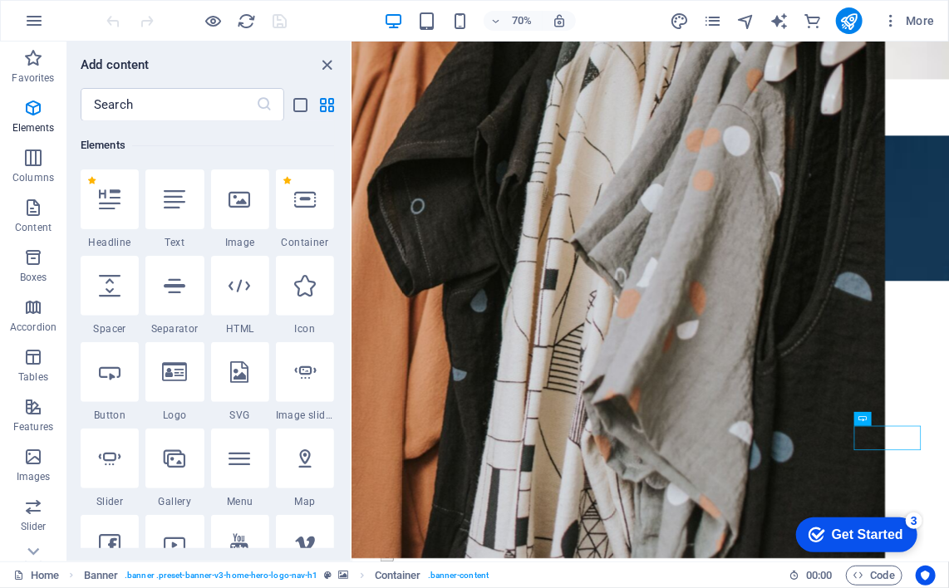
click at [832, 529] on div "Get Started" at bounding box center [866, 534] width 71 height 15
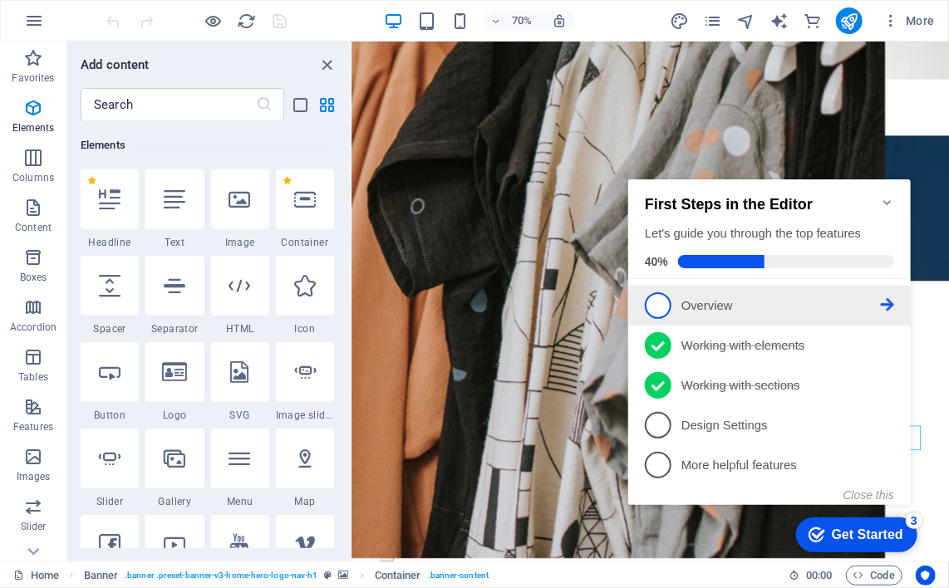
click at [714, 305] on p "Overview - incomplete" at bounding box center [779, 305] width 199 height 17
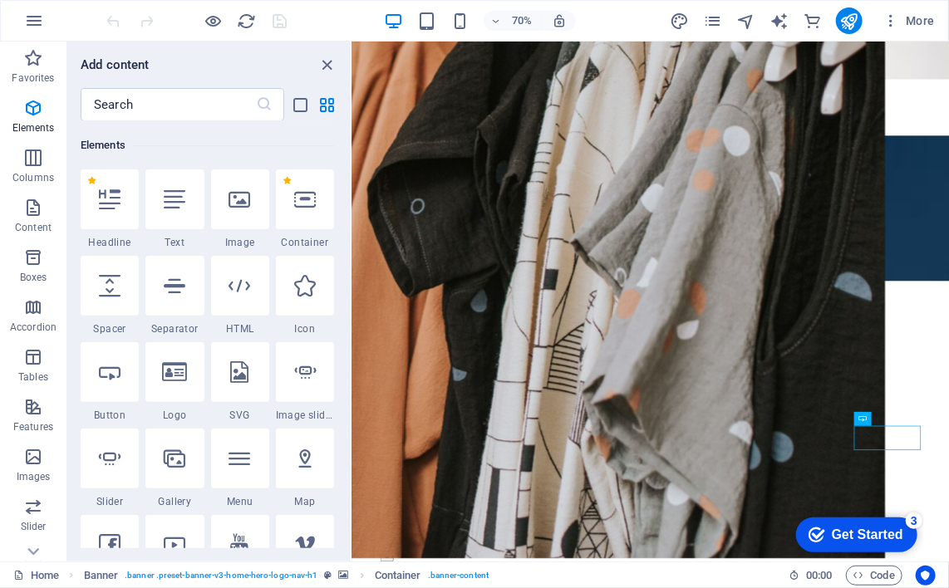
scroll to position [0, 0]
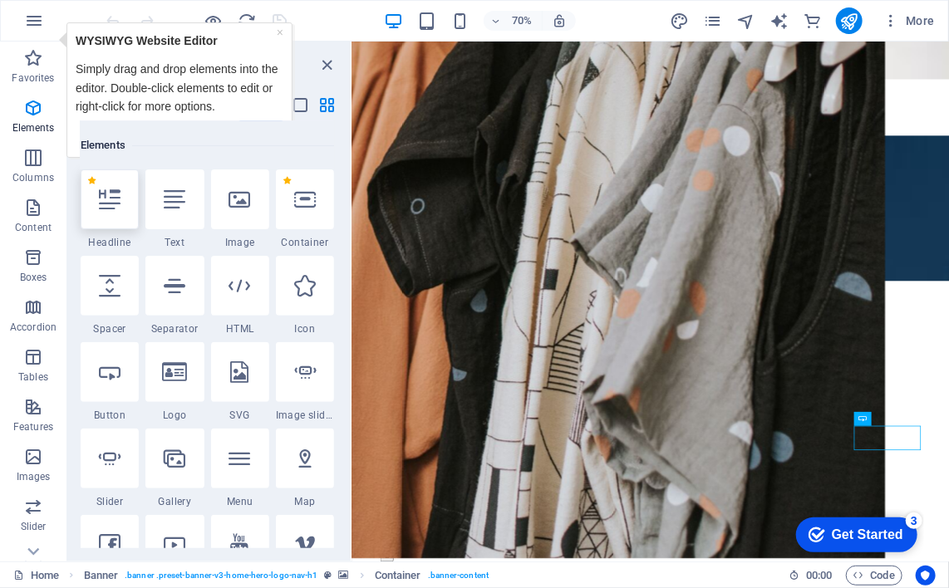
click at [120, 189] on icon at bounding box center [110, 200] width 22 height 22
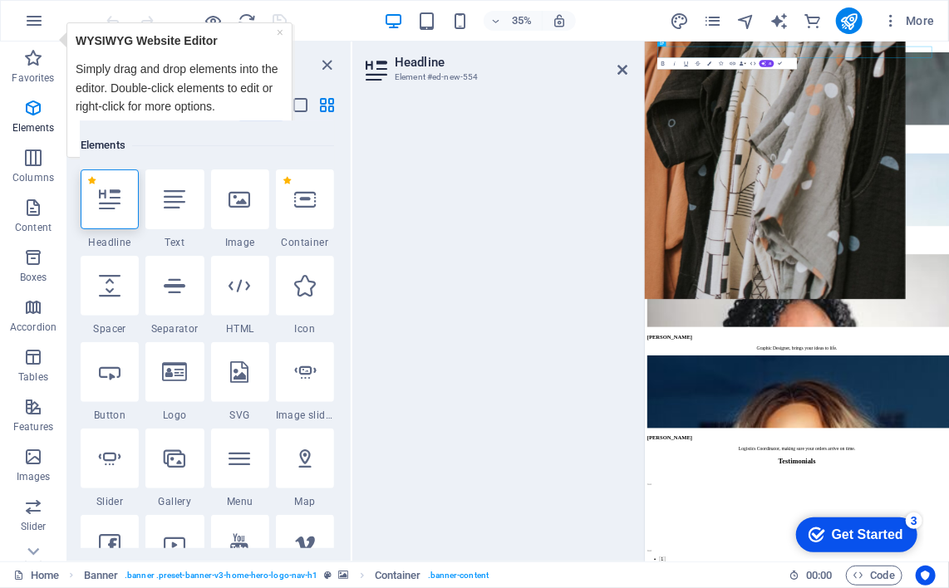
click at [621, 118] on div at bounding box center [496, 323] width 288 height 477
click at [265, 115] on div "Next" at bounding box center [179, 131] width 208 height 32
click at [330, 61] on icon "close panel" at bounding box center [327, 65] width 19 height 19
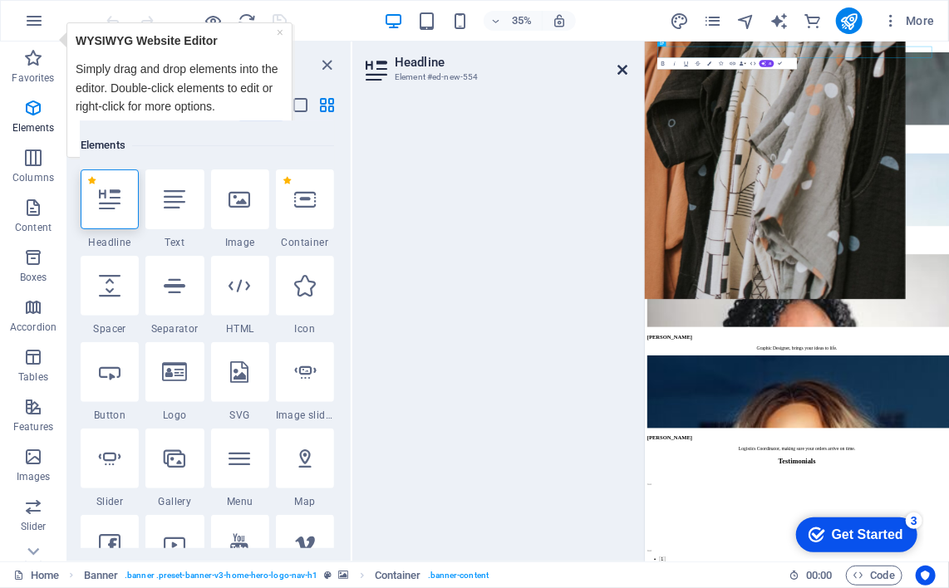
click at [626, 63] on icon at bounding box center [622, 69] width 10 height 13
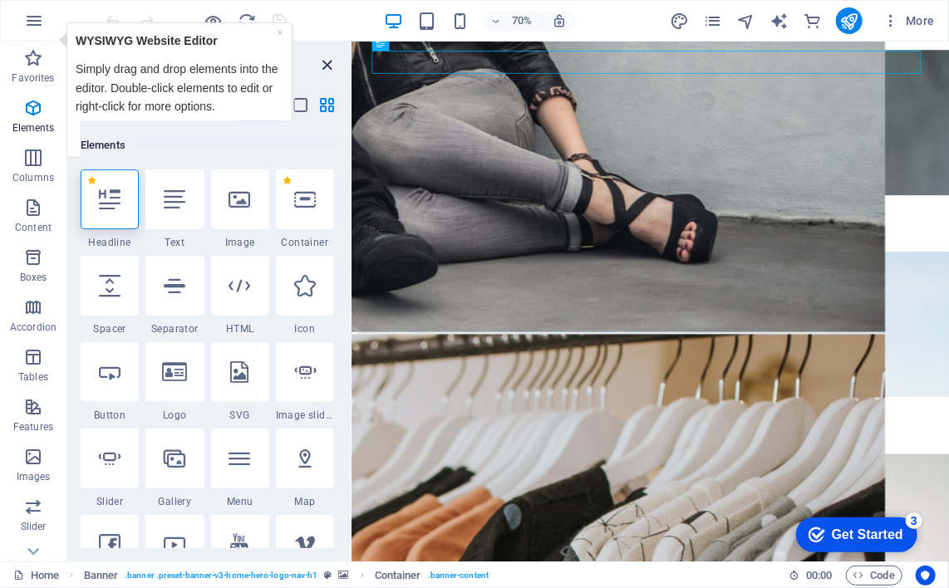
click at [332, 59] on icon "close panel" at bounding box center [327, 65] width 19 height 19
click at [329, 62] on icon "close panel" at bounding box center [327, 65] width 19 height 19
click at [319, 68] on icon "close panel" at bounding box center [327, 65] width 19 height 19
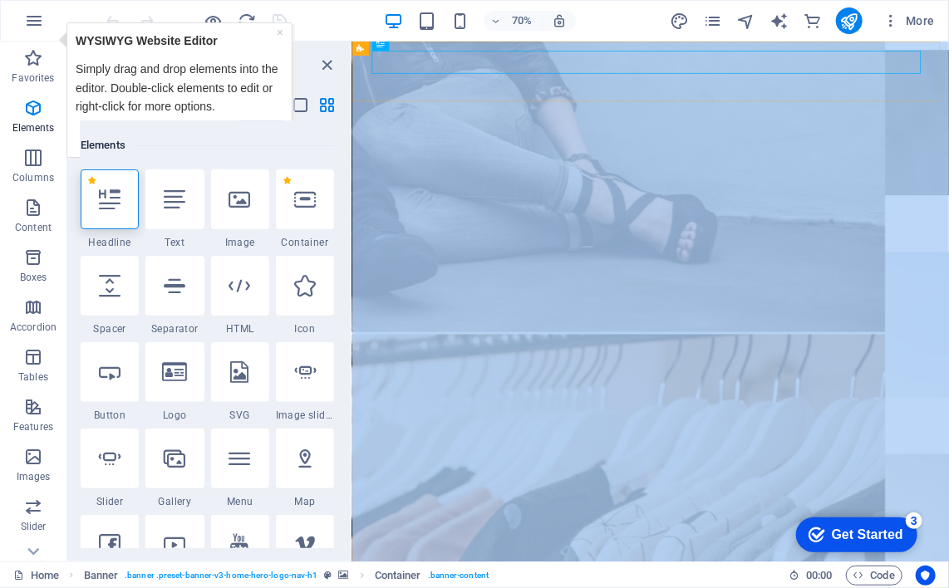
drag, startPoint x: 698, startPoint y: 173, endPoint x: 357, endPoint y: 121, distance: 344.5
click at [307, 103] on icon "list-view" at bounding box center [301, 105] width 19 height 19
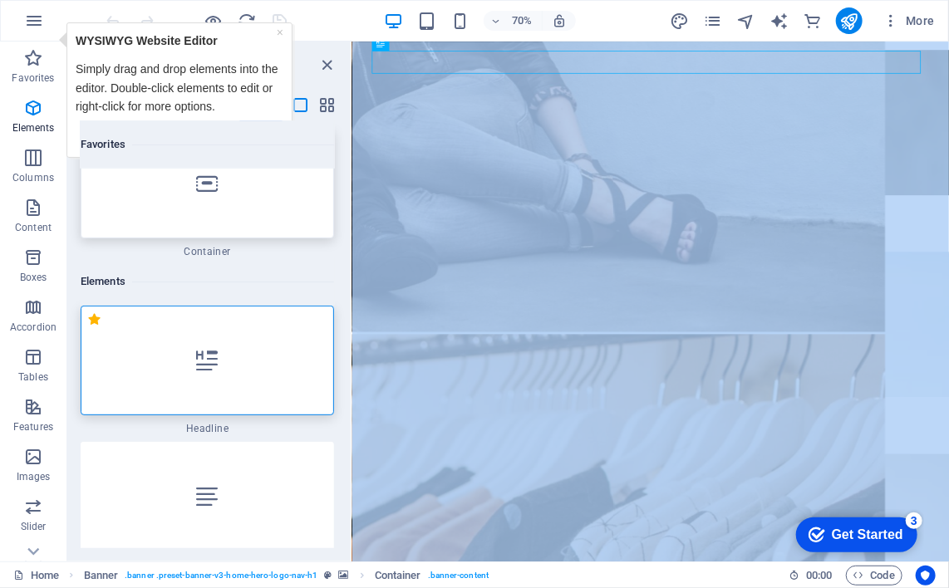
click at [232, 179] on div at bounding box center [207, 184] width 253 height 110
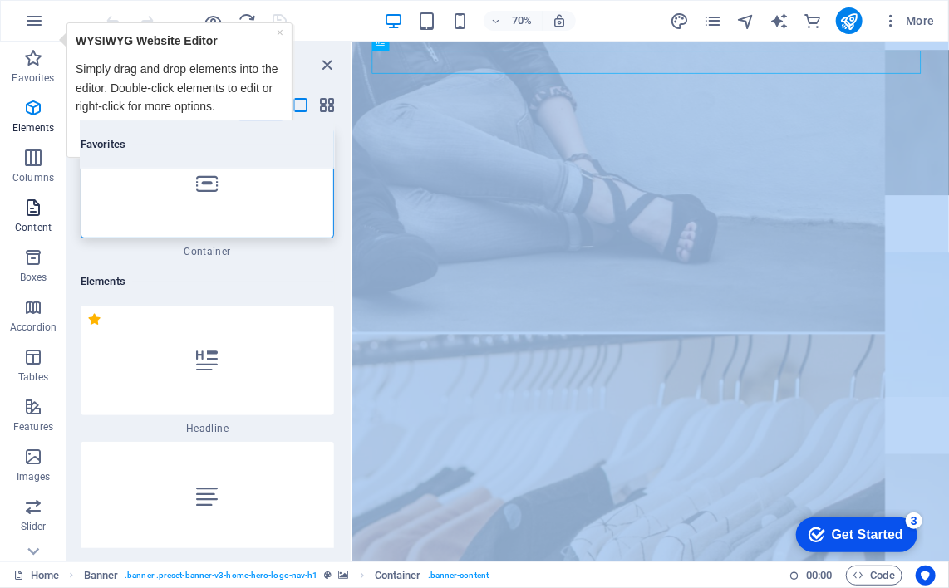
click at [47, 218] on span "Content" at bounding box center [33, 218] width 66 height 40
click at [33, 214] on icon "button" at bounding box center [33, 208] width 20 height 20
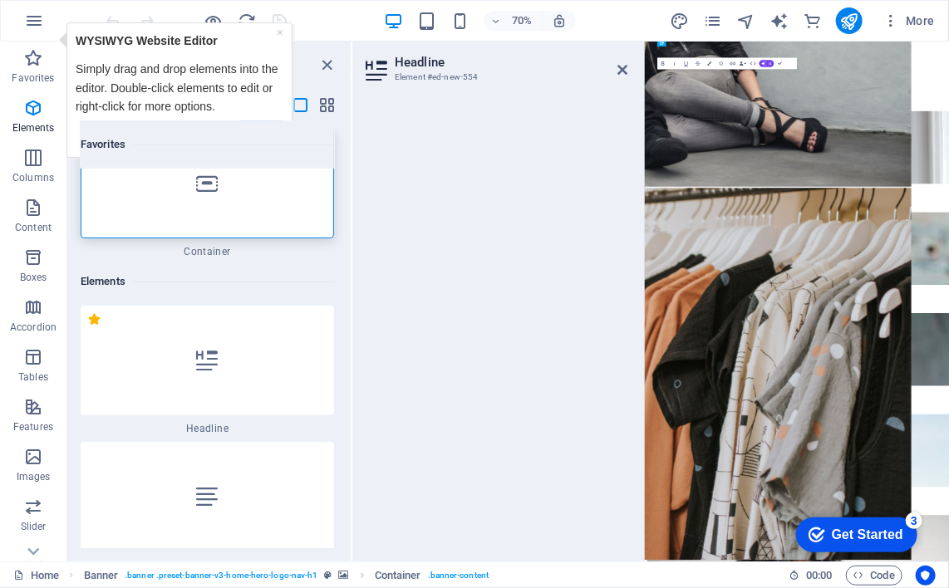
scroll to position [4473, 0]
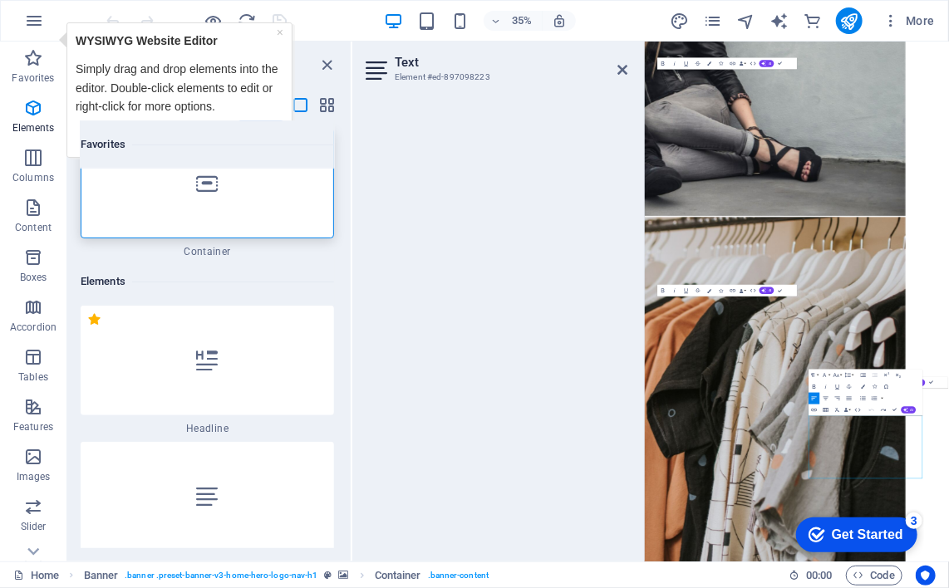
click at [381, 59] on icon at bounding box center [378, 70] width 25 height 27
click at [413, 65] on h2 "Text" at bounding box center [511, 62] width 233 height 15
click at [619, 65] on icon at bounding box center [622, 69] width 10 height 13
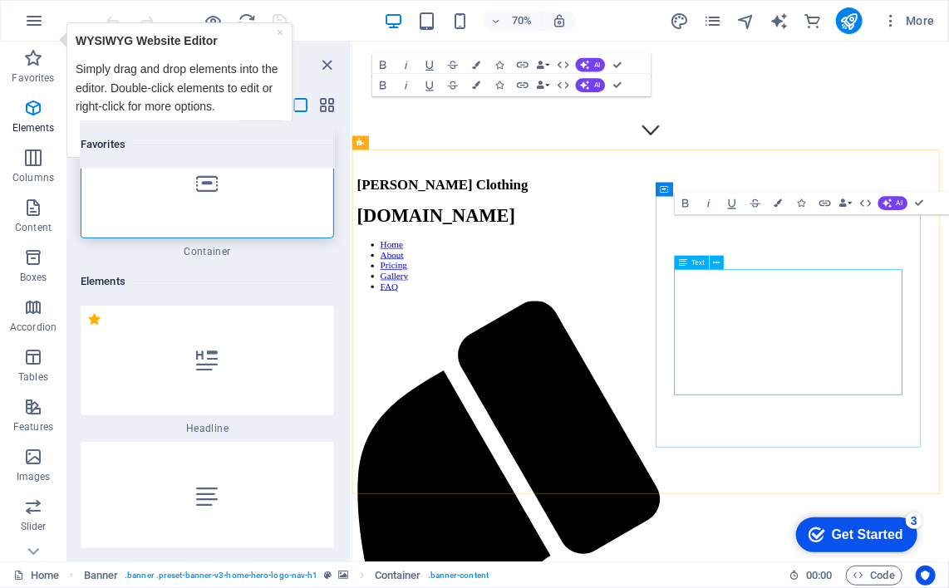
click at [900, 203] on span "AI" at bounding box center [899, 203] width 7 height 7
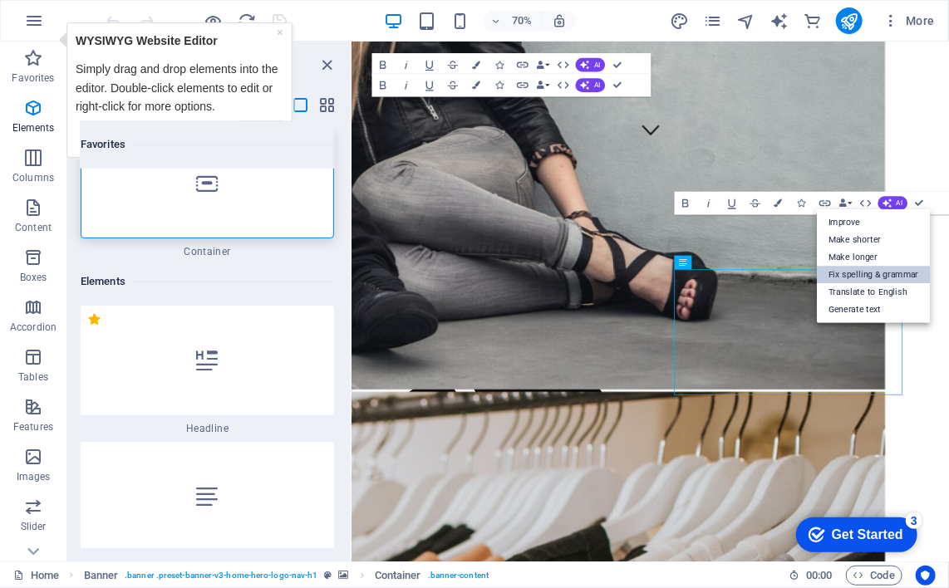
click at [847, 271] on link "Fix spelling & grammar" at bounding box center [874, 274] width 114 height 17
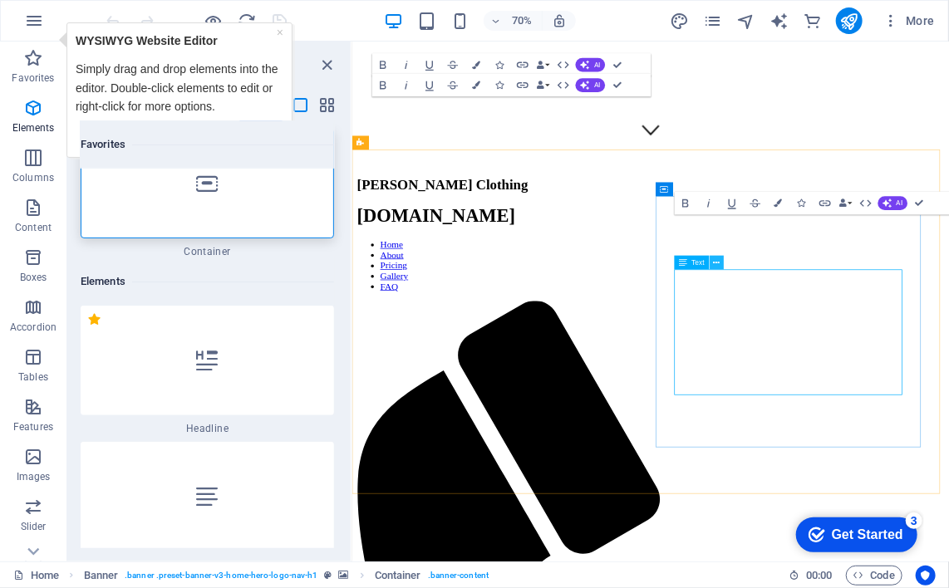
click at [715, 260] on icon at bounding box center [717, 263] width 7 height 12
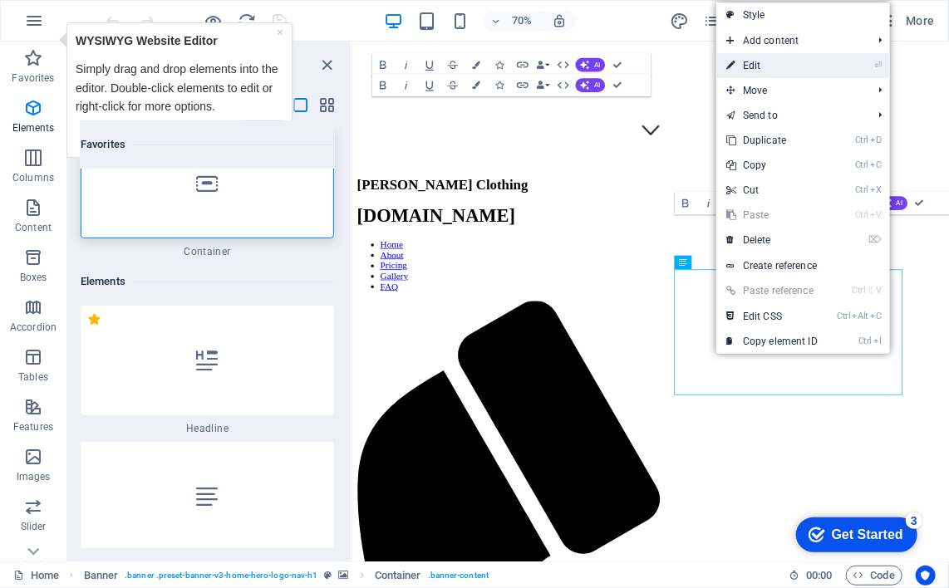
click at [758, 61] on link "⏎ Edit" at bounding box center [771, 65] width 111 height 25
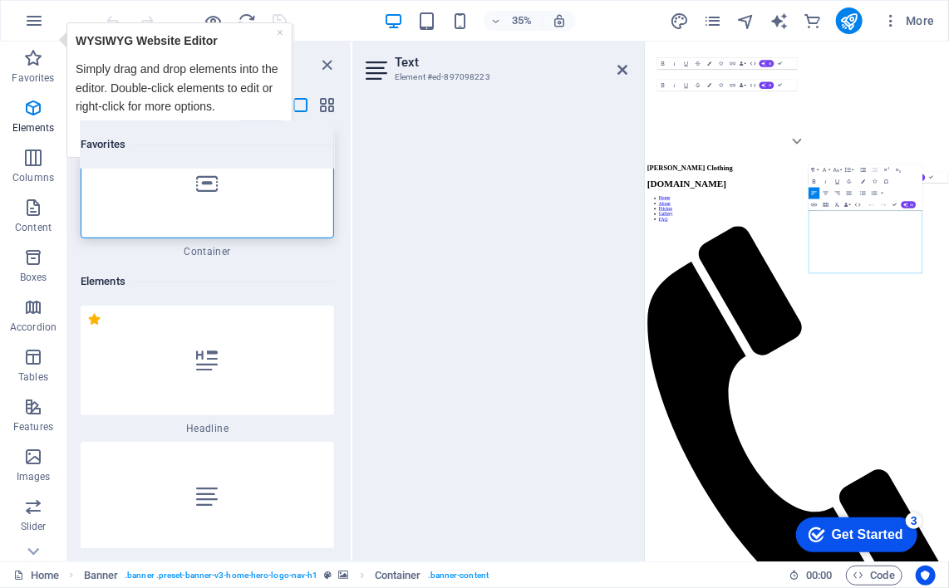
scroll to position [1097, 0]
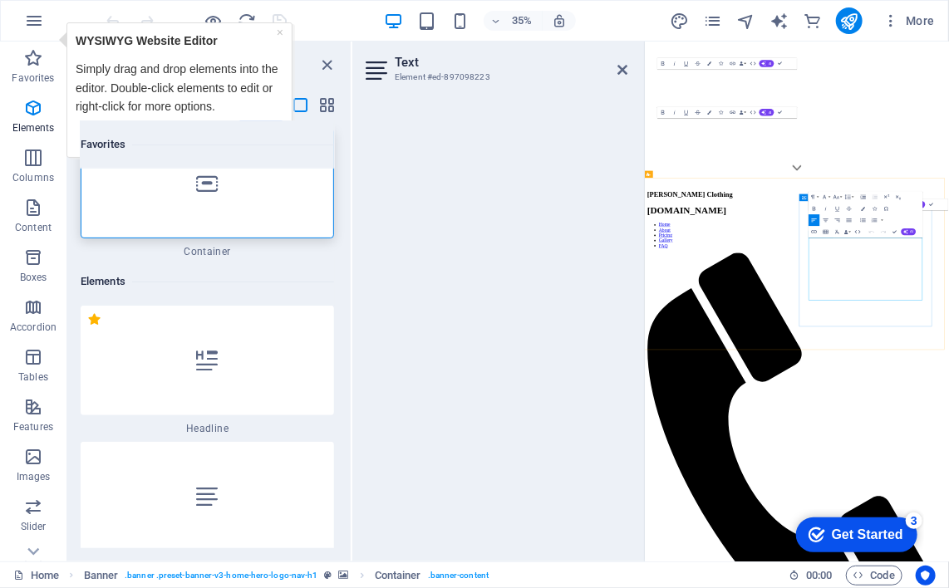
click at [833, 235] on button "Clear Formatting" at bounding box center [837, 232] width 11 height 12
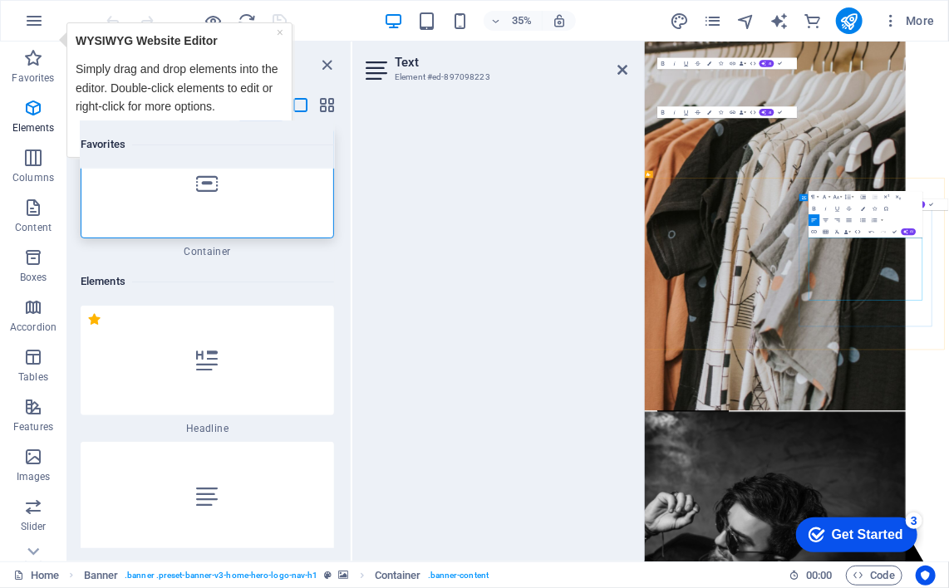
drag, startPoint x: 1148, startPoint y: 613, endPoint x: 1137, endPoint y: 695, distance: 82.1
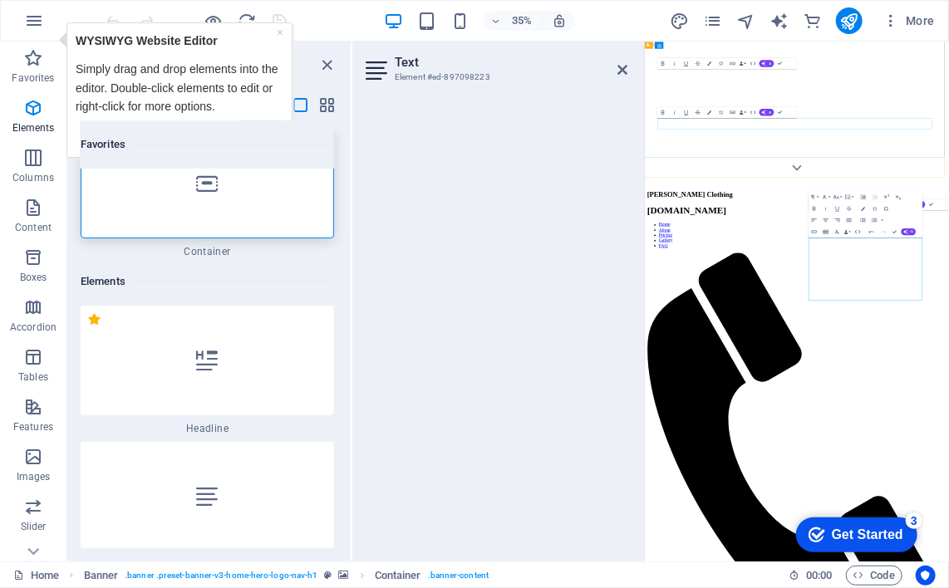
drag, startPoint x: 1078, startPoint y: 277, endPoint x: 1321, endPoint y: 286, distance: 242.8
copy span "[PERSON_NAME] Clothing"
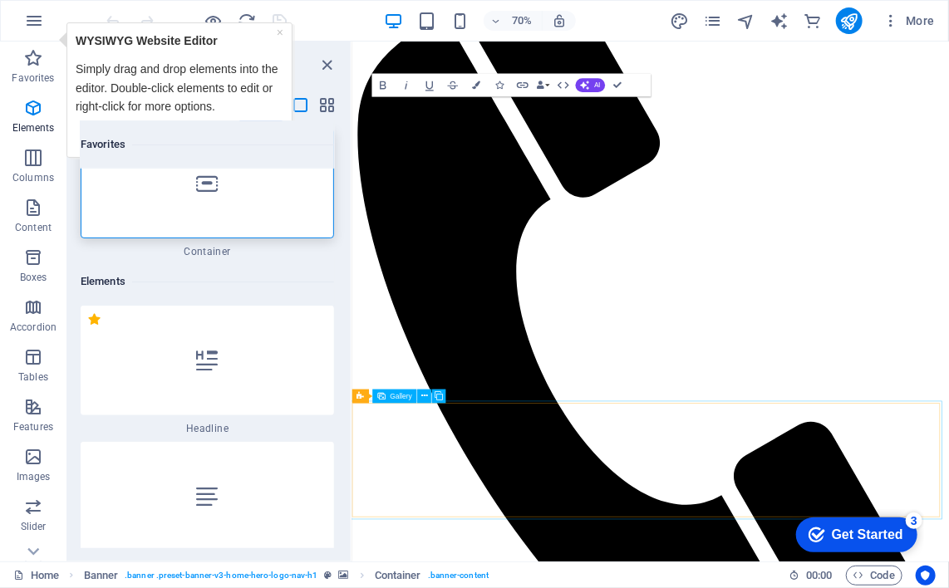
scroll to position [2400, 0]
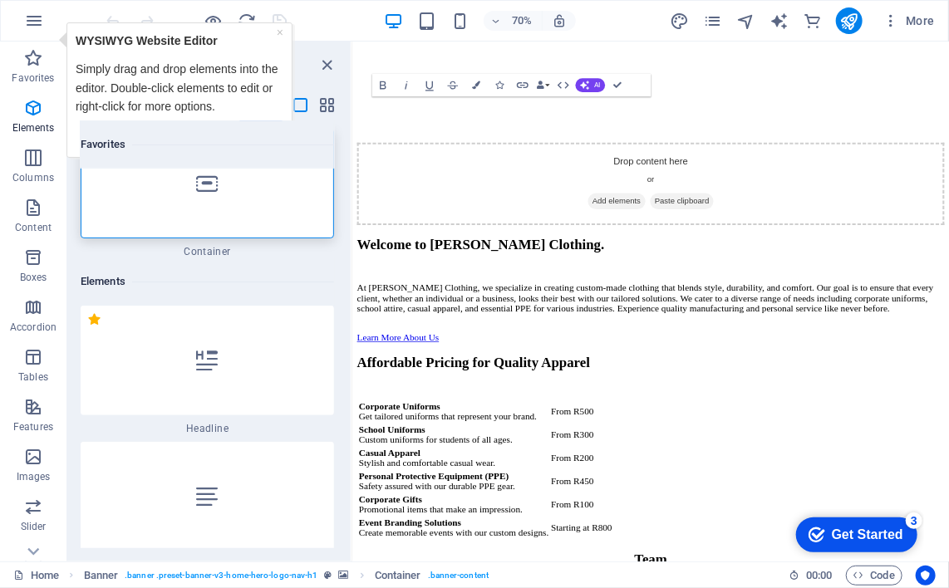
click at [258, 116] on div "Next" at bounding box center [179, 131] width 208 height 32
click at [258, 118] on div "Next" at bounding box center [179, 131] width 208 height 32
click at [234, 73] on p "Simply drag and drop elements into the editor. Double-click elements to edit or…" at bounding box center [179, 87] width 208 height 56
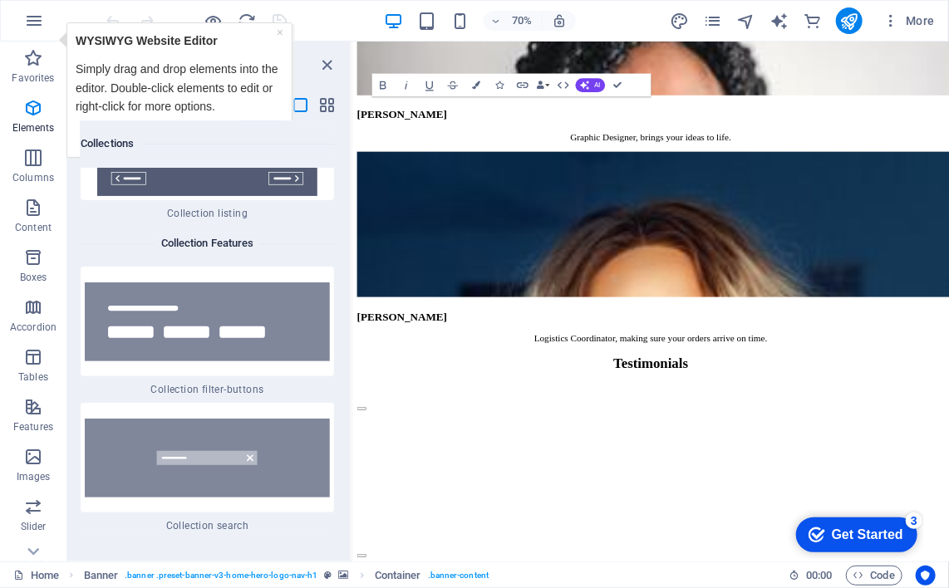
scroll to position [4483, 0]
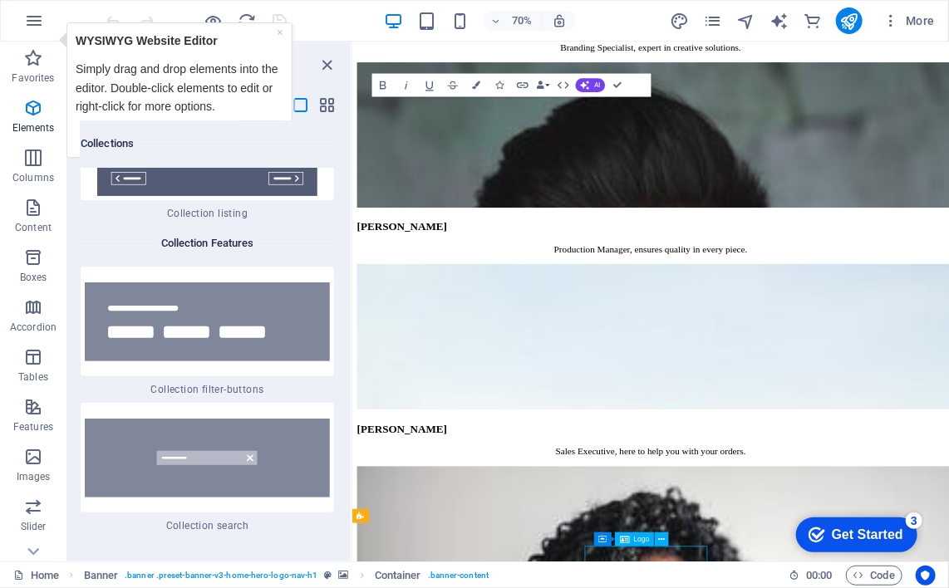
scroll to position [4525, 0]
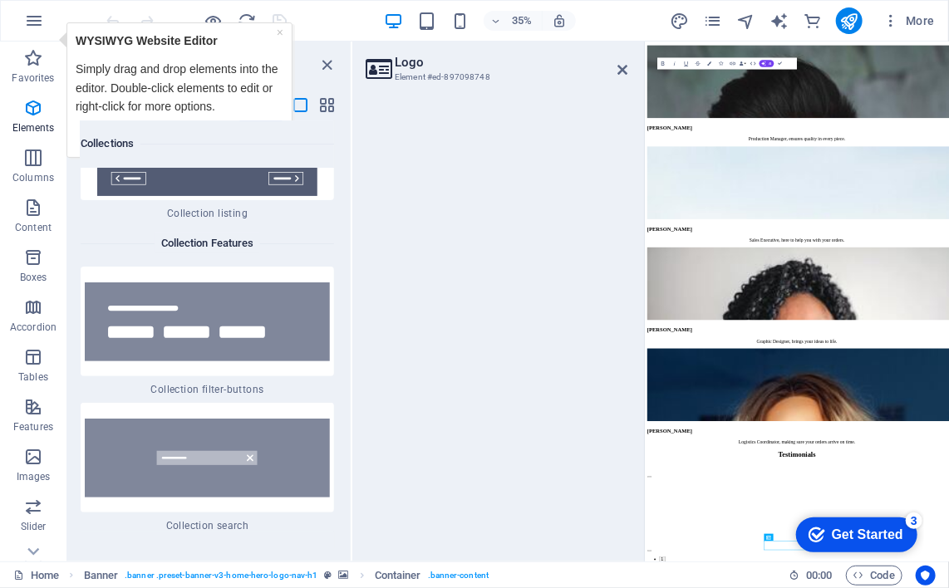
click at [166, 61] on p "Simply drag and drop elements into the editor. Double-click elements to edit or…" at bounding box center [179, 87] width 208 height 56
click at [278, 28] on link "×" at bounding box center [279, 31] width 7 height 13
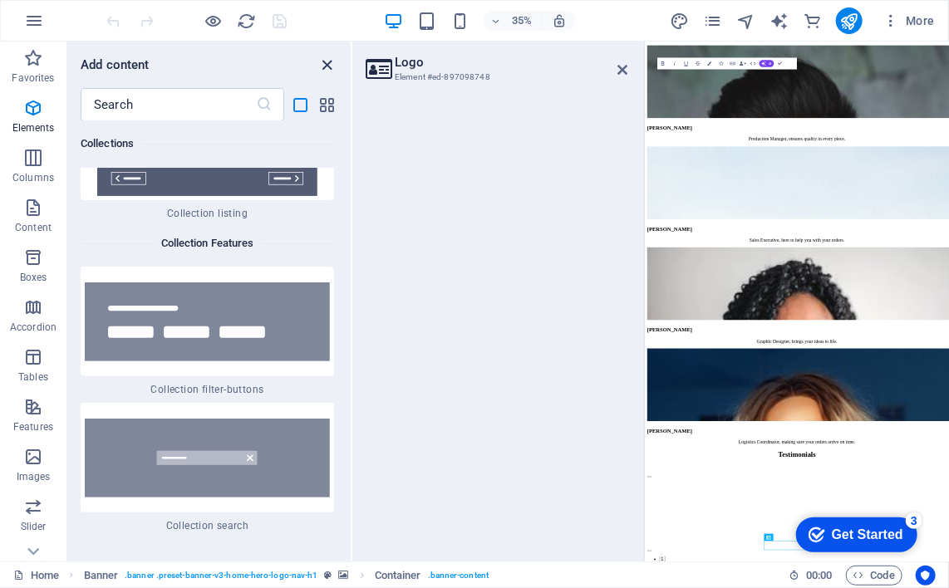
click at [326, 56] on icon "close panel" at bounding box center [327, 65] width 19 height 19
click at [326, 58] on icon "close panel" at bounding box center [327, 65] width 19 height 19
click at [617, 66] on icon at bounding box center [622, 69] width 10 height 13
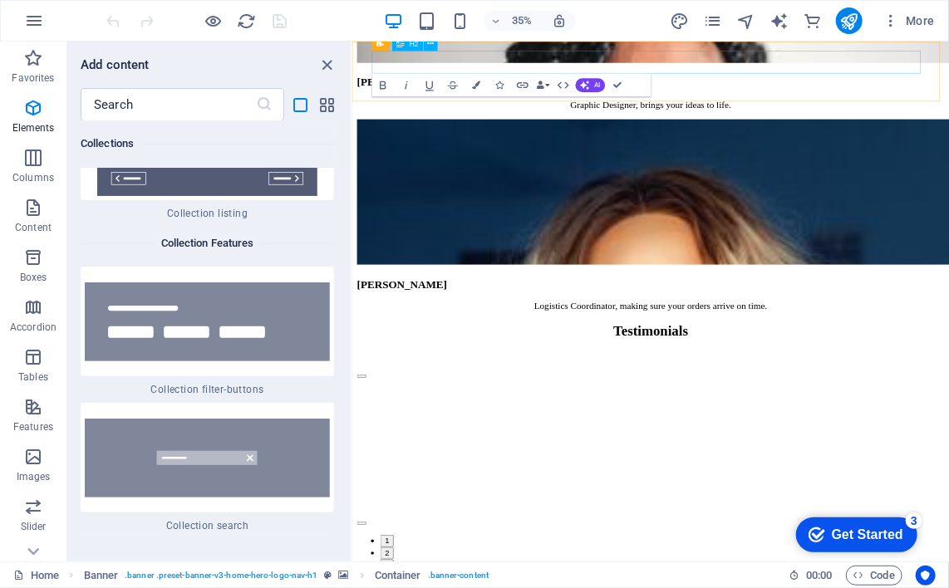
scroll to position [4483, 0]
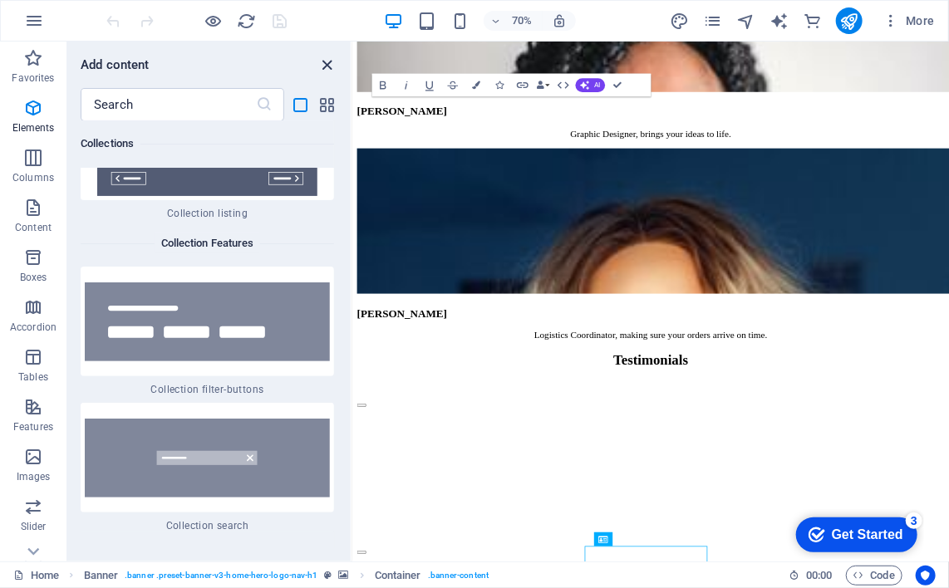
click at [319, 60] on icon "close panel" at bounding box center [327, 65] width 19 height 19
click at [322, 60] on icon "close panel" at bounding box center [327, 65] width 19 height 19
click at [29, 60] on icon "button" at bounding box center [33, 58] width 20 height 20
click at [30, 23] on icon "button" at bounding box center [34, 21] width 20 height 20
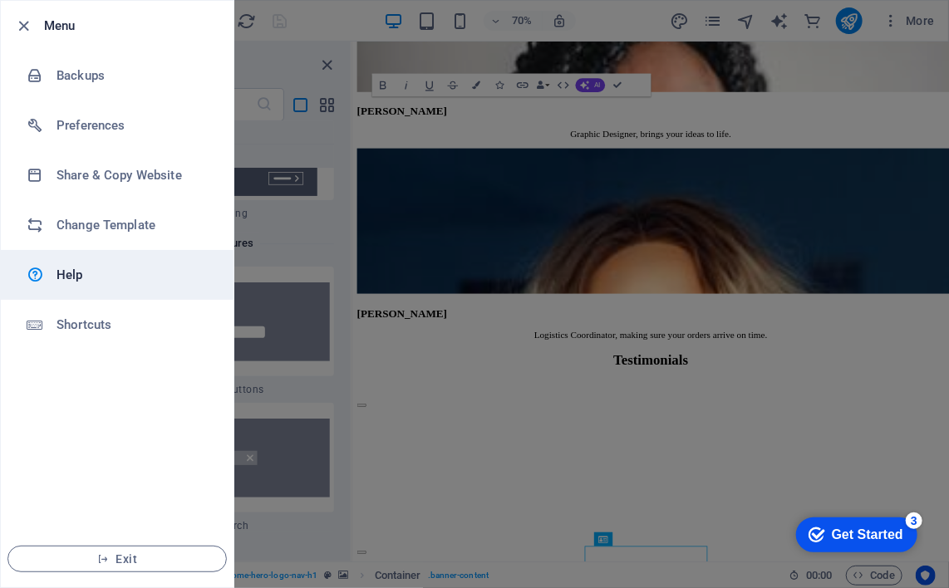
click at [72, 280] on h6 "Help" at bounding box center [133, 275] width 154 height 20
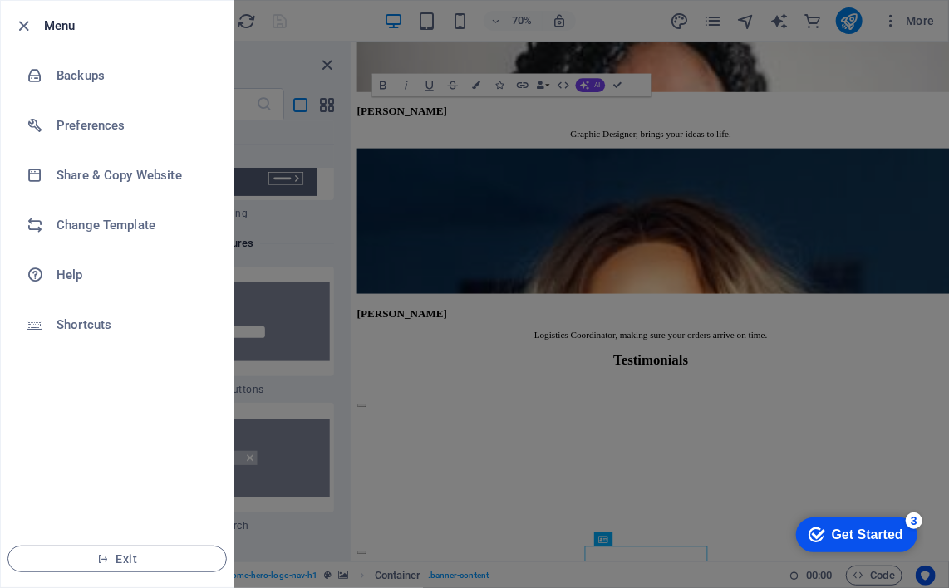
click at [880, 527] on div "Get Started" at bounding box center [866, 534] width 71 height 15
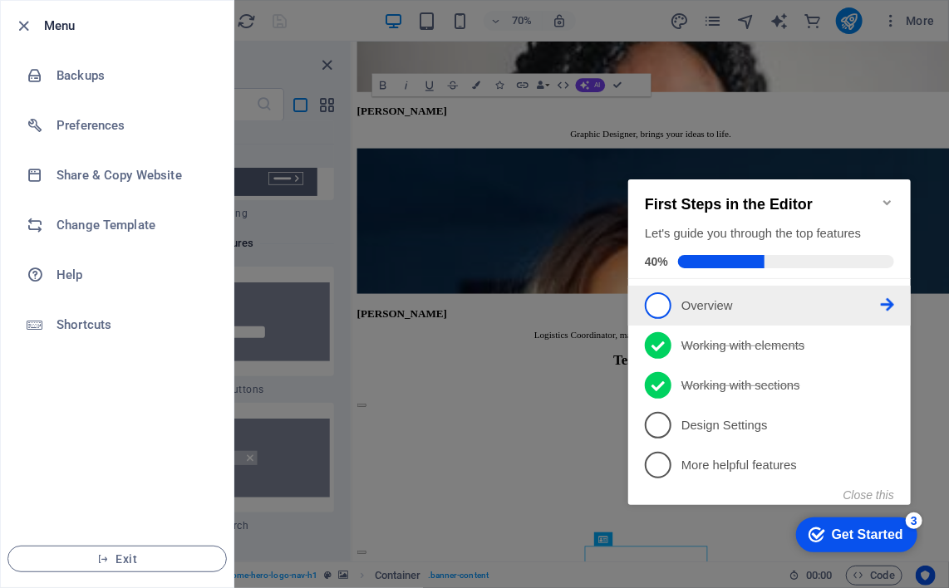
click at [729, 303] on p "Overview - incomplete" at bounding box center [779, 305] width 199 height 17
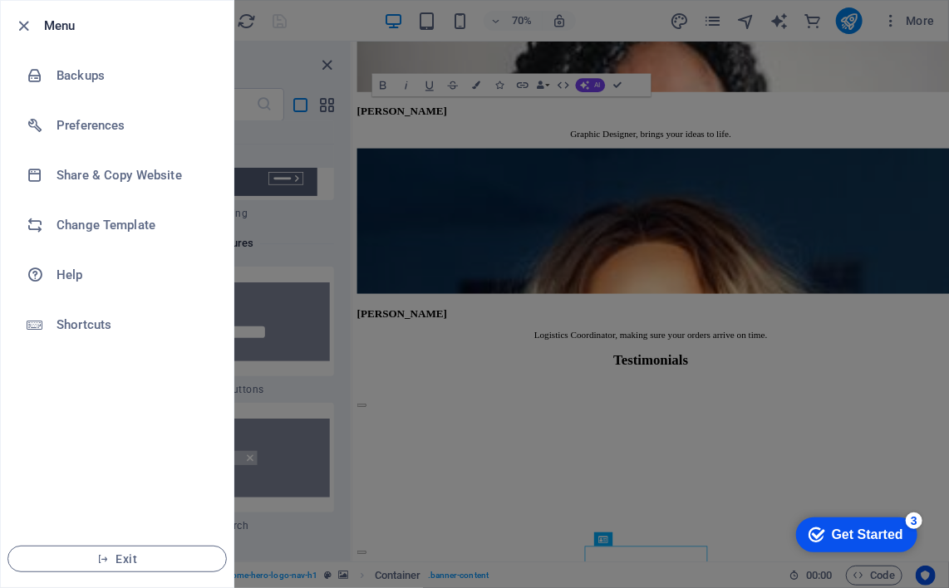
scroll to position [0, 0]
click at [886, 531] on div "Get Started" at bounding box center [866, 534] width 71 height 15
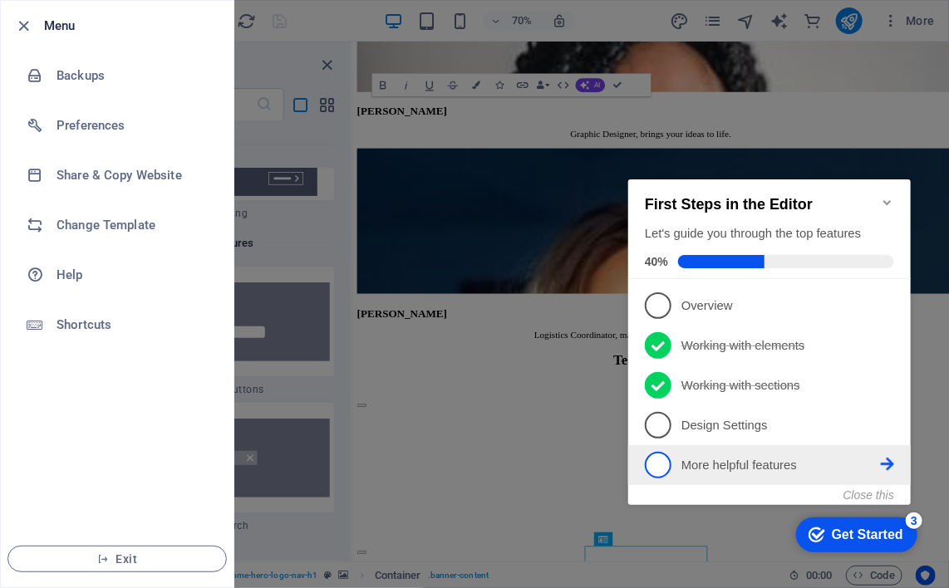
click at [811, 456] on p "More helpful features - incomplete" at bounding box center [779, 464] width 199 height 17
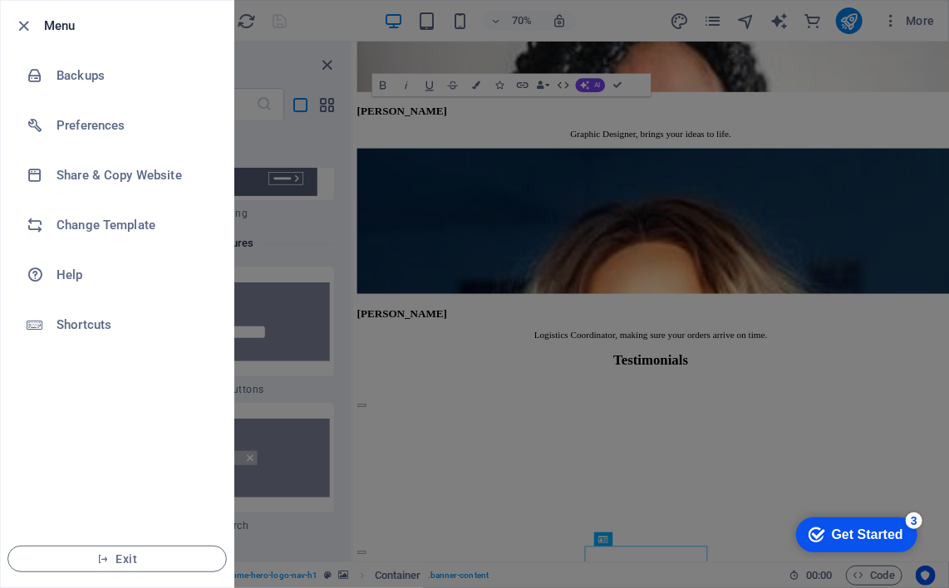
click at [828, 544] on div "checkmark Get Started 3" at bounding box center [855, 534] width 121 height 35
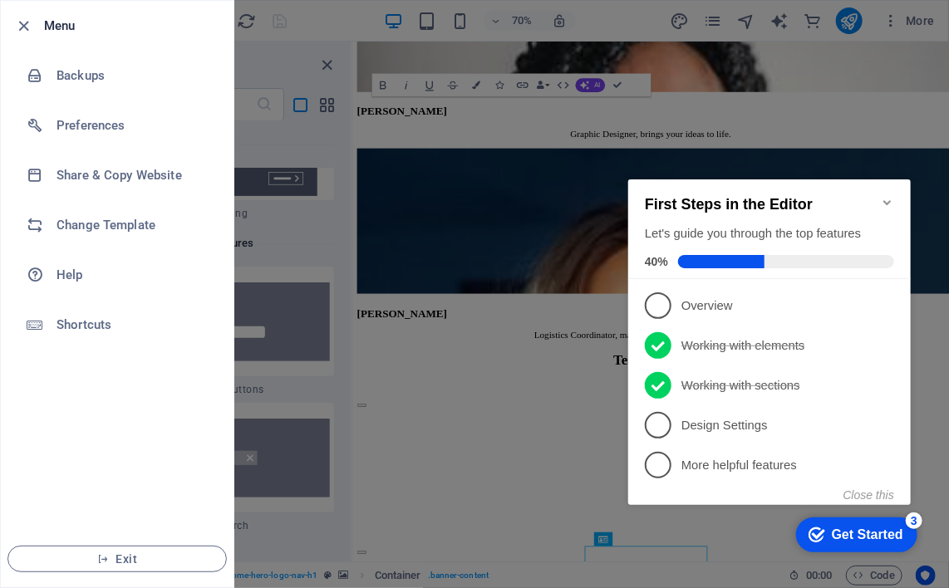
click at [919, 513] on div "3" at bounding box center [913, 520] width 17 height 17
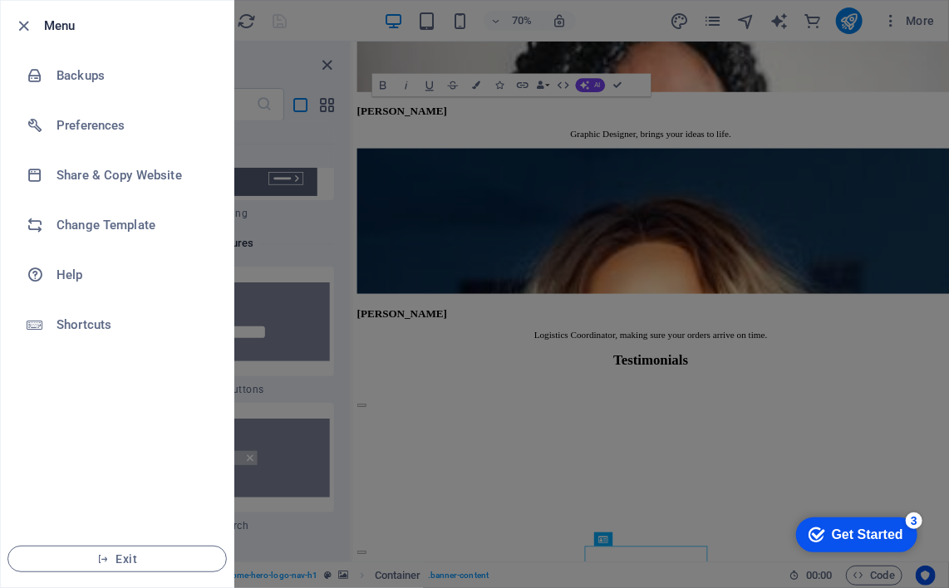
click at [919, 513] on div "3" at bounding box center [913, 520] width 17 height 17
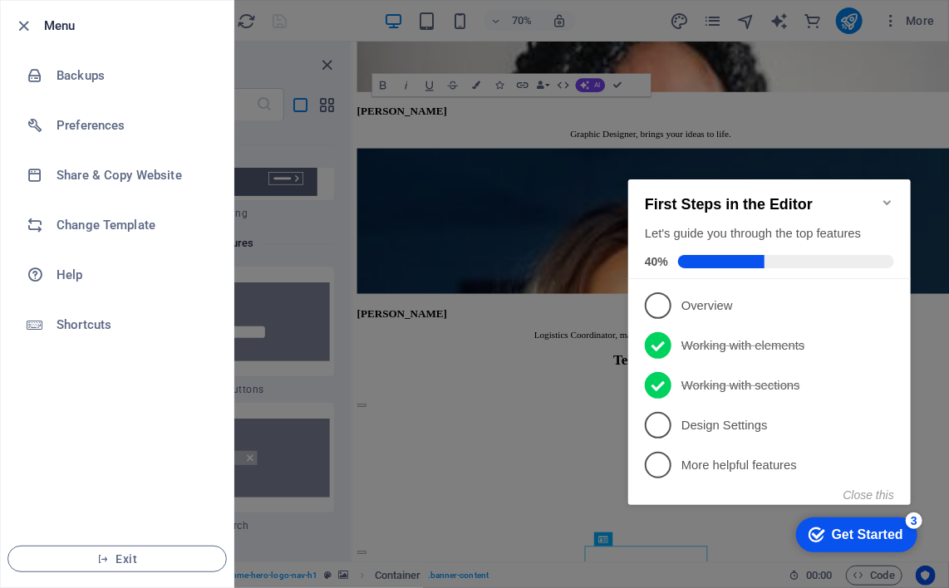
drag, startPoint x: 919, startPoint y: 513, endPoint x: 822, endPoint y: 429, distance: 128.4
click at [822, 429] on p "Design Settings - incomplete" at bounding box center [779, 424] width 199 height 17
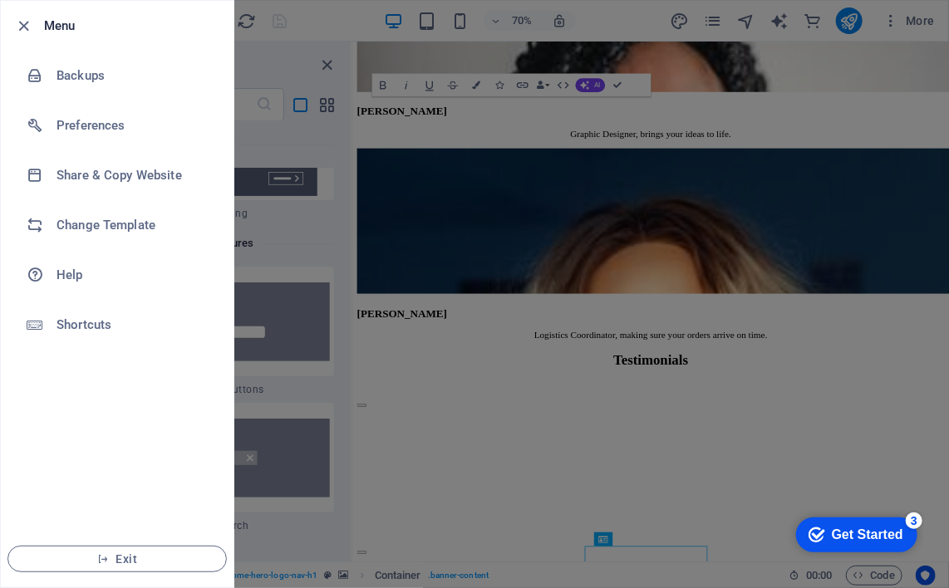
click at [842, 521] on div "checkmark Get Started 3" at bounding box center [855, 534] width 121 height 35
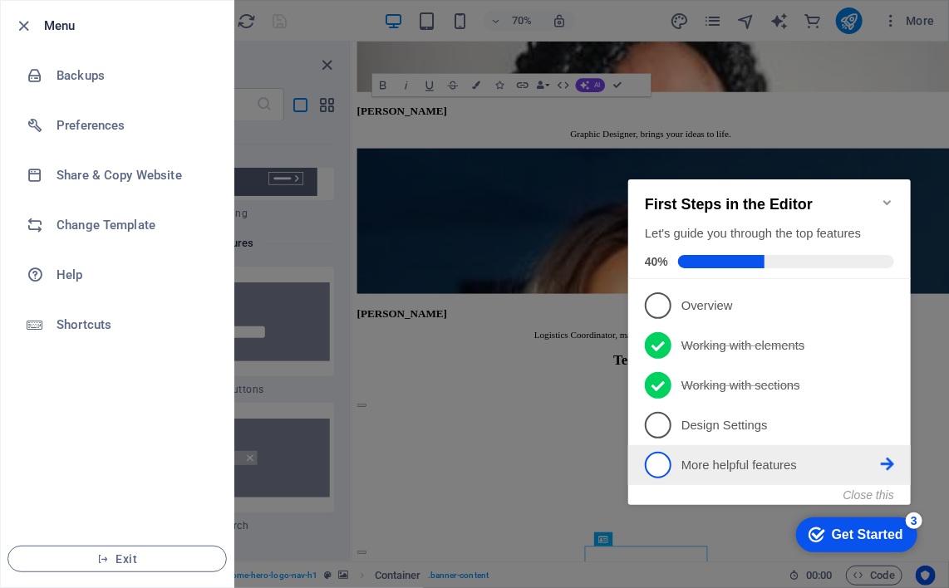
click at [705, 459] on p "More helpful features - incomplete" at bounding box center [779, 464] width 199 height 17
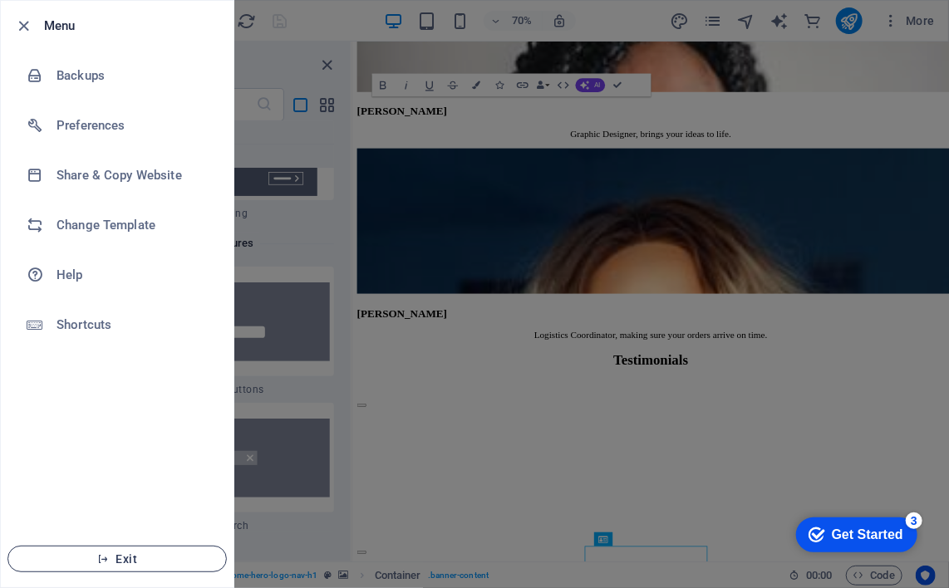
click at [160, 558] on span "Exit" at bounding box center [117, 559] width 191 height 13
click at [19, 17] on icon "button" at bounding box center [24, 26] width 19 height 19
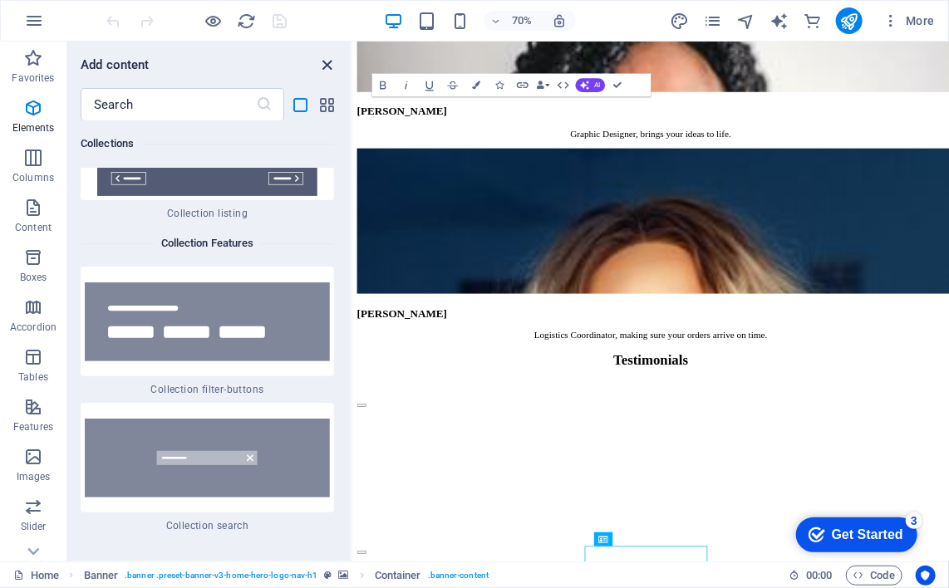
click at [322, 56] on icon "close panel" at bounding box center [327, 65] width 19 height 19
click at [329, 60] on icon "close panel" at bounding box center [327, 65] width 19 height 19
click at [50, 161] on span "Columns" at bounding box center [33, 168] width 66 height 40
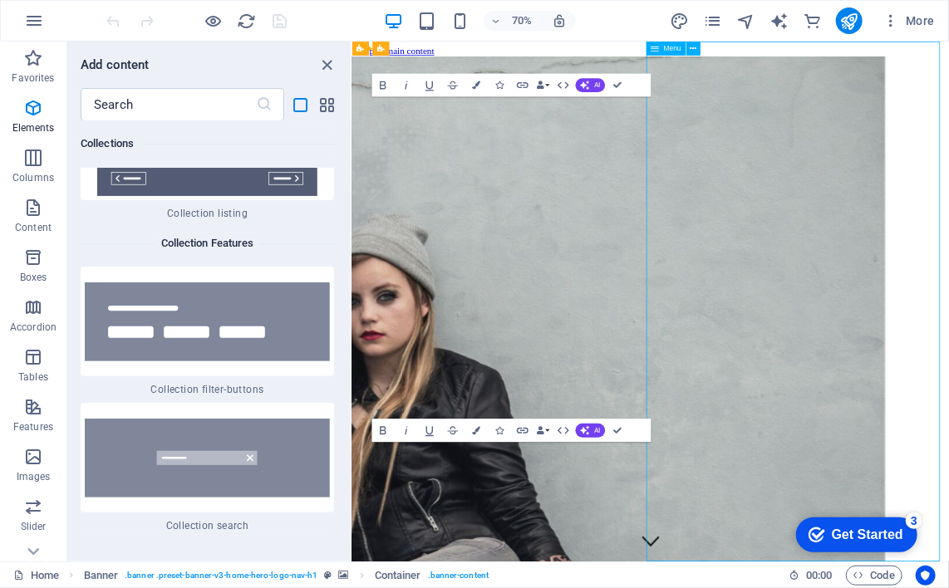
click at [710, 12] on icon "pages" at bounding box center [712, 21] width 19 height 19
click at [681, 20] on icon "design" at bounding box center [679, 21] width 19 height 19
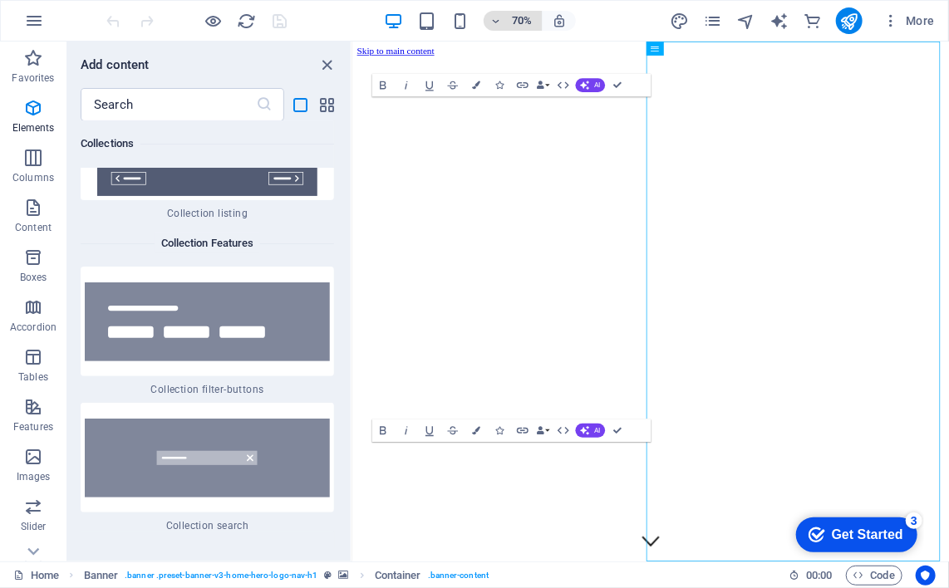
click at [494, 22] on icon "button" at bounding box center [496, 21] width 12 height 11
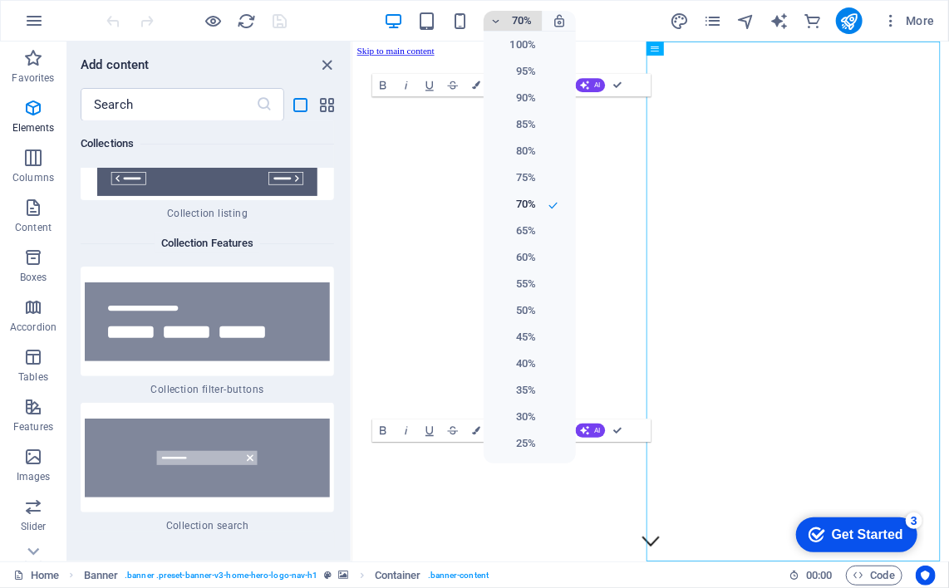
click at [494, 22] on div at bounding box center [474, 294] width 949 height 588
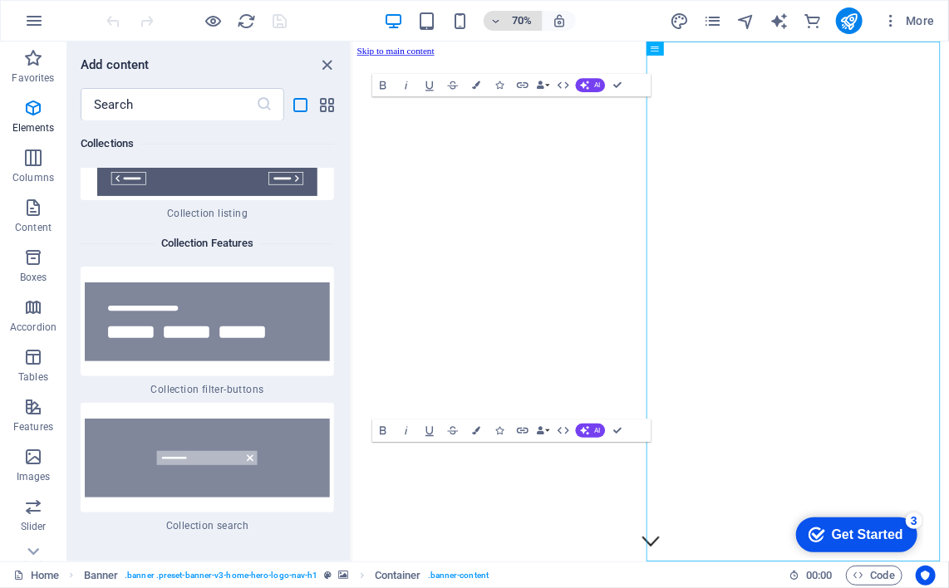
click at [494, 22] on icon "button" at bounding box center [496, 21] width 12 height 11
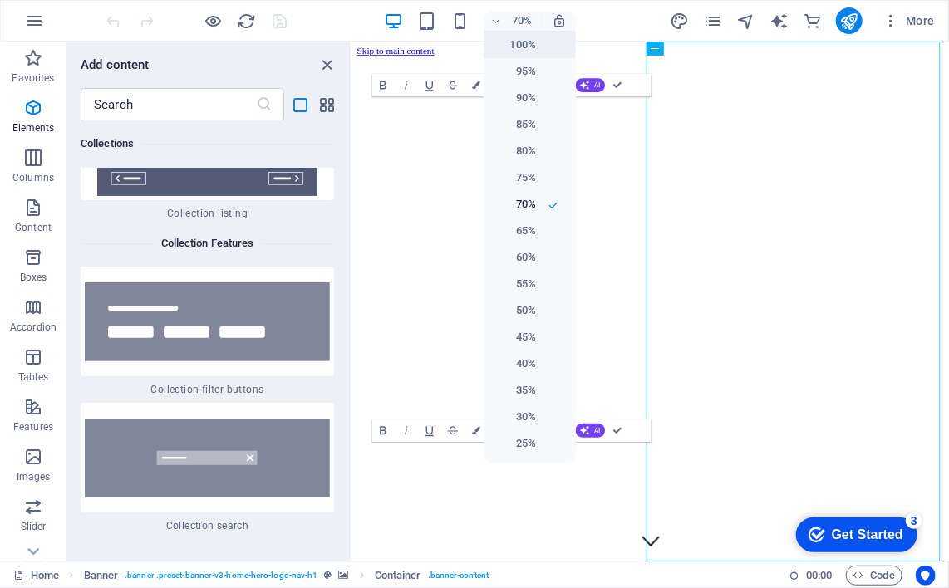
click at [522, 47] on h6 "100%" at bounding box center [515, 45] width 42 height 20
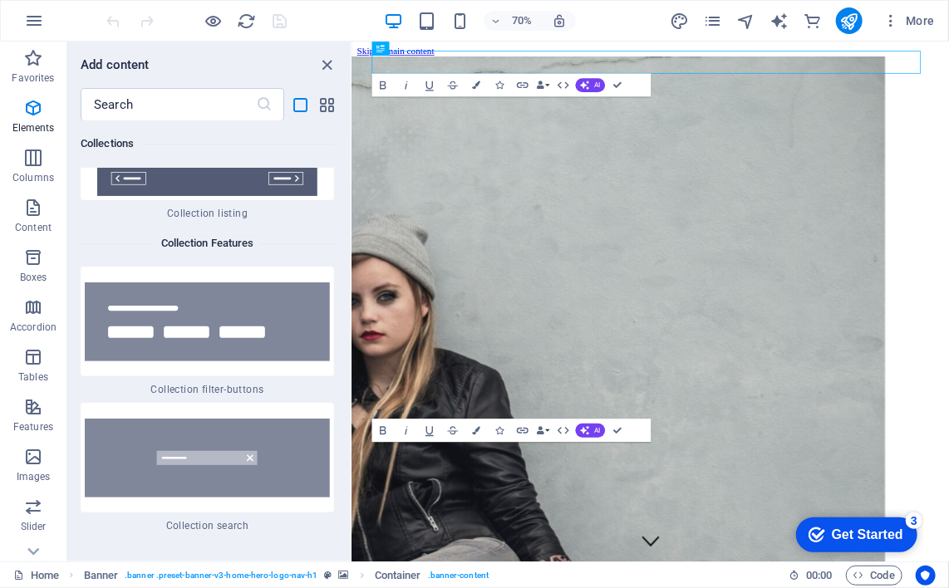
click at [828, 518] on div "checkmark Get Started 3" at bounding box center [855, 534] width 121 height 35
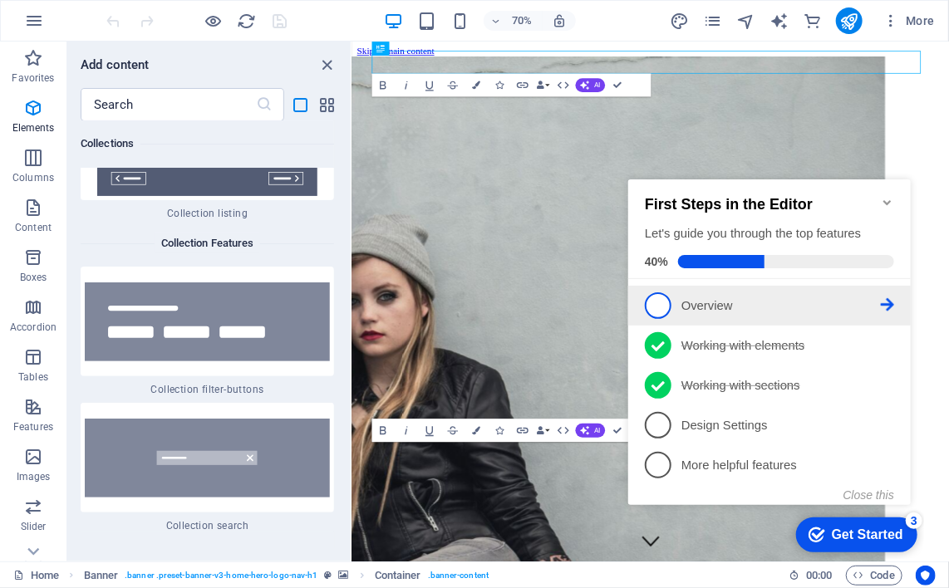
click at [708, 297] on p "Overview - incomplete" at bounding box center [779, 305] width 199 height 17
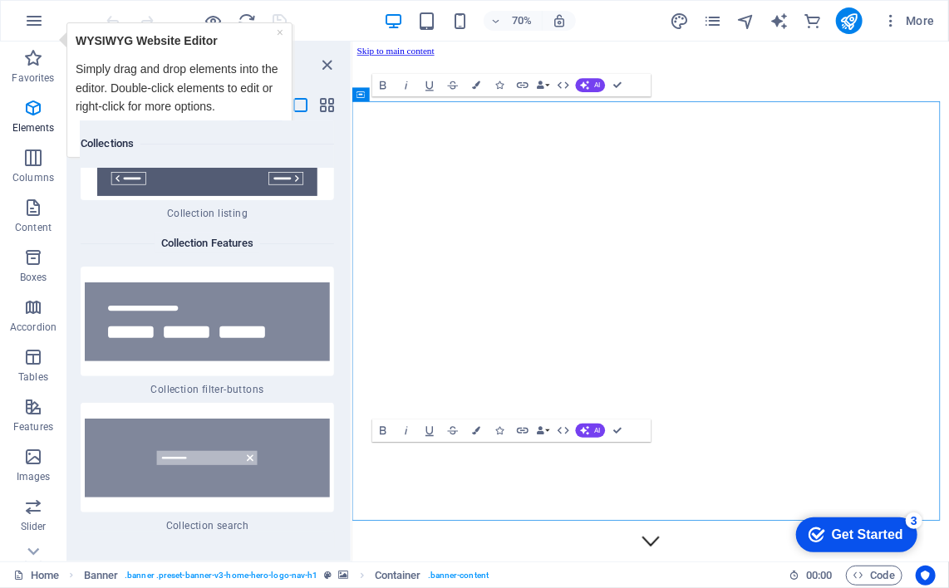
click at [258, 120] on link "Next" at bounding box center [260, 132] width 45 height 24
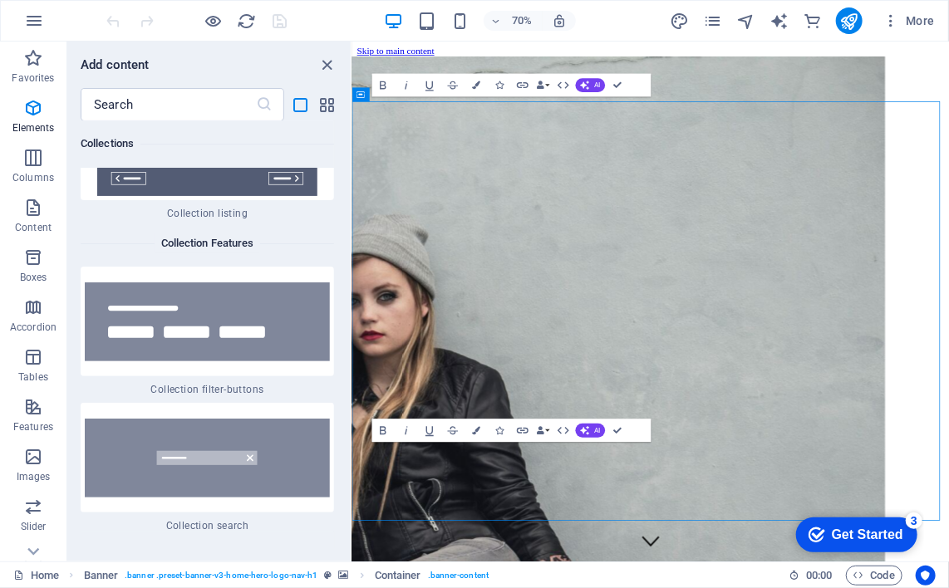
type input "[EMAIL_ADDRESS][DOMAIN_NAME]"
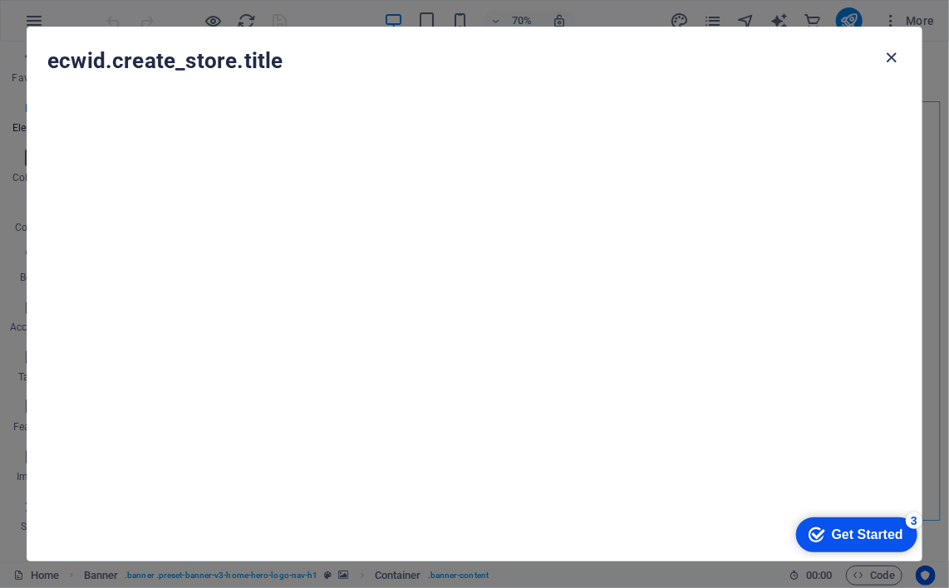
click at [893, 56] on icon "button" at bounding box center [891, 57] width 19 height 19
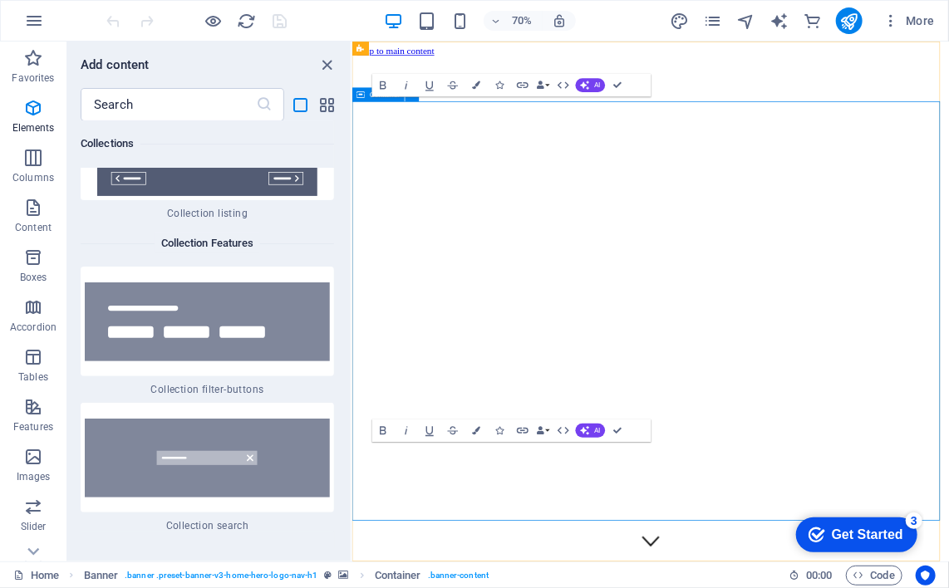
click at [243, 23] on icon "reload" at bounding box center [247, 21] width 19 height 19
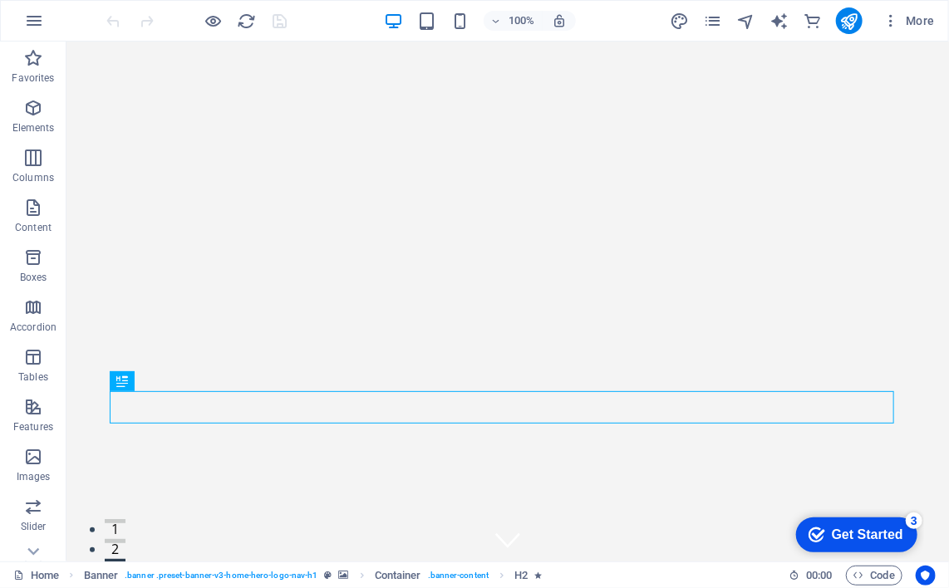
click at [865, 528] on div "Get Started" at bounding box center [866, 534] width 71 height 15
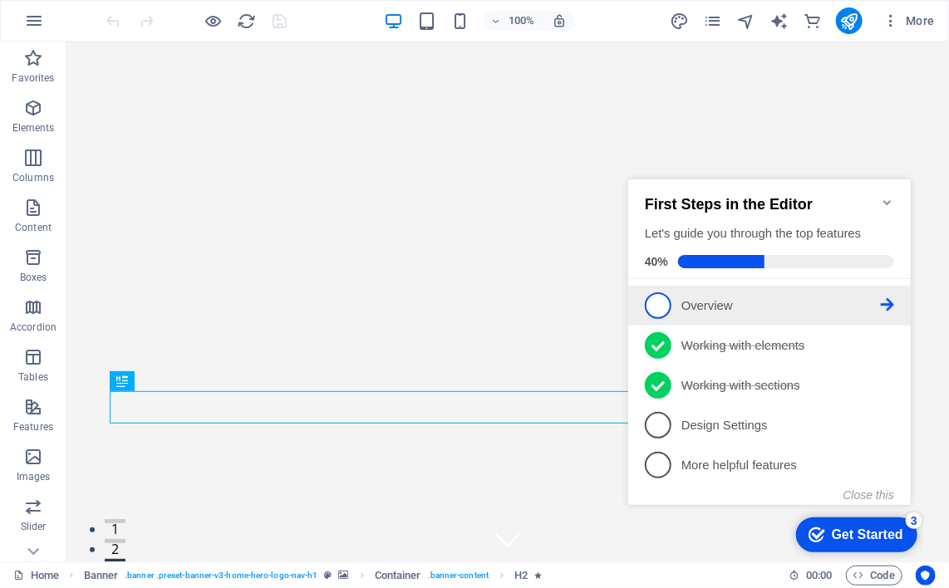
click at [741, 292] on link "1 Overview - incomplete" at bounding box center [768, 305] width 249 height 27
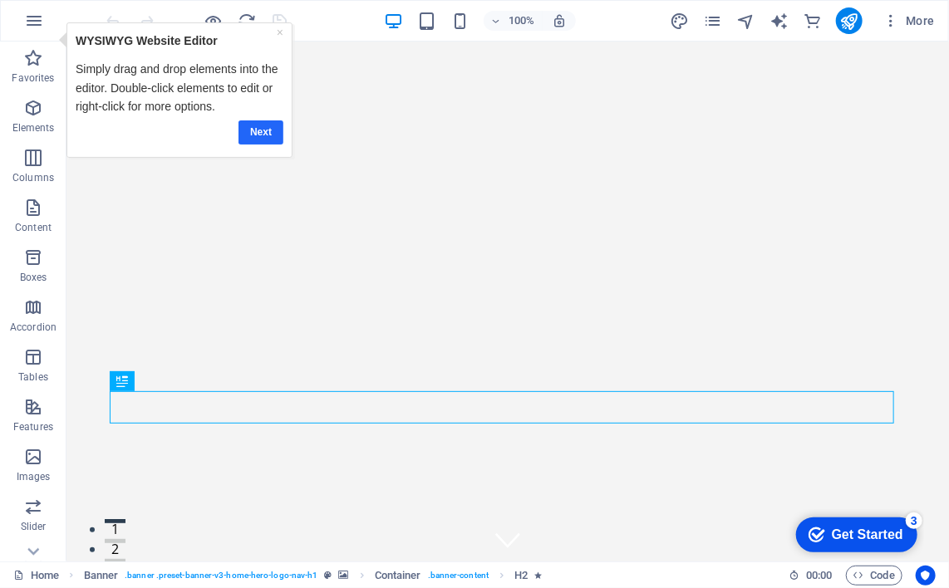
click at [260, 128] on link "Next" at bounding box center [260, 132] width 45 height 24
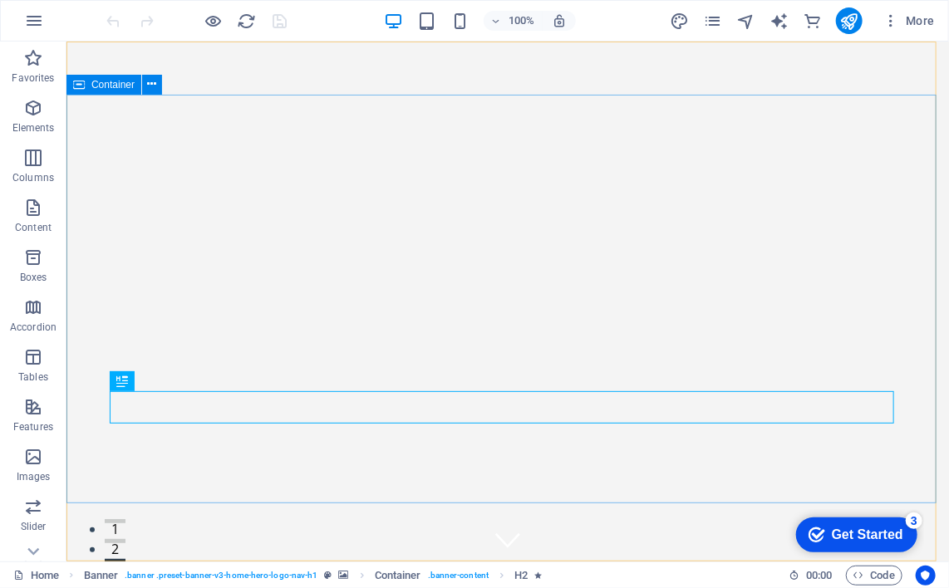
click at [86, 83] on div "Container" at bounding box center [103, 85] width 75 height 20
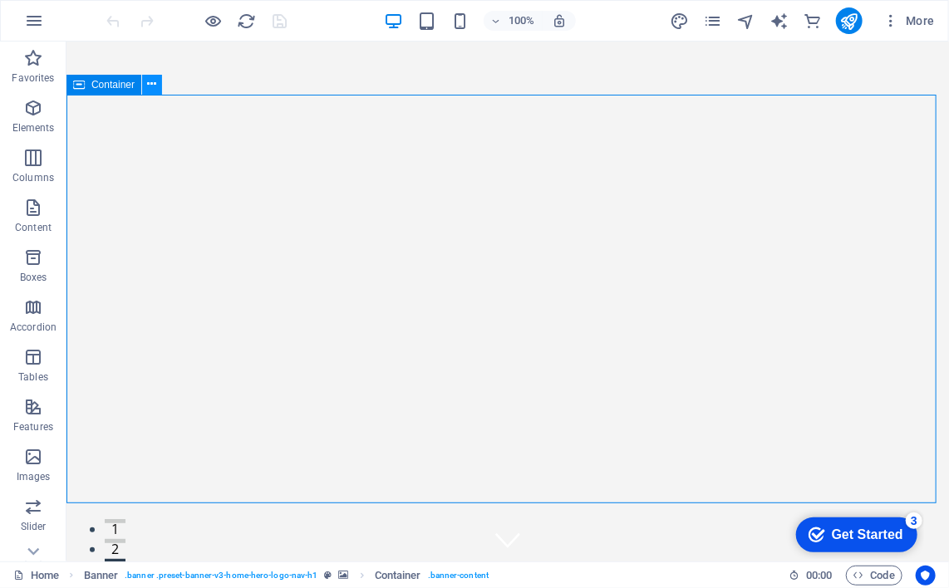
click at [150, 83] on icon at bounding box center [152, 84] width 9 height 17
click at [148, 83] on icon at bounding box center [152, 84] width 9 height 17
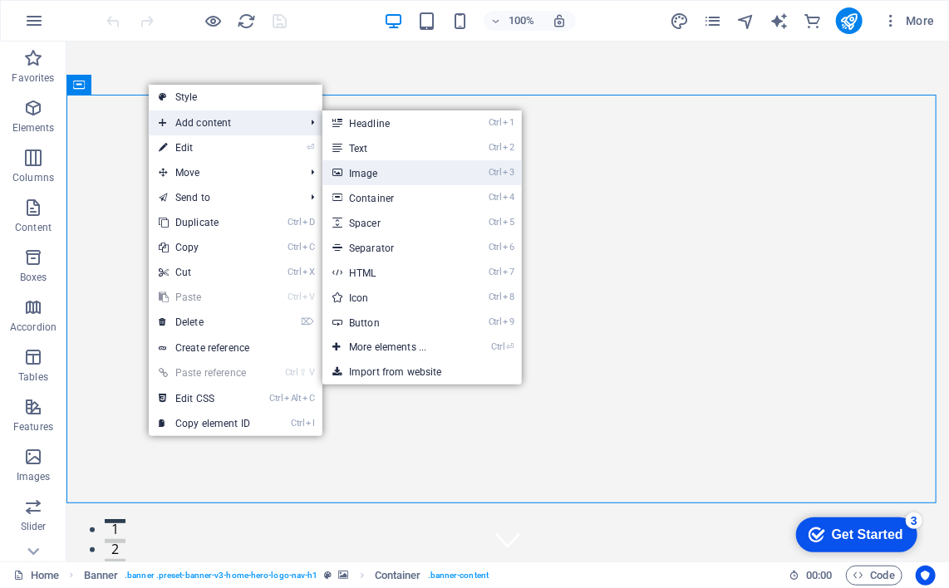
click at [354, 179] on link "Ctrl 3 Image" at bounding box center [390, 172] width 137 height 25
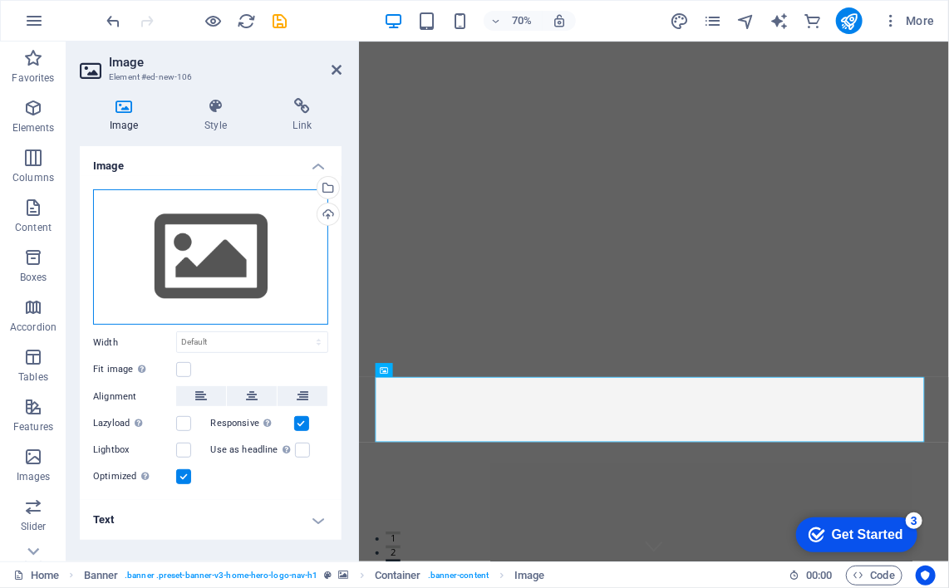
click at [214, 249] on div "Drag files here, click to choose files or select files from Files or our free s…" at bounding box center [210, 257] width 235 height 136
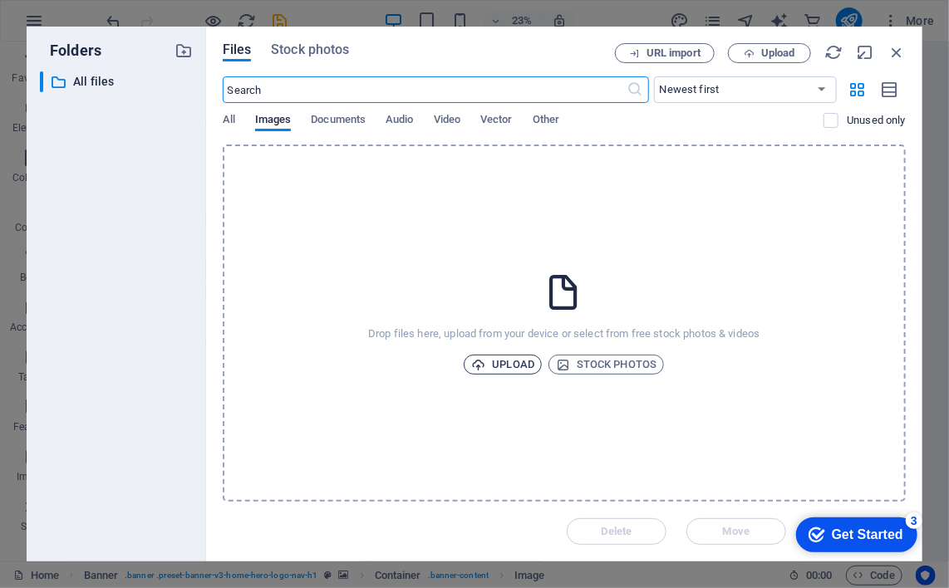
click at [516, 360] on span "Upload" at bounding box center [502, 365] width 63 height 20
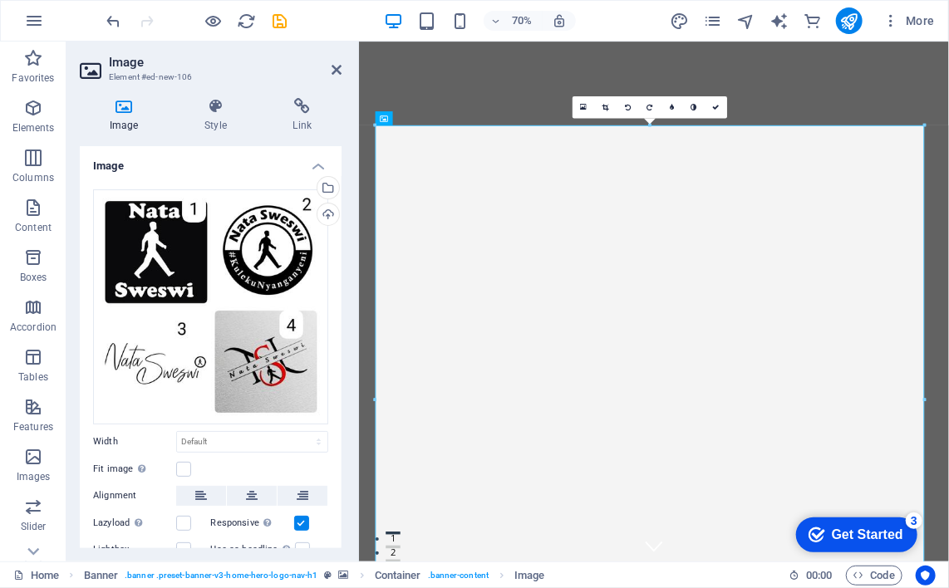
click at [123, 119] on h4 "Image" at bounding box center [127, 115] width 95 height 35
drag, startPoint x: 1282, startPoint y: 167, endPoint x: 1005, endPoint y: 275, distance: 297.8
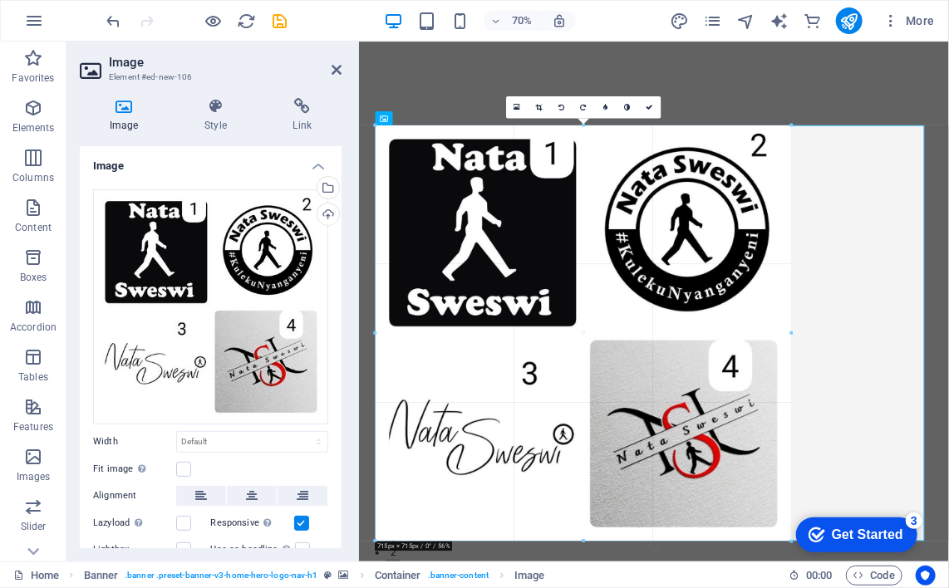
drag, startPoint x: 924, startPoint y: 125, endPoint x: 562, endPoint y: 320, distance: 411.1
type input "715"
select select "px"
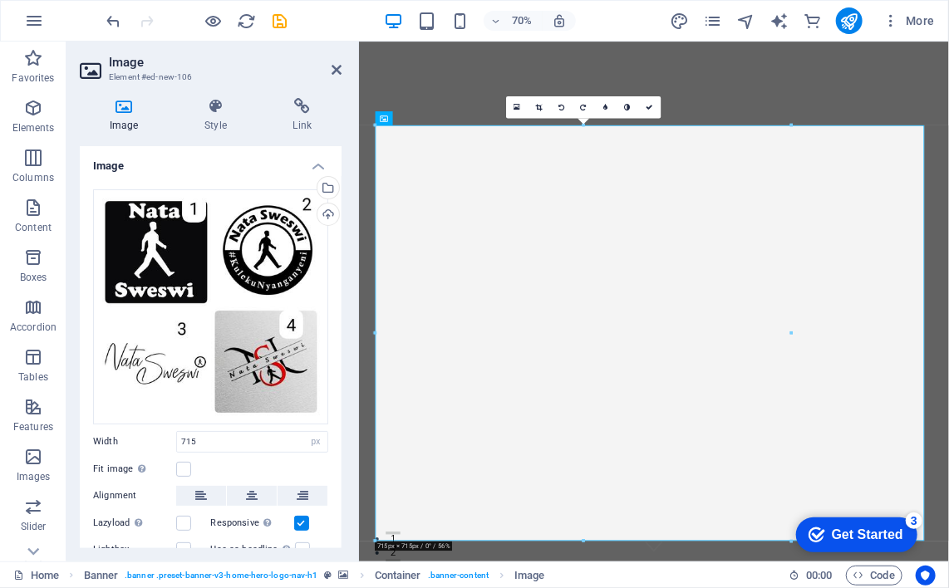
click at [120, 104] on icon at bounding box center [124, 106] width 88 height 17
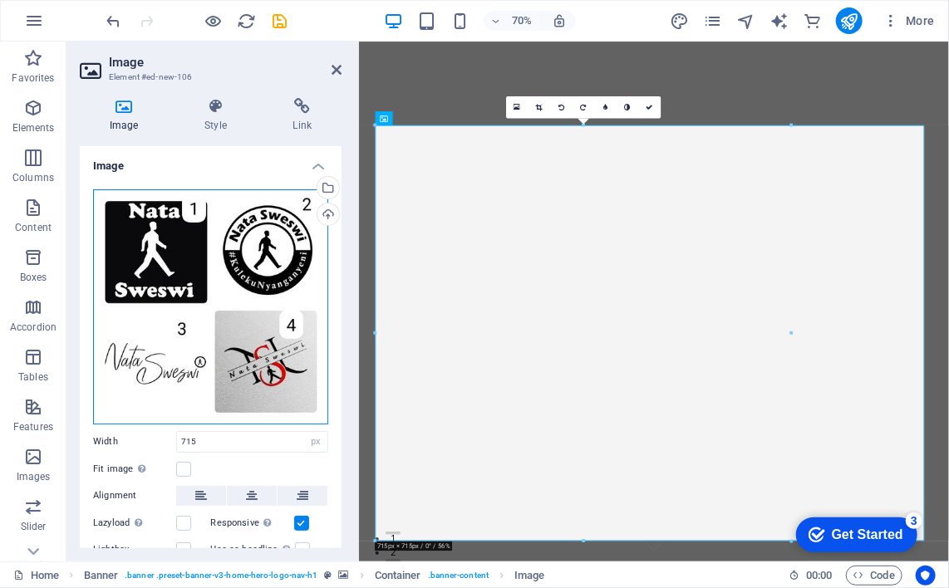
click at [230, 302] on div "Drag files here, click to choose files or select files from Files or our free s…" at bounding box center [210, 306] width 235 height 235
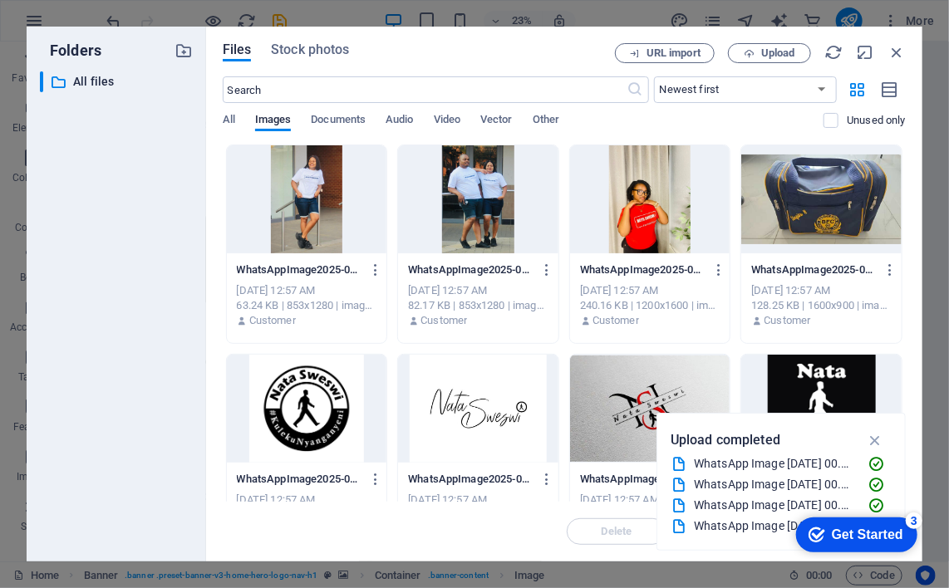
click at [630, 223] on div at bounding box center [650, 199] width 160 height 108
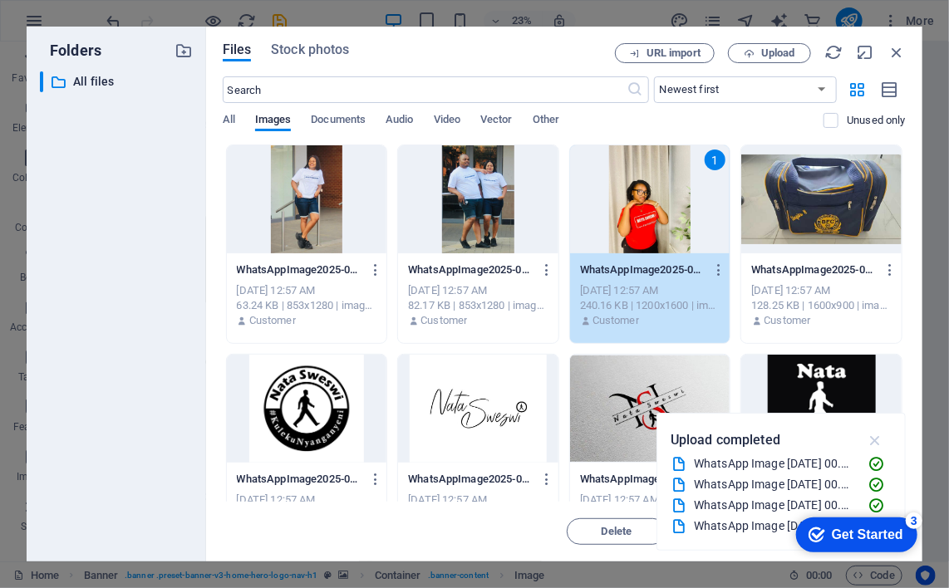
click at [877, 439] on icon "button" at bounding box center [875, 440] width 19 height 18
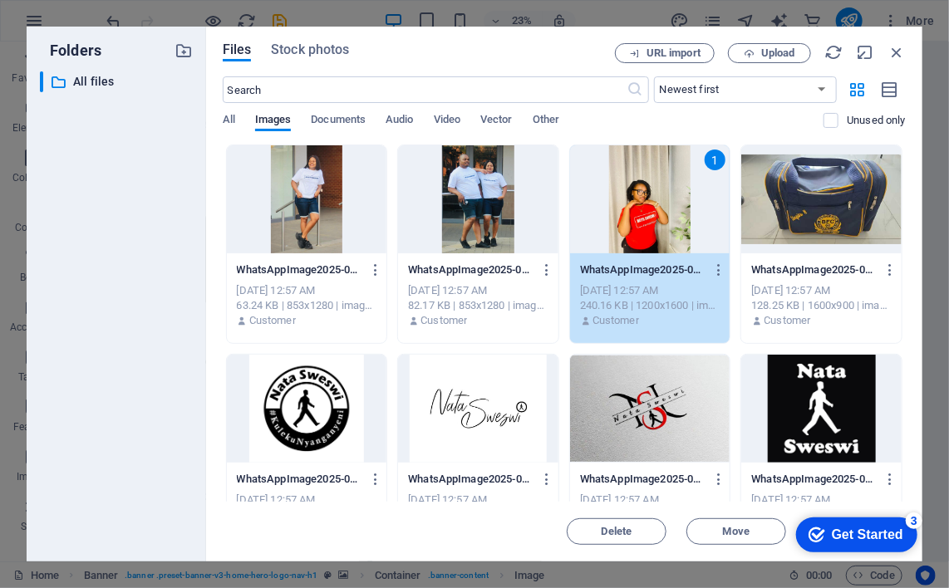
click at [661, 198] on div "1" at bounding box center [650, 199] width 160 height 108
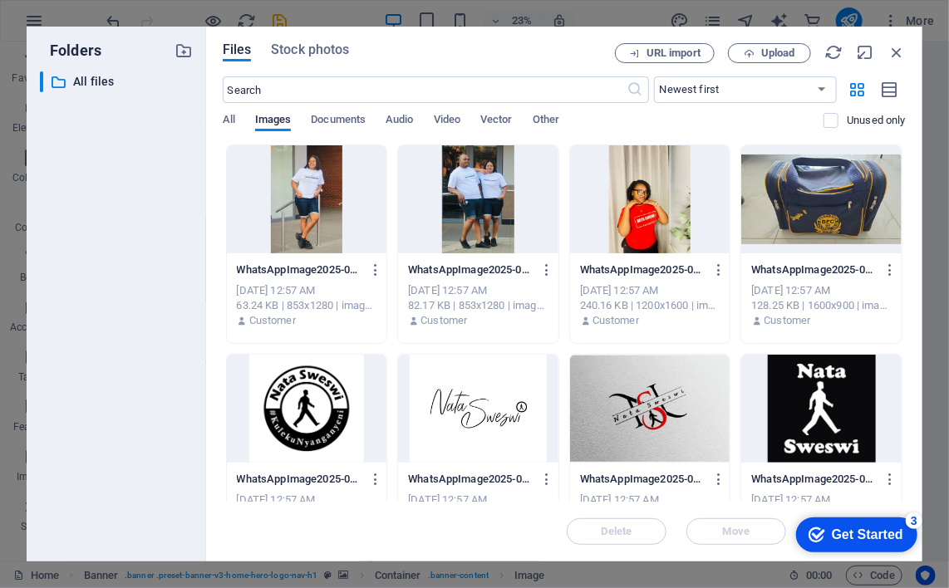
click at [661, 198] on div at bounding box center [650, 199] width 160 height 108
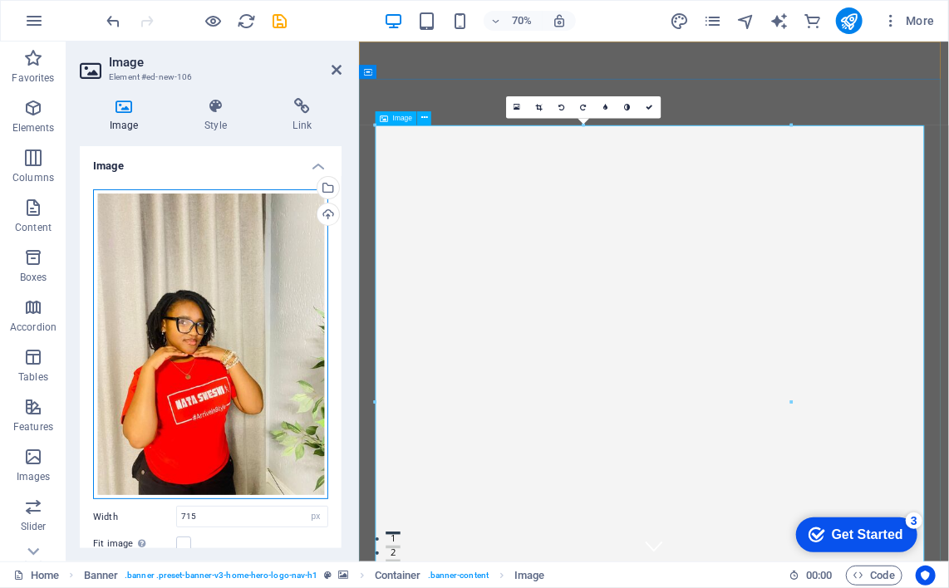
drag, startPoint x: 567, startPoint y: 329, endPoint x: 619, endPoint y: 375, distance: 68.9
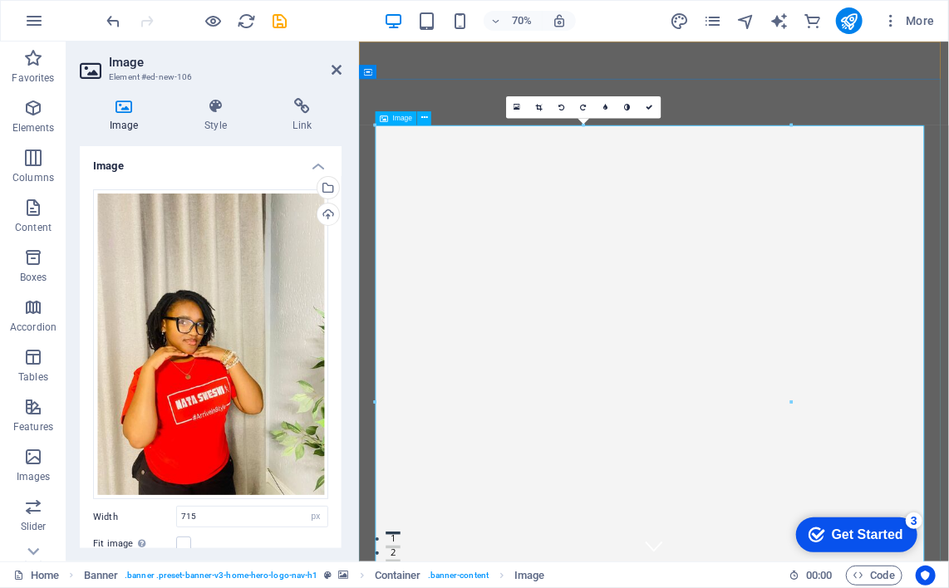
drag, startPoint x: 1150, startPoint y: 440, endPoint x: 1152, endPoint y: 544, distance: 103.9
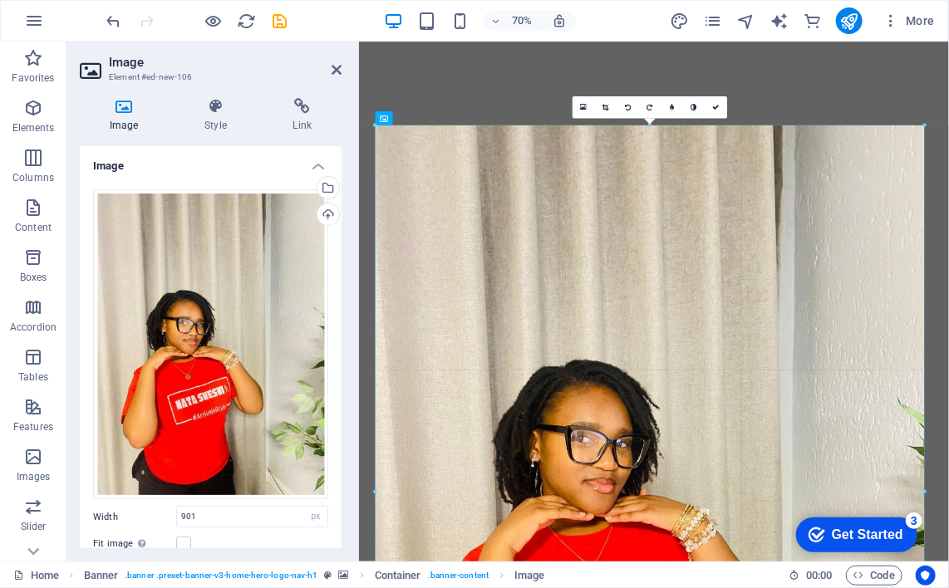
drag, startPoint x: 900, startPoint y: 473, endPoint x: 931, endPoint y: 479, distance: 32.1
type input "944"
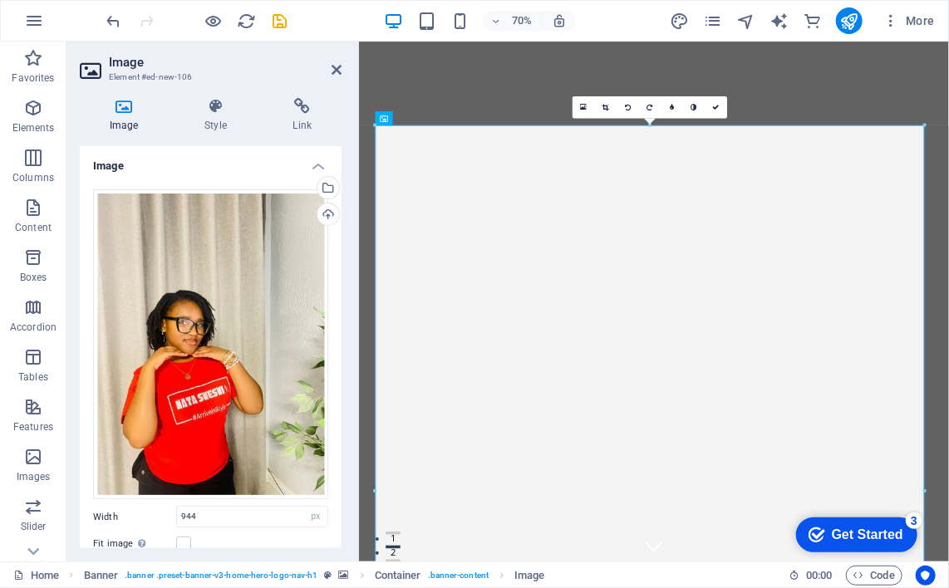
click at [911, 517] on div "3" at bounding box center [913, 520] width 17 height 17
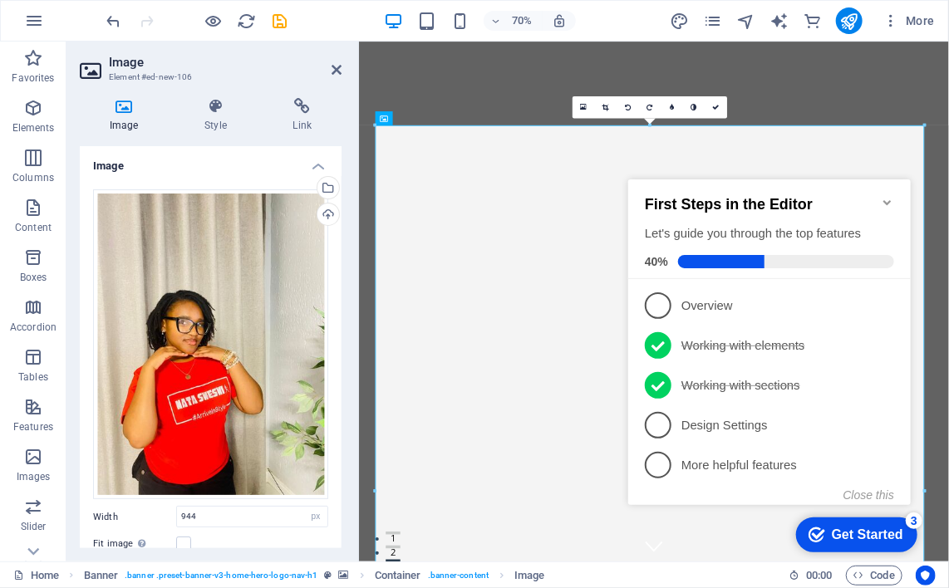
click at [880, 195] on icon "Minimize checklist" at bounding box center [886, 201] width 13 height 13
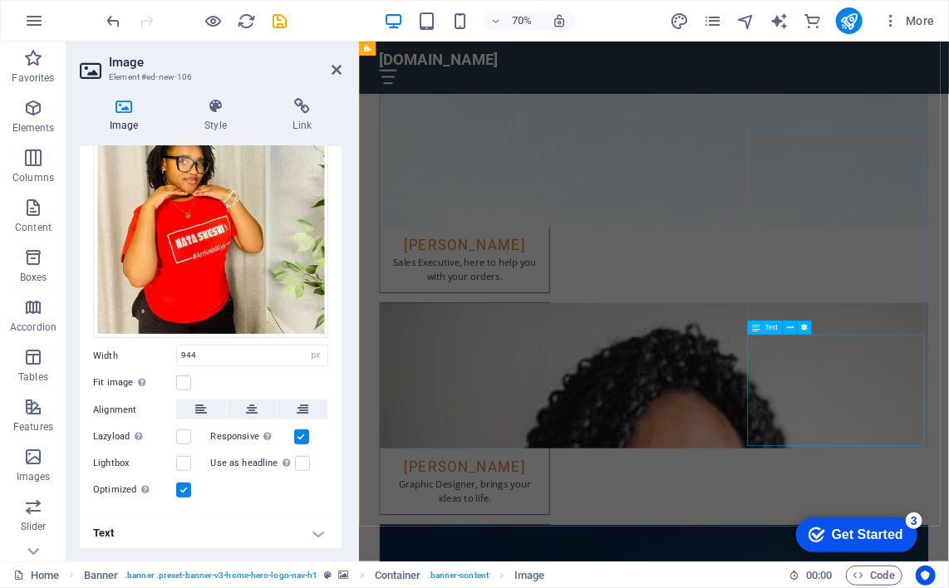
scroll to position [5022, 0]
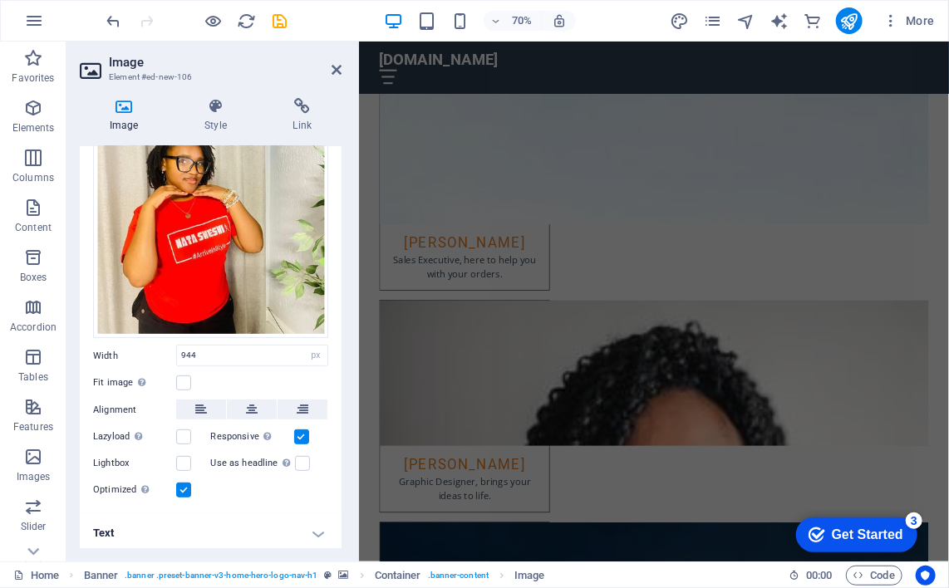
click at [852, 542] on div "Get Started" at bounding box center [866, 534] width 71 height 15
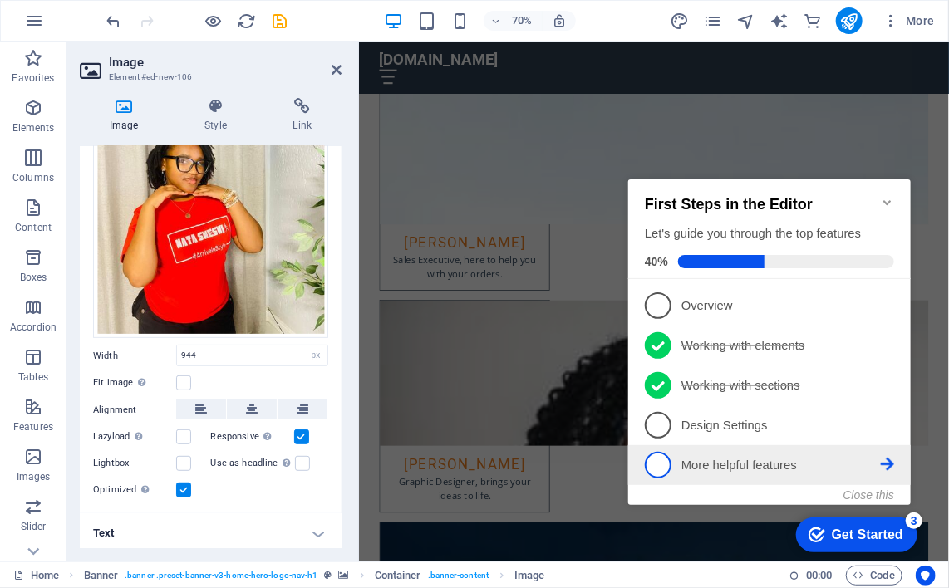
click at [749, 456] on p "More helpful features - incomplete" at bounding box center [779, 464] width 199 height 17
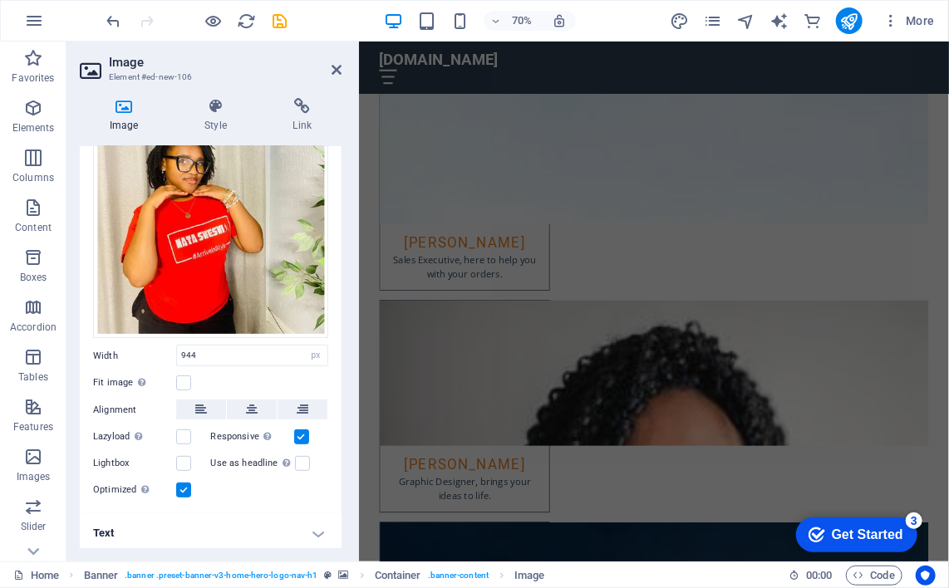
click at [810, 532] on icon "checkmark" at bounding box center [816, 534] width 17 height 17
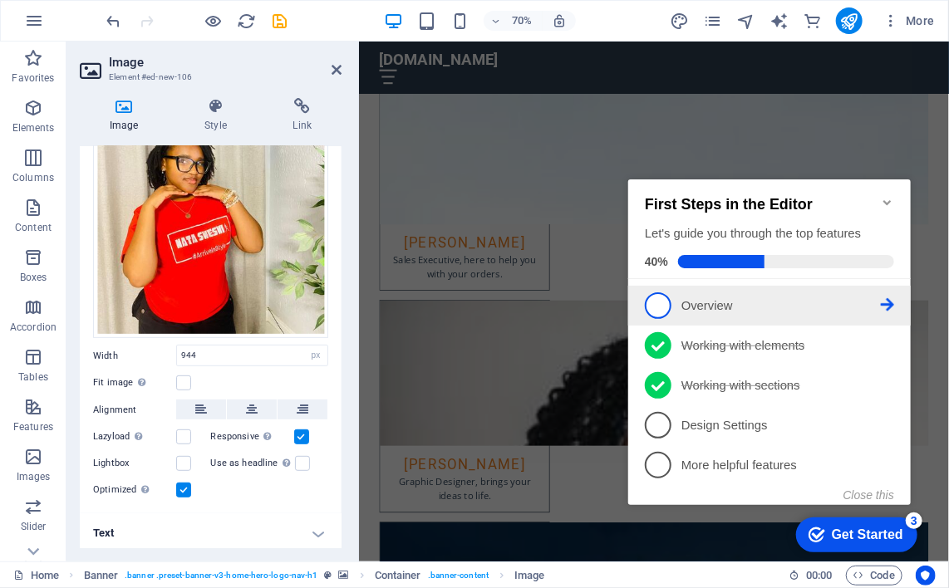
click at [706, 302] on p "Overview - incomplete" at bounding box center [779, 305] width 199 height 17
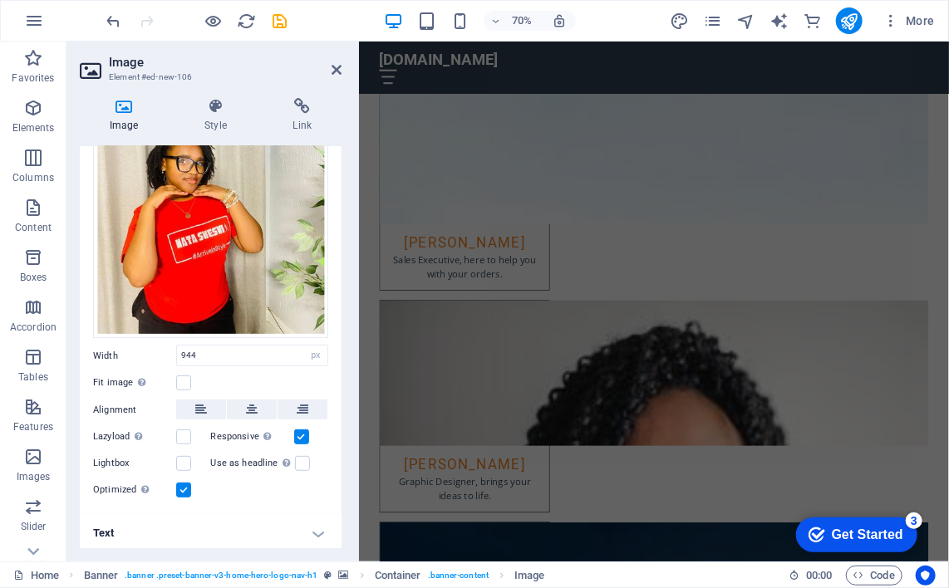
scroll to position [0, 0]
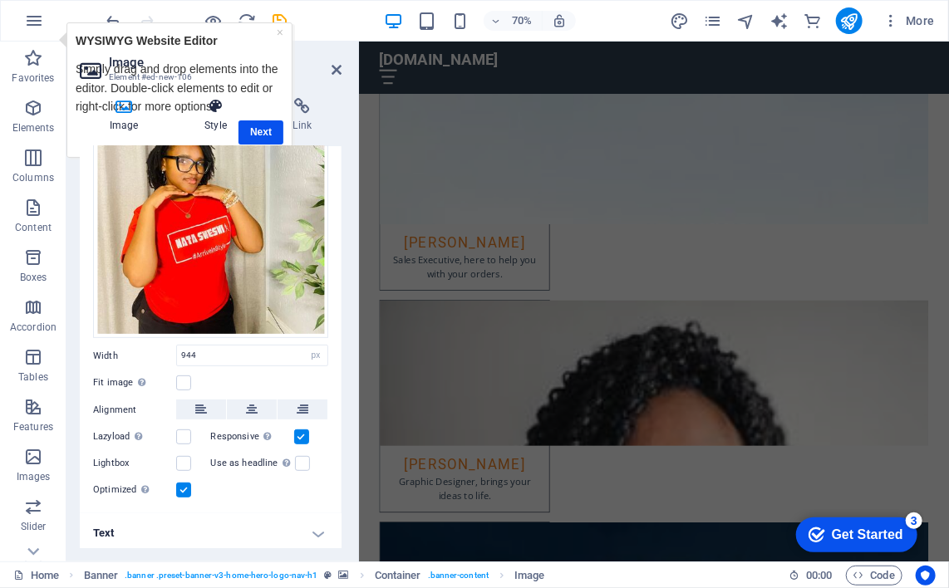
click at [260, 129] on h4 "Style" at bounding box center [218, 115] width 88 height 35
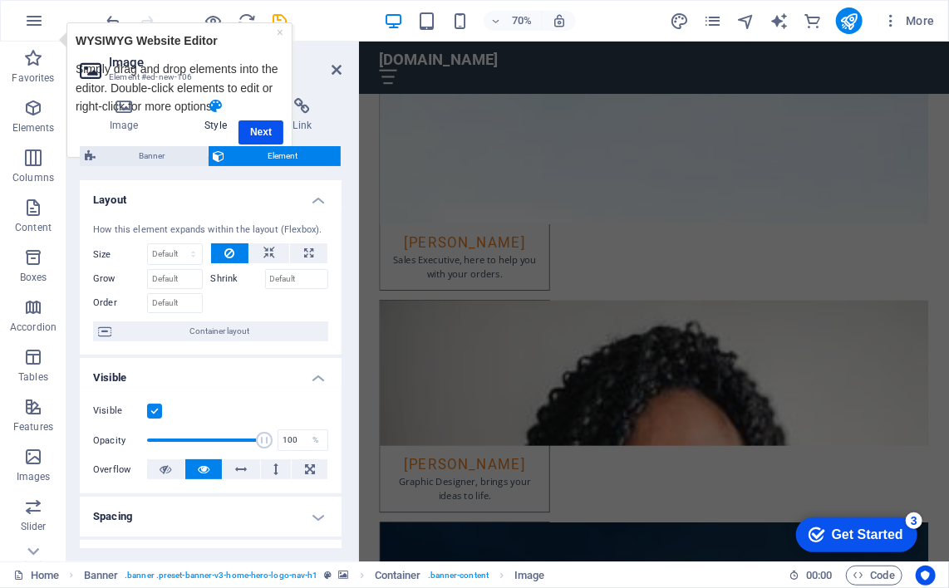
drag, startPoint x: 337, startPoint y: 243, endPoint x: 333, endPoint y: 316, distance: 73.2
click at [333, 316] on div "How this element expands within the layout (Flexbox). Size Default auto px % 1/…" at bounding box center [211, 282] width 262 height 145
click at [253, 132] on h4 "Style" at bounding box center [218, 115] width 88 height 35
click at [265, 123] on h4 "Link" at bounding box center [302, 115] width 78 height 35
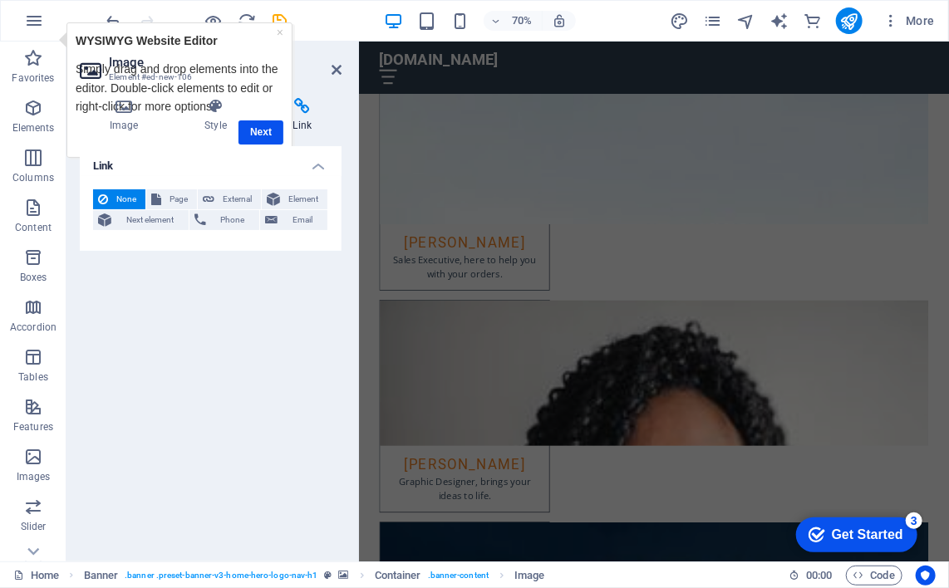
click at [265, 123] on h4 "Link" at bounding box center [302, 115] width 78 height 35
click at [252, 127] on h4 "Style" at bounding box center [218, 115] width 88 height 35
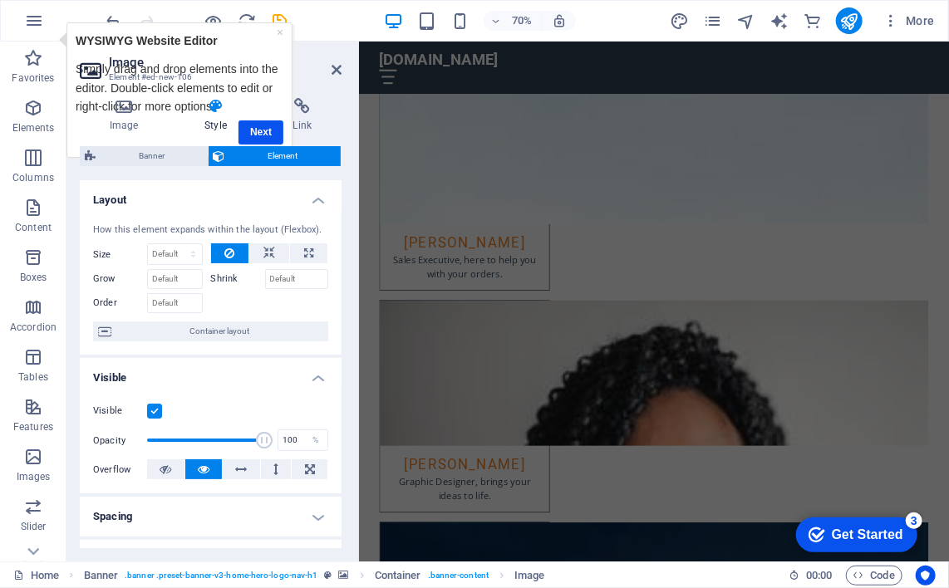
click at [252, 127] on h4 "Style" at bounding box center [218, 115] width 88 height 35
click at [340, 67] on icon at bounding box center [337, 69] width 10 height 13
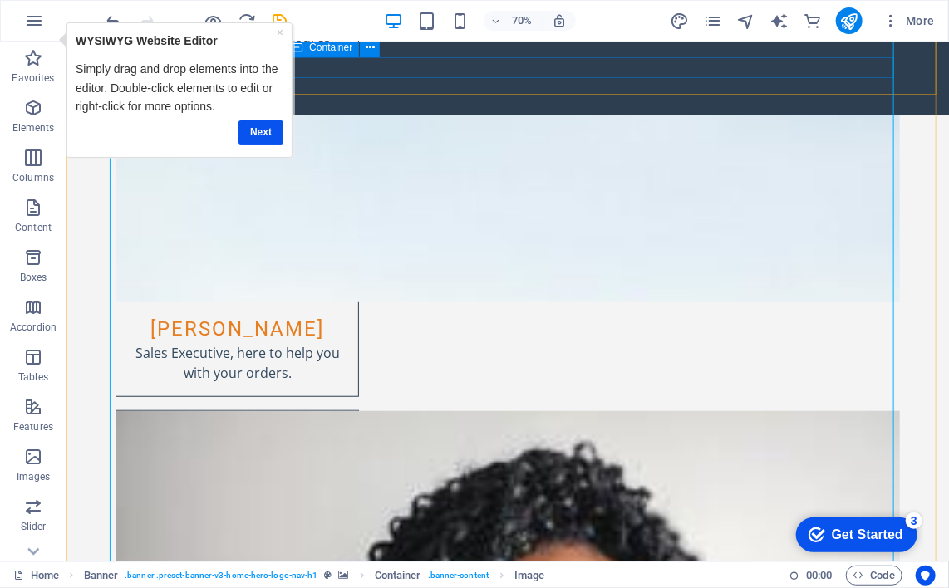
scroll to position [382, 0]
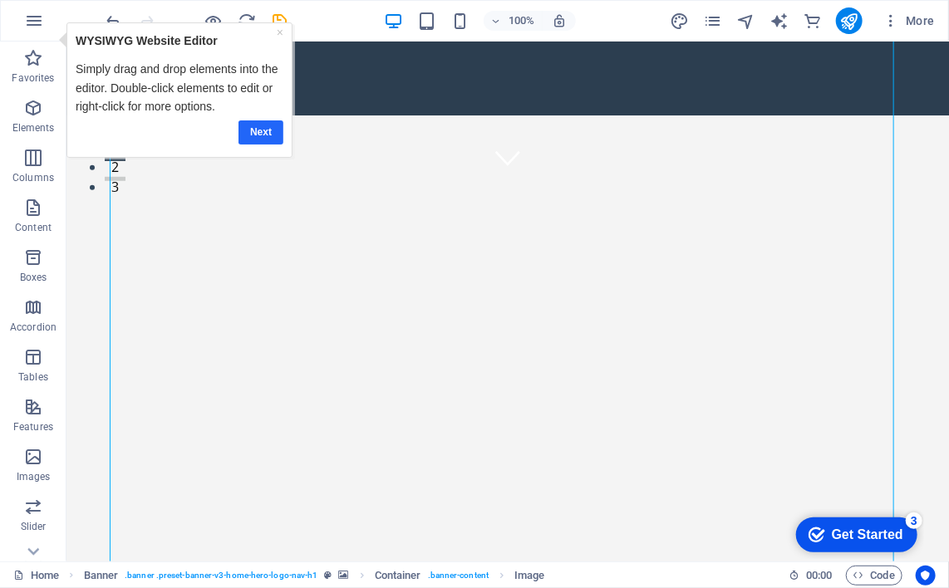
click at [274, 131] on link "Next" at bounding box center [260, 132] width 45 height 24
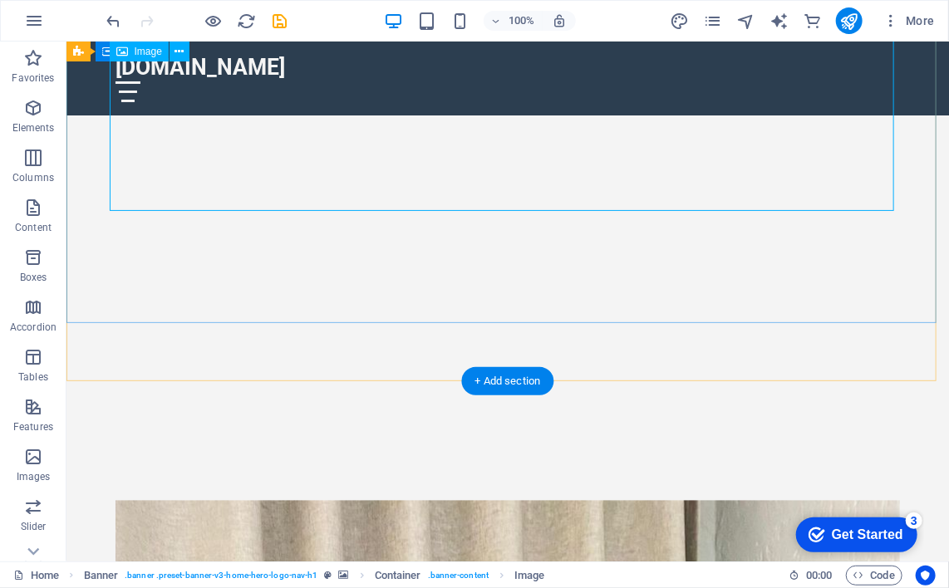
scroll to position [3071, 0]
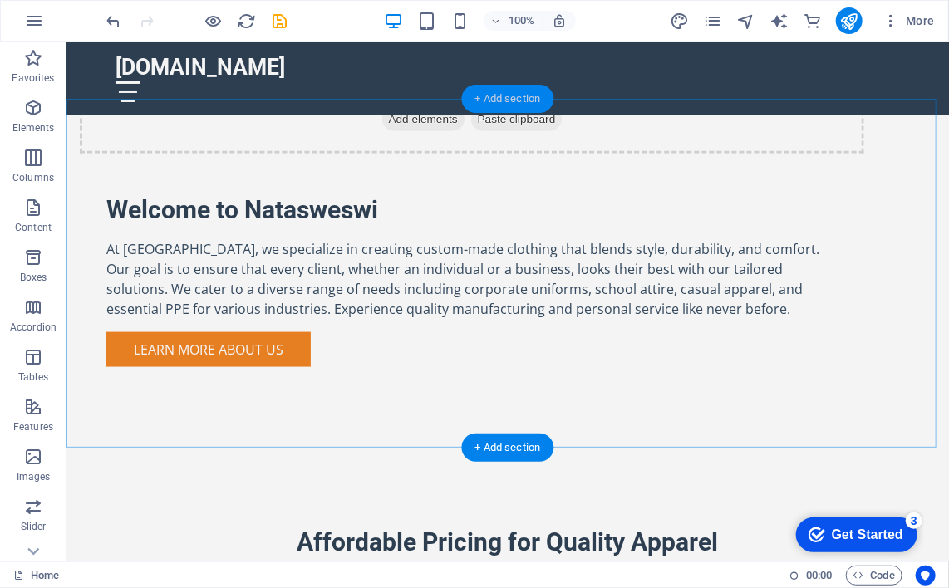
click at [475, 102] on div "+ Add section" at bounding box center [508, 99] width 92 height 28
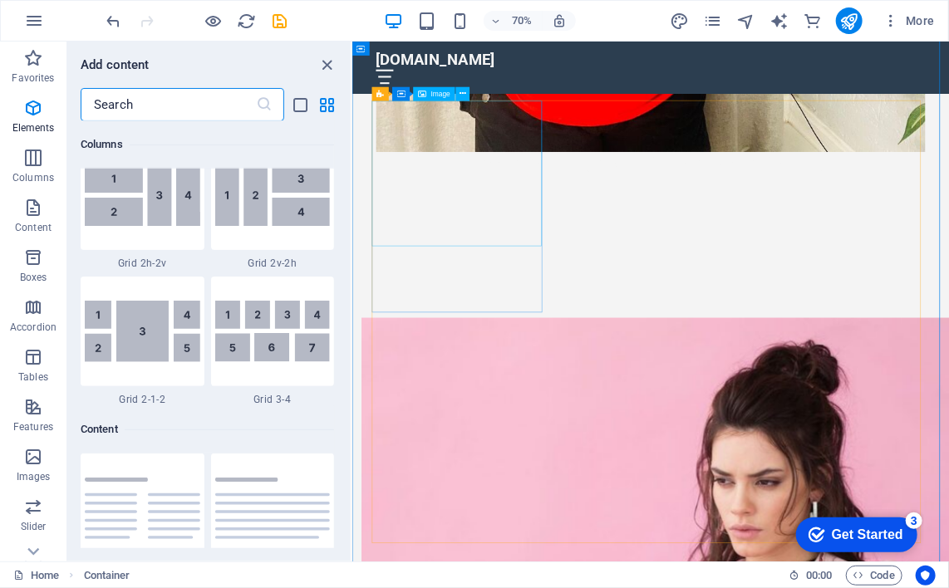
scroll to position [2907, 0]
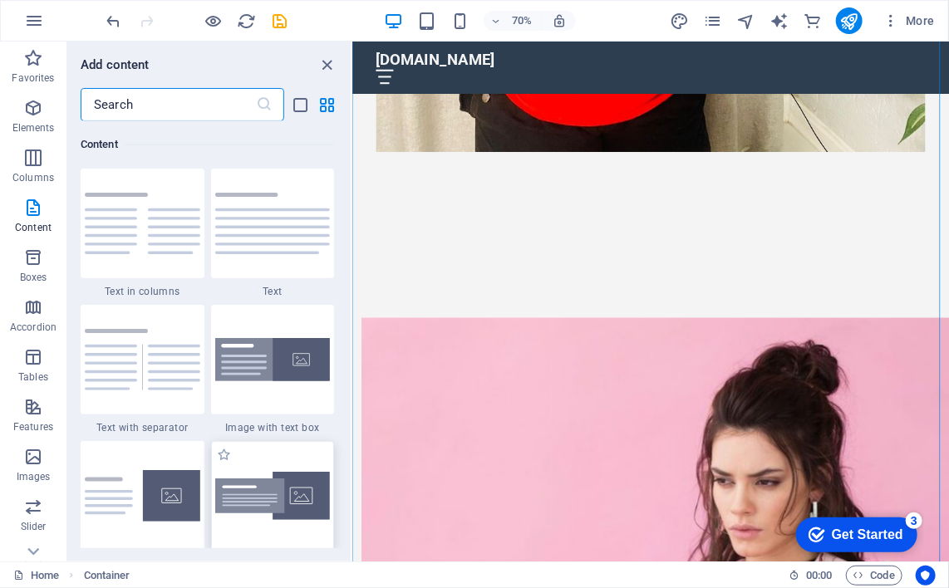
click at [237, 479] on div at bounding box center [273, 496] width 124 height 110
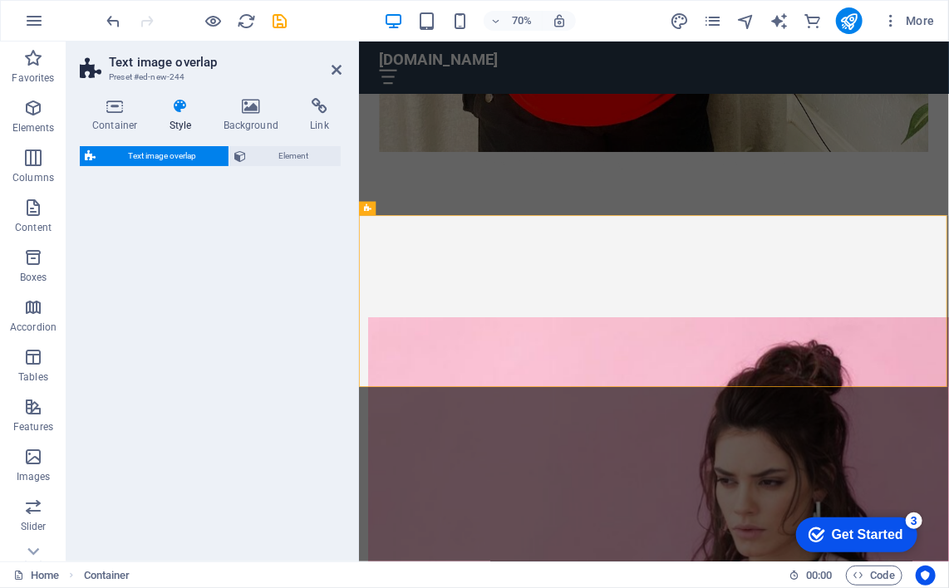
select select "rem"
select select "px"
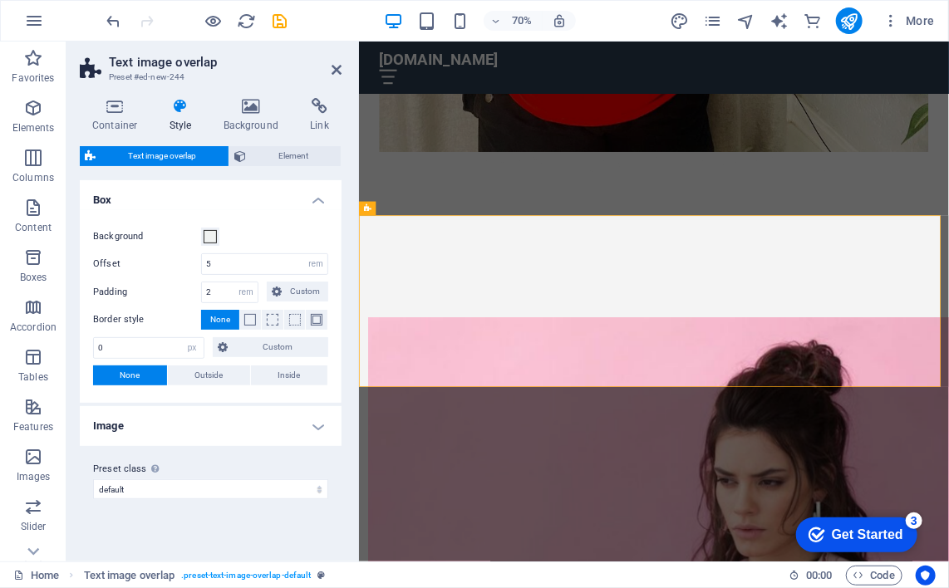
scroll to position [2879, 0]
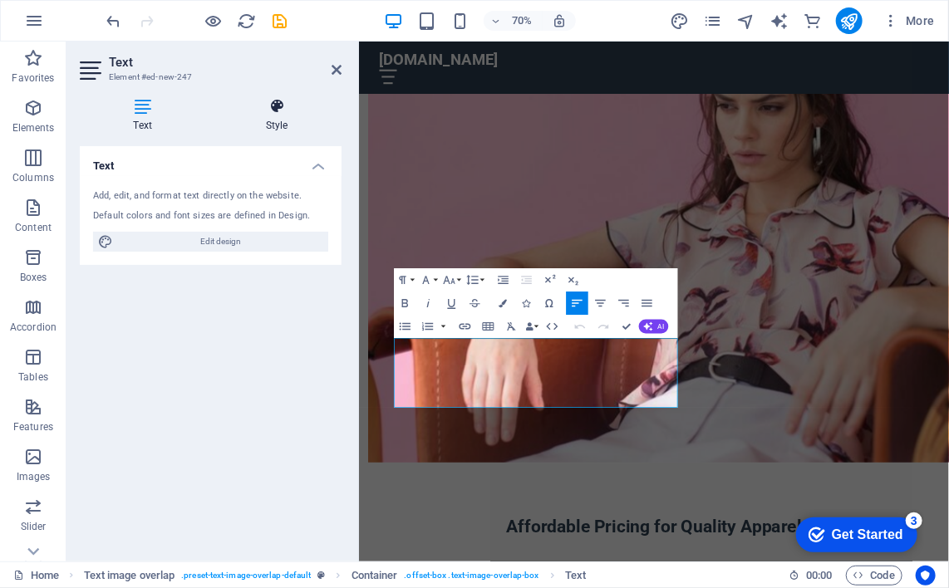
click at [270, 111] on icon at bounding box center [277, 106] width 130 height 17
